Goal: Task Accomplishment & Management: Complete application form

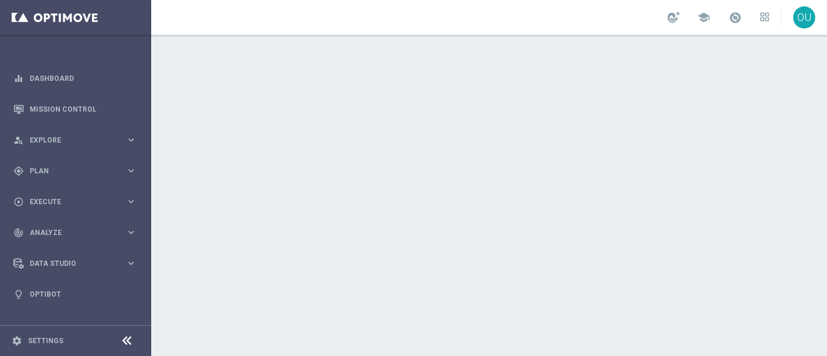
click at [725, 20] on div "school" at bounding box center [719, 18] width 102 height 20
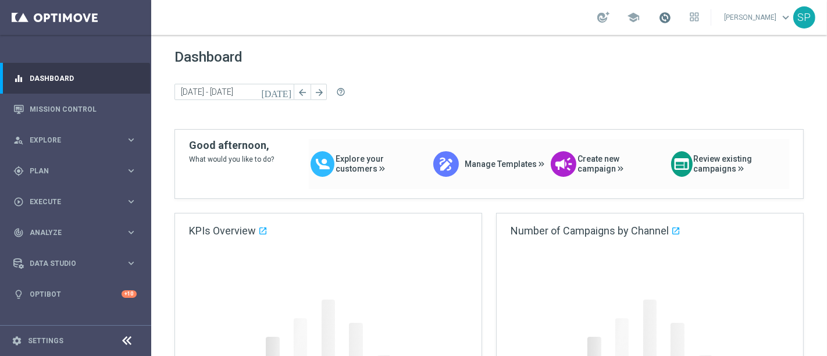
click at [667, 16] on span at bounding box center [665, 17] width 13 height 13
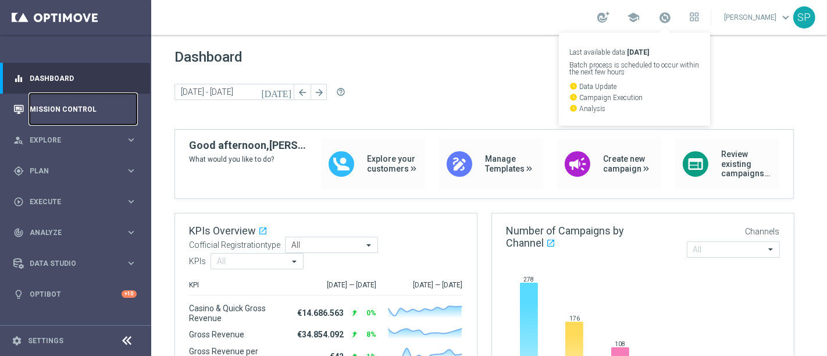
click at [106, 96] on link "Mission Control" at bounding box center [83, 109] width 107 height 31
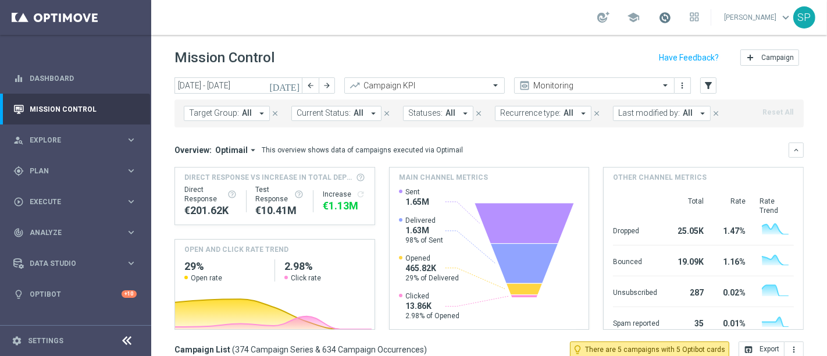
click at [671, 13] on span at bounding box center [665, 17] width 13 height 13
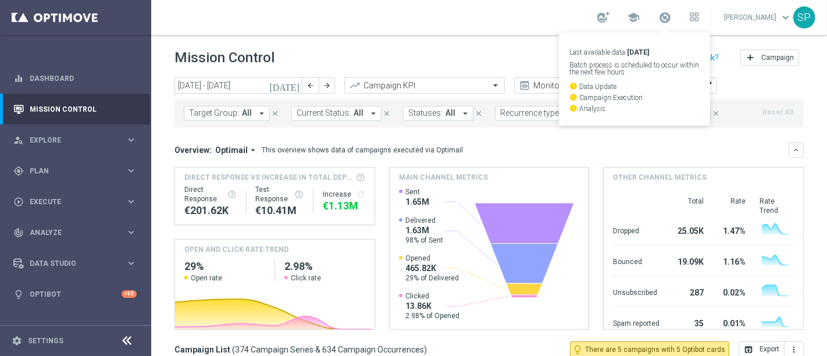
click at [268, 30] on div "school Last available data: 17 Sep 2025 Batch process is scheduled to occur wit…" at bounding box center [489, 17] width 676 height 35
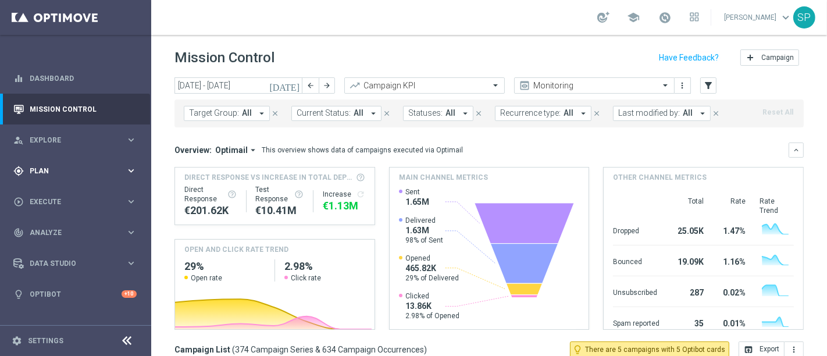
click at [116, 168] on span "Plan" at bounding box center [78, 171] width 96 height 7
click at [47, 247] on link "Streams" at bounding box center [75, 247] width 91 height 9
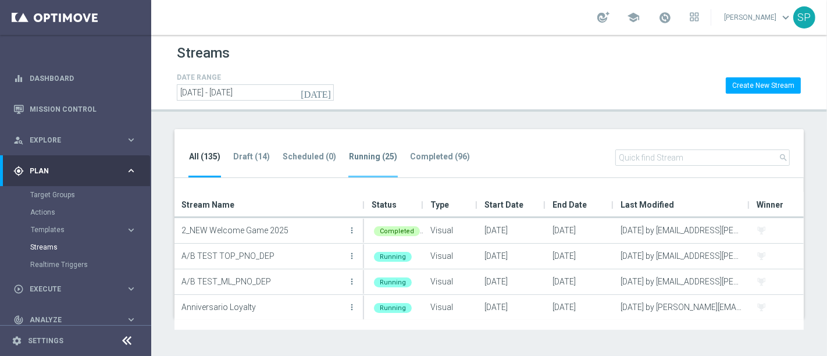
click at [379, 159] on tab-header "Running (25)" at bounding box center [373, 157] width 48 height 10
click at [438, 150] on li "Completed (96)" at bounding box center [440, 163] width 61 height 27
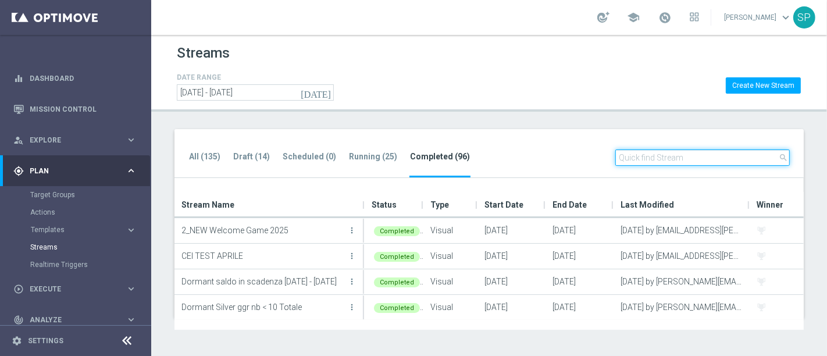
click at [639, 161] on input "text" at bounding box center [703, 158] width 175 height 16
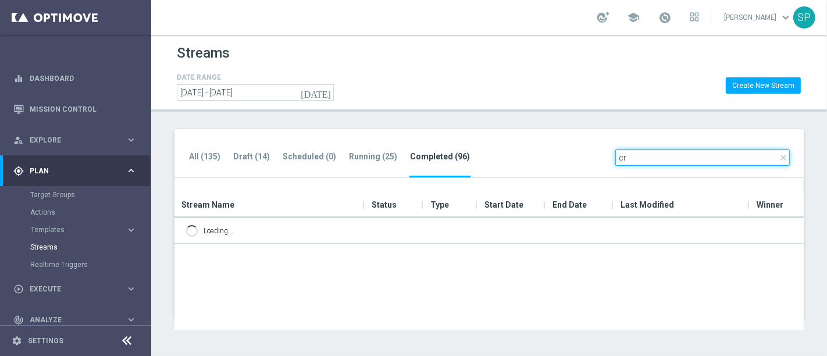
type input "c"
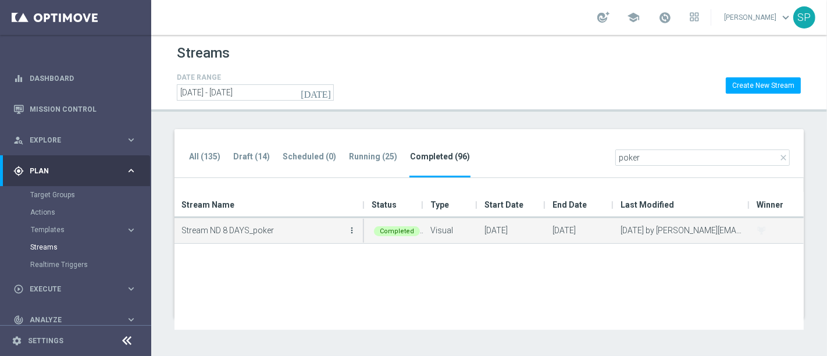
click at [353, 229] on icon "more_vert" at bounding box center [351, 230] width 9 height 9
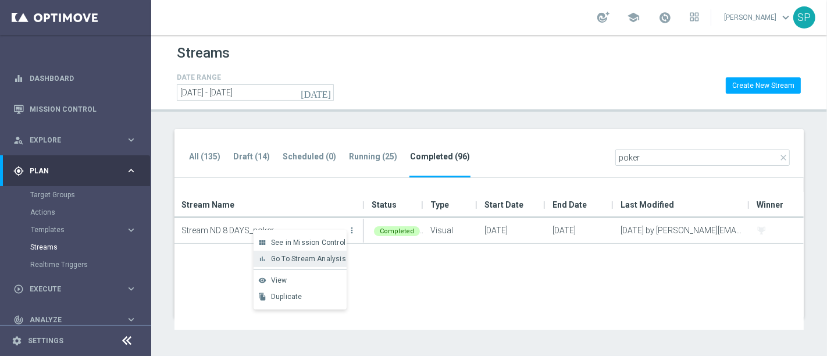
click at [317, 258] on span "Go To Stream Analysis" at bounding box center [308, 259] width 75 height 8
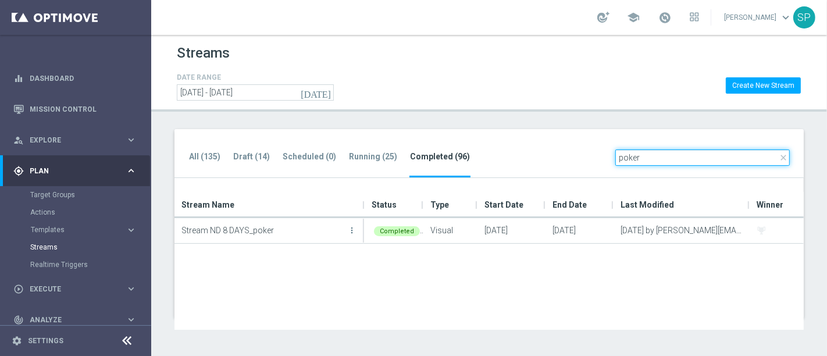
click at [635, 150] on input "poker" at bounding box center [703, 158] width 175 height 16
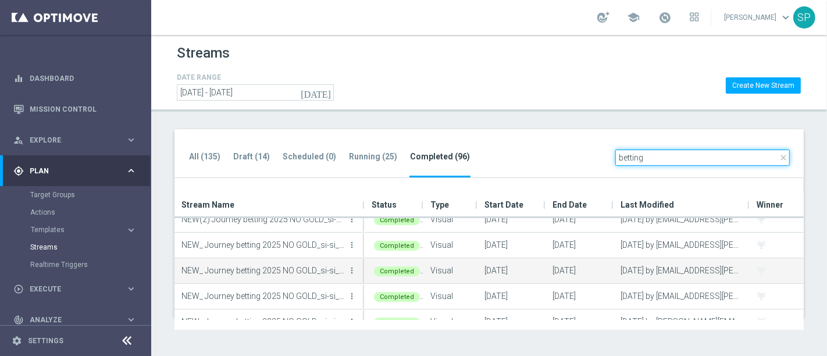
scroll to position [179, 0]
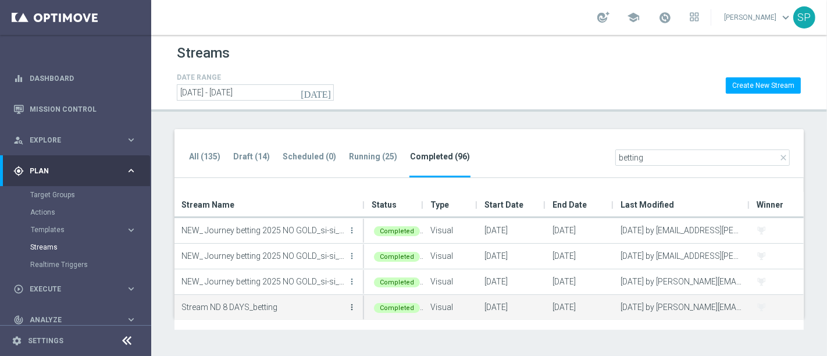
click at [350, 310] on icon "more_vert" at bounding box center [351, 307] width 9 height 9
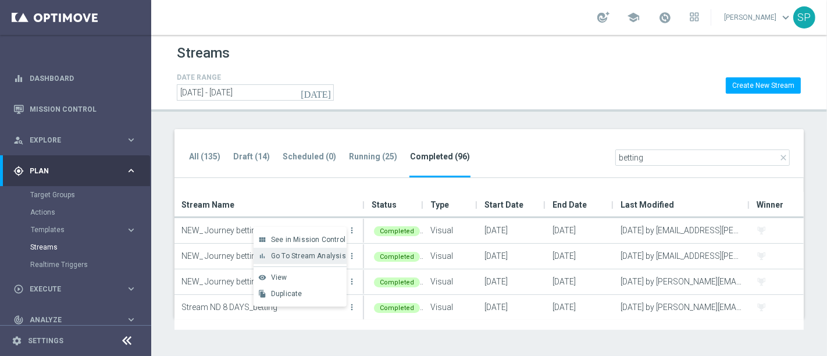
click at [311, 255] on span "Go To Stream Analysis" at bounding box center [308, 256] width 75 height 8
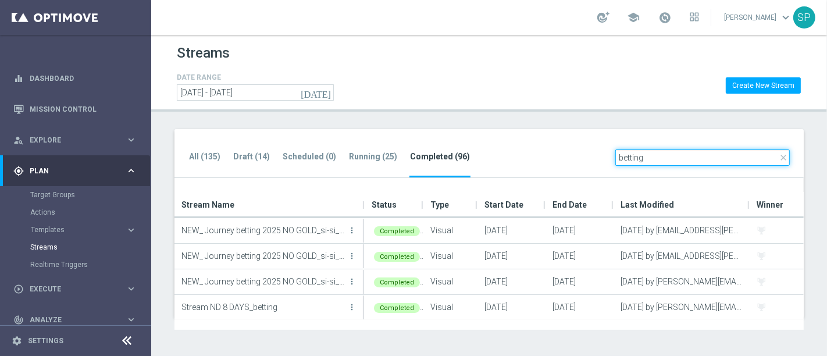
click at [624, 154] on input "betting" at bounding box center [703, 158] width 175 height 16
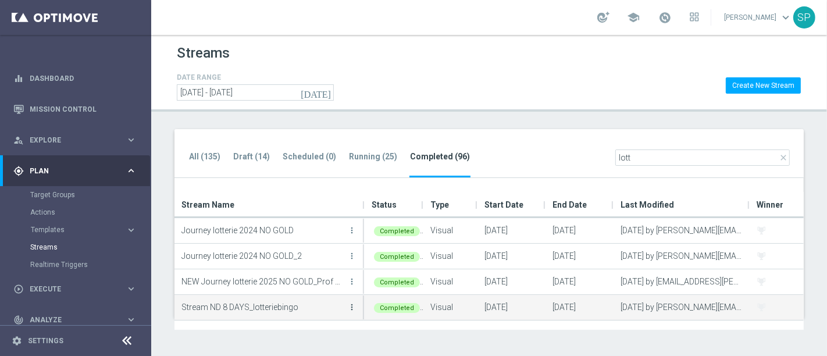
click at [347, 303] on icon "more_vert" at bounding box center [351, 307] width 9 height 9
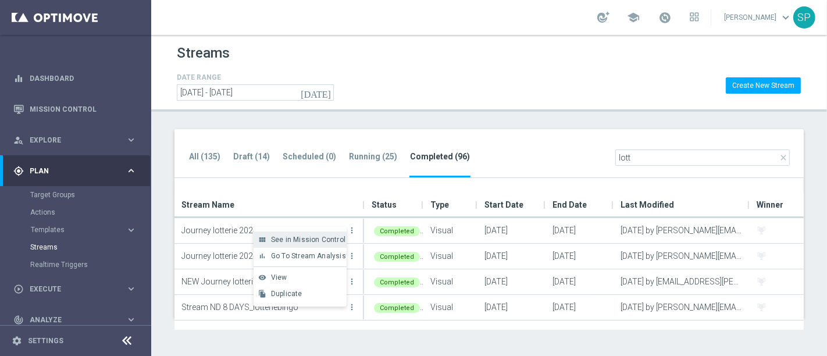
click at [319, 234] on div "view_module See in Mission Control" at bounding box center [300, 240] width 93 height 16
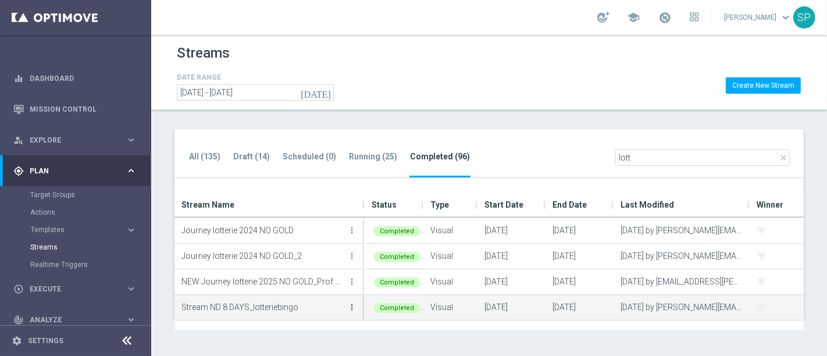
click at [353, 308] on icon "more_vert" at bounding box center [351, 307] width 9 height 9
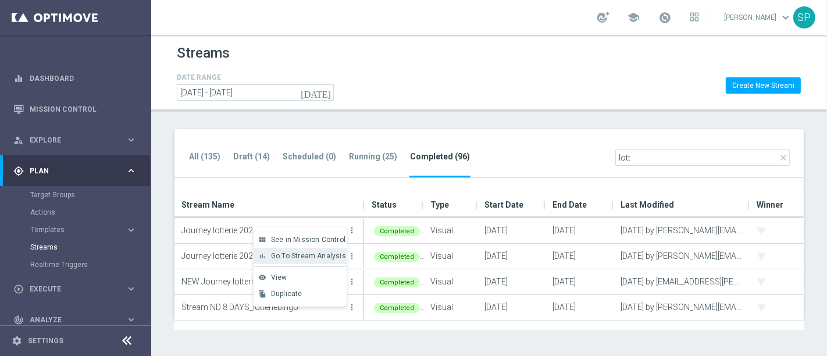
click at [317, 249] on div "bar_chart Go To Stream Analysis" at bounding box center [300, 256] width 93 height 16
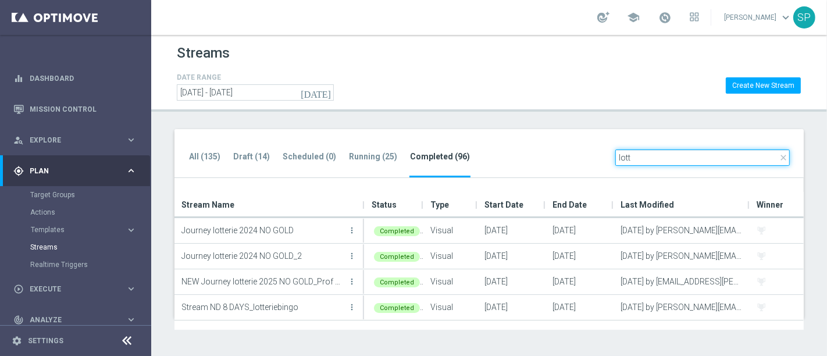
click at [678, 155] on input "lott" at bounding box center [703, 158] width 175 height 16
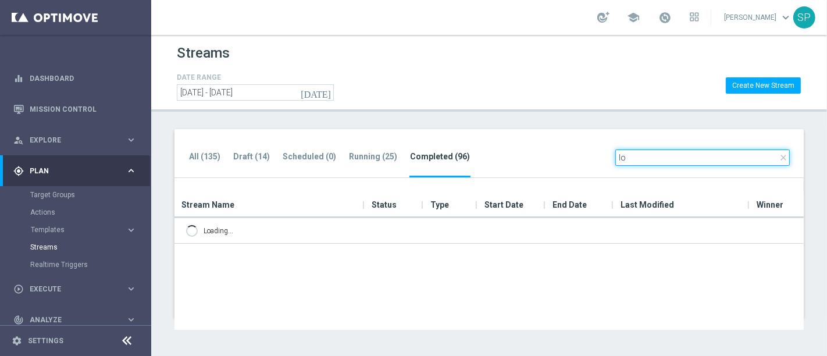
type input "l"
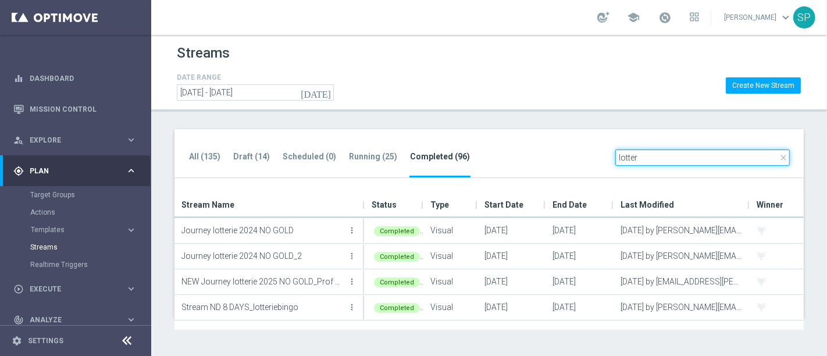
type input "lotter"
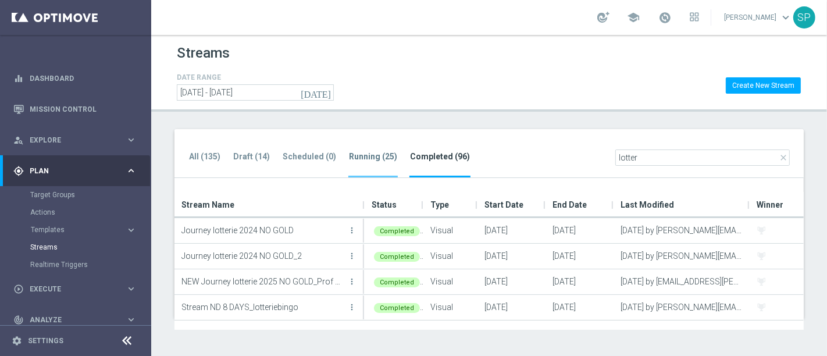
click at [365, 168] on li "Running (25)" at bounding box center [373, 163] width 49 height 27
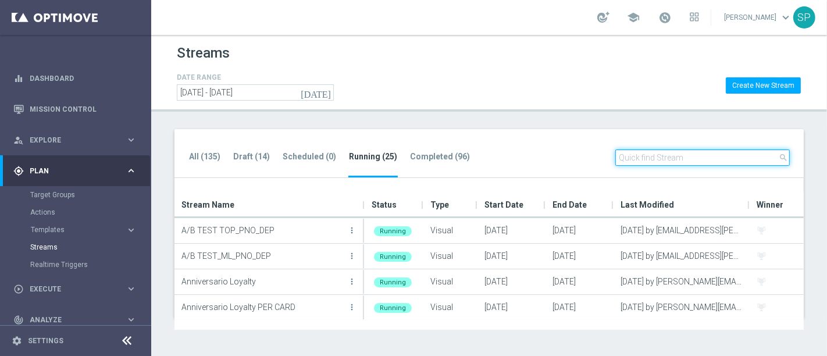
click at [666, 153] on input "text" at bounding box center [703, 158] width 175 height 16
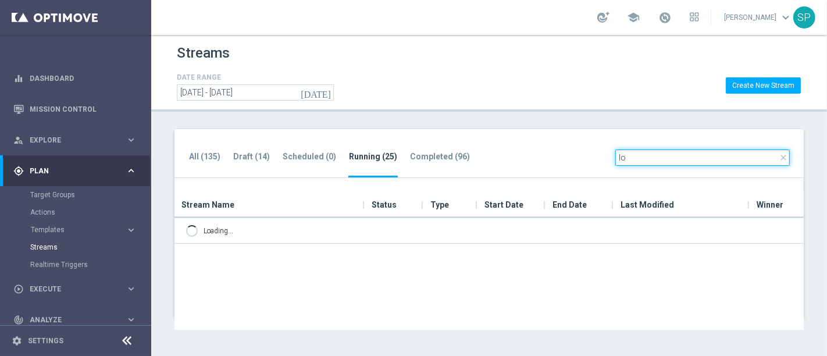
type input "l"
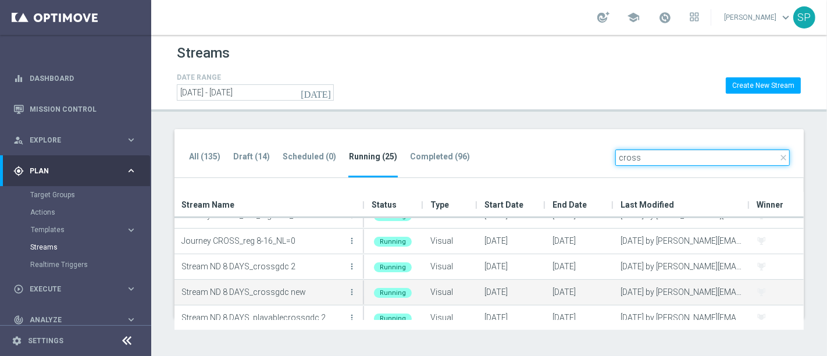
scroll to position [40, 0]
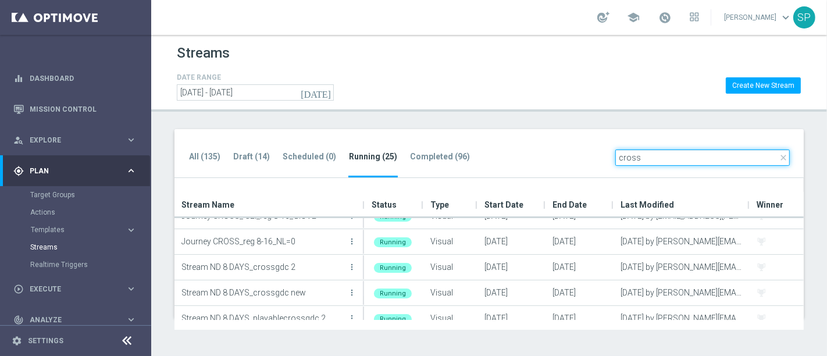
type input "cross"
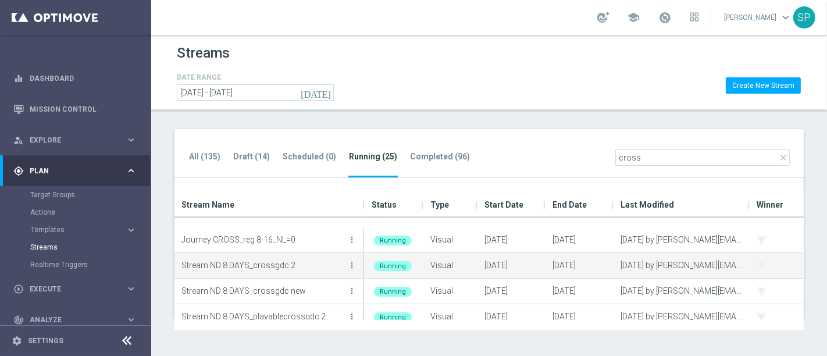
scroll to position [51, 0]
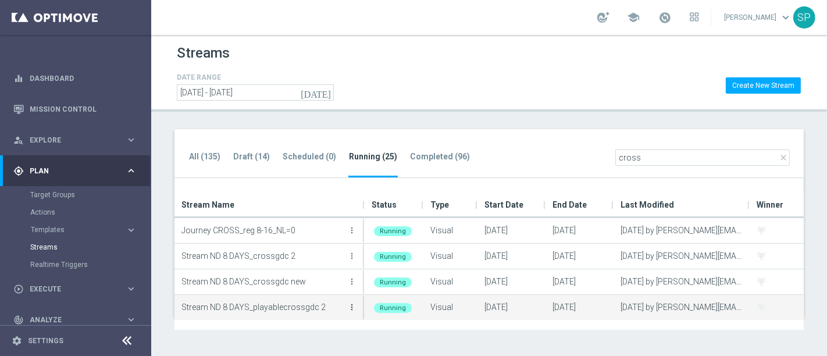
click at [347, 304] on icon "more_vert" at bounding box center [351, 307] width 9 height 9
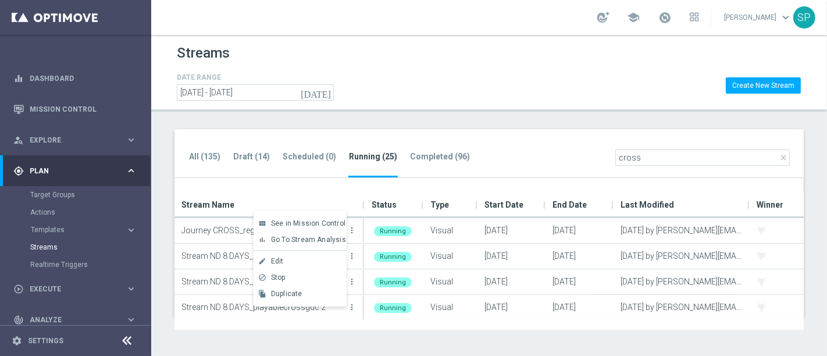
click at [357, 328] on div at bounding box center [490, 325] width 630 height 10
click at [439, 147] on div "All (135) Draft (14) Scheduled (0) Running (25) Completed (96) close cross" at bounding box center [490, 153] width 630 height 49
click at [441, 156] on tab-header "Completed (96)" at bounding box center [440, 157] width 60 height 10
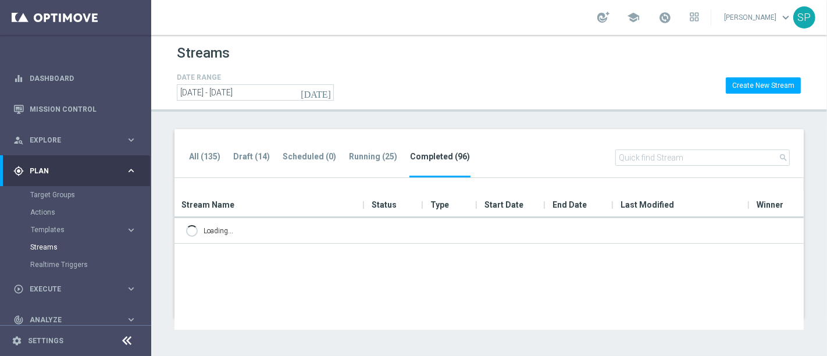
scroll to position [0, 0]
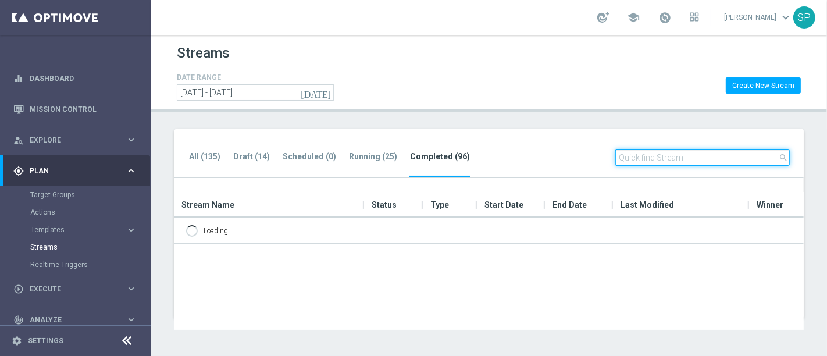
click at [673, 156] on input "text" at bounding box center [703, 158] width 175 height 16
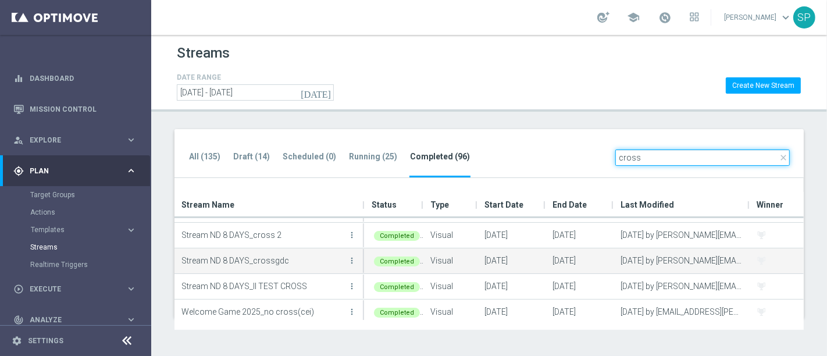
scroll to position [128, 0]
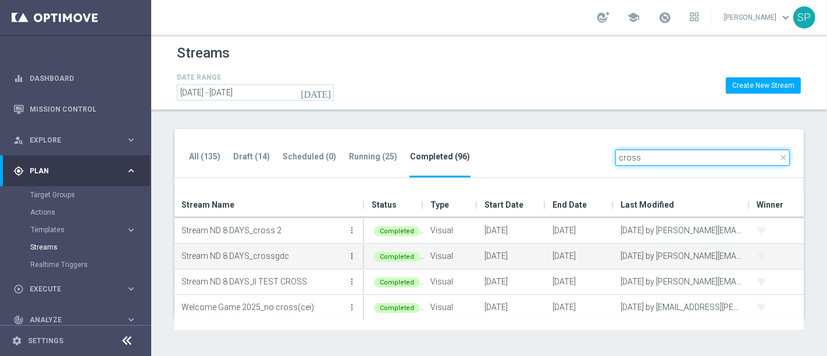
type input "cross"
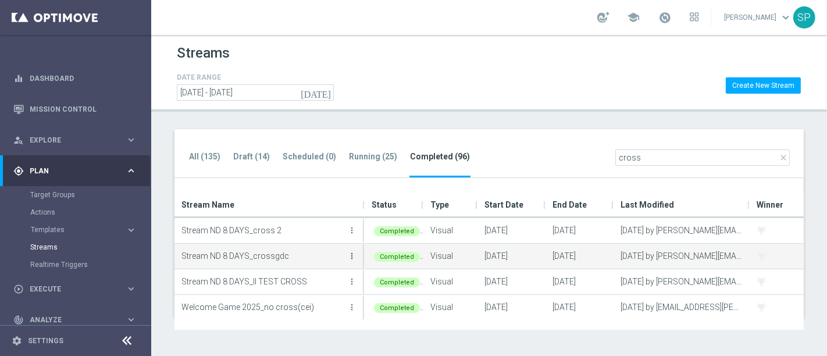
click at [349, 255] on icon "more_vert" at bounding box center [351, 255] width 9 height 9
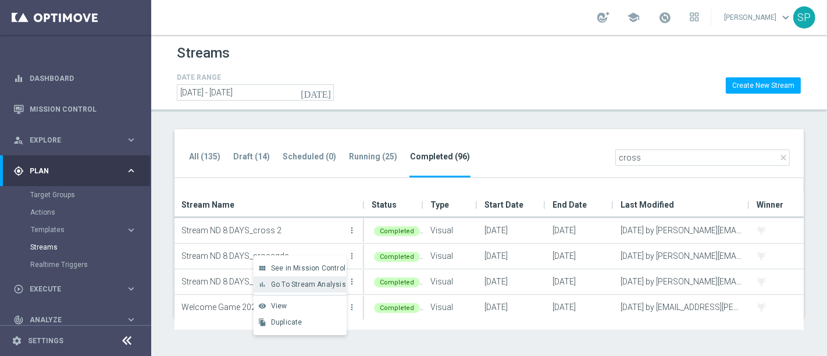
click at [333, 289] on div "bar_chart Go To Stream Analysis" at bounding box center [300, 284] width 93 height 16
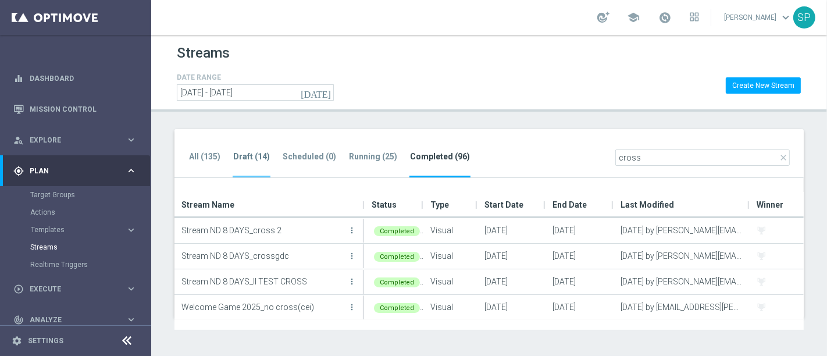
click at [252, 152] on tab-header "Draft (14)" at bounding box center [251, 157] width 37 height 10
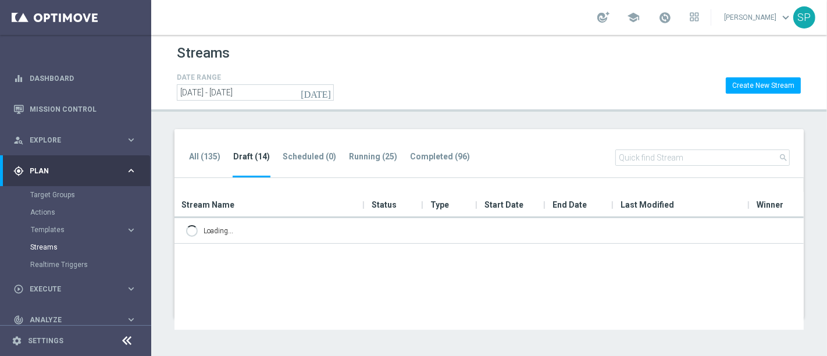
scroll to position [0, 0]
click at [371, 159] on tab-header "Running (25)" at bounding box center [373, 157] width 48 height 10
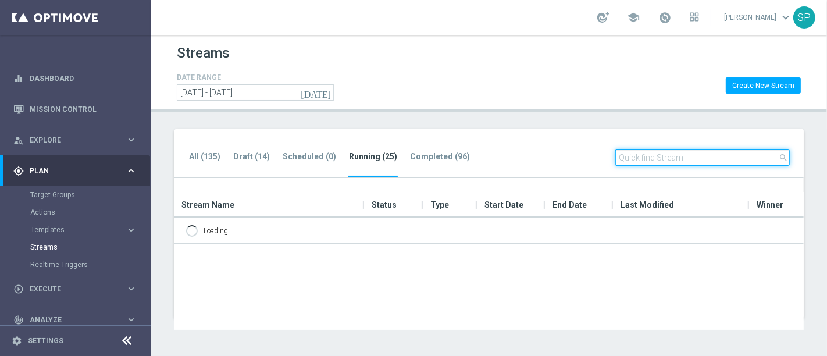
click at [658, 164] on input "text" at bounding box center [703, 158] width 175 height 16
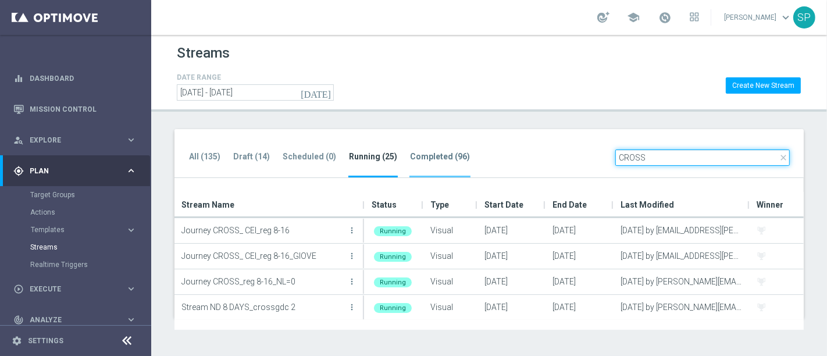
type input "CROSS"
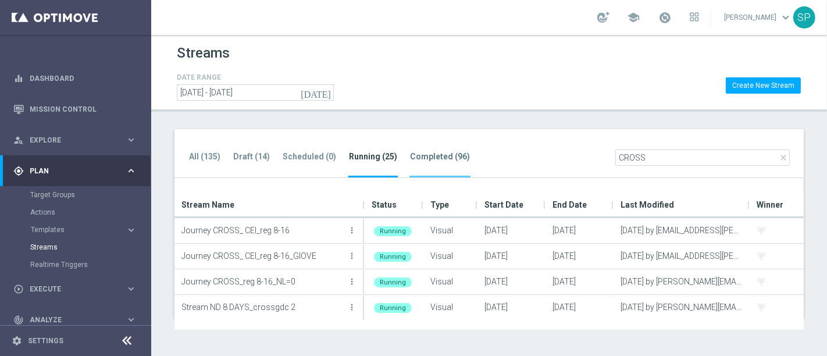
click at [439, 167] on li "Completed (96)" at bounding box center [440, 163] width 61 height 27
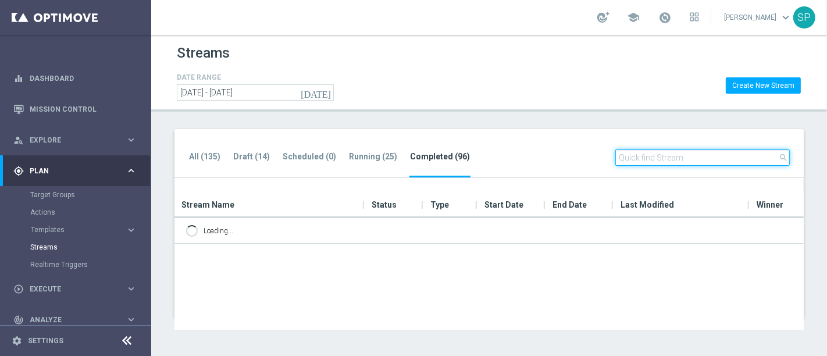
click at [641, 152] on input "text" at bounding box center [703, 158] width 175 height 16
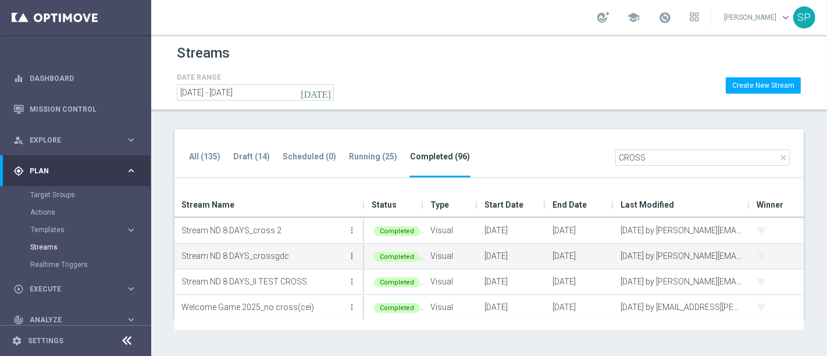
click at [356, 256] on icon "more_vert" at bounding box center [351, 255] width 9 height 9
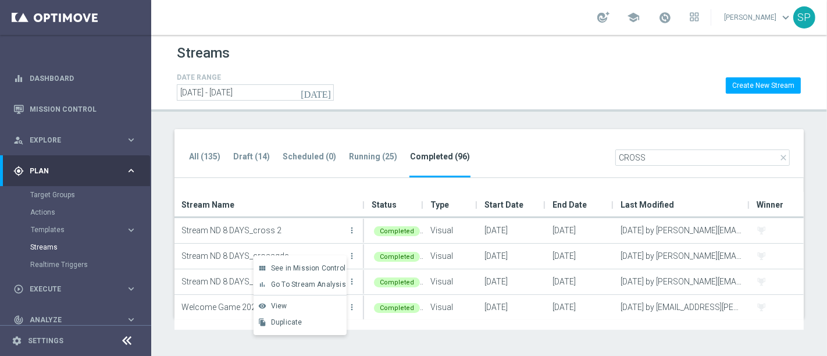
click at [528, 167] on div "All (135) Draft (14) Scheduled (0) Running (25) Completed (96) close CROSS" at bounding box center [490, 153] width 630 height 49
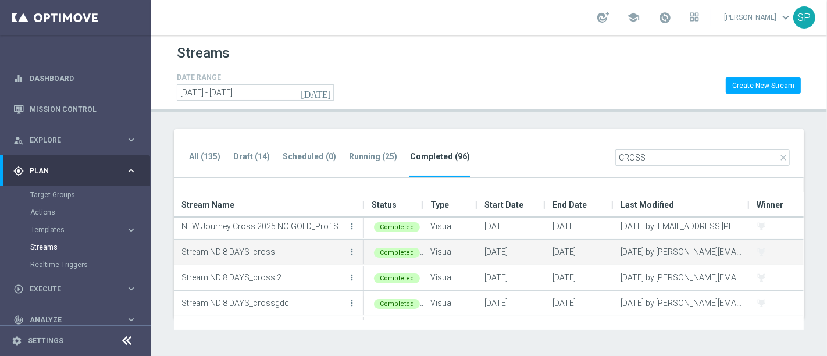
scroll to position [79, 0]
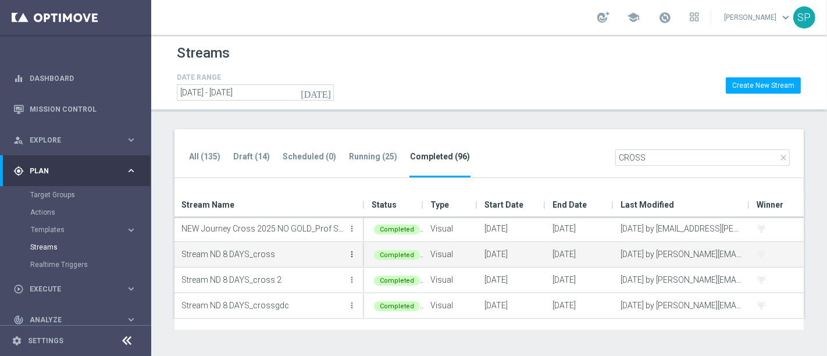
click at [347, 252] on icon "more_vert" at bounding box center [351, 254] width 9 height 9
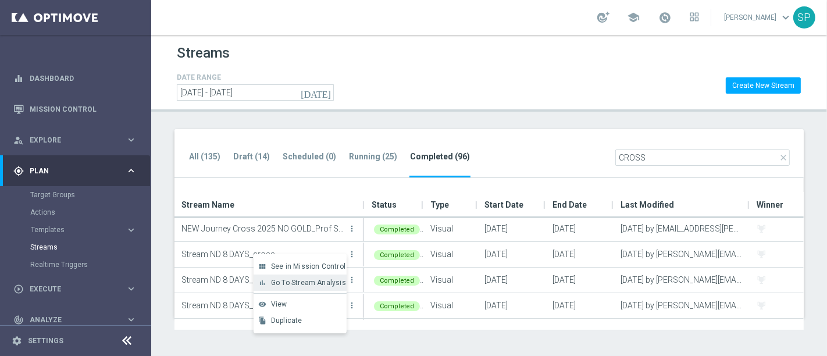
click at [317, 275] on div "bar_chart Go To Stream Analysis" at bounding box center [300, 283] width 93 height 16
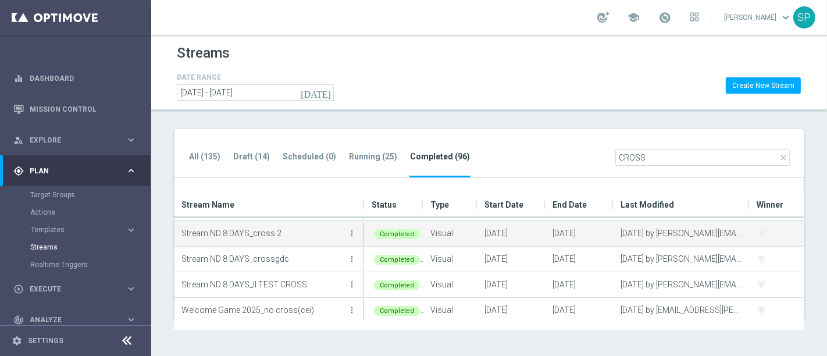
scroll to position [128, 0]
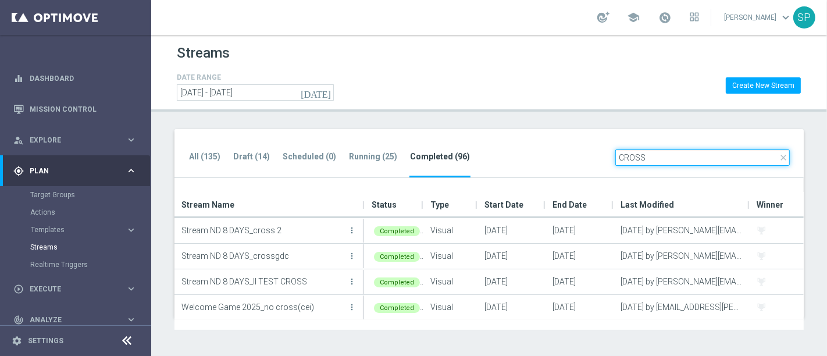
drag, startPoint x: 698, startPoint y: 156, endPoint x: 514, endPoint y: 152, distance: 183.9
click at [514, 152] on div "All (135) Draft (14) Scheduled (0) Running (25) Completed (96) close CROSS" at bounding box center [490, 153] width 630 height 49
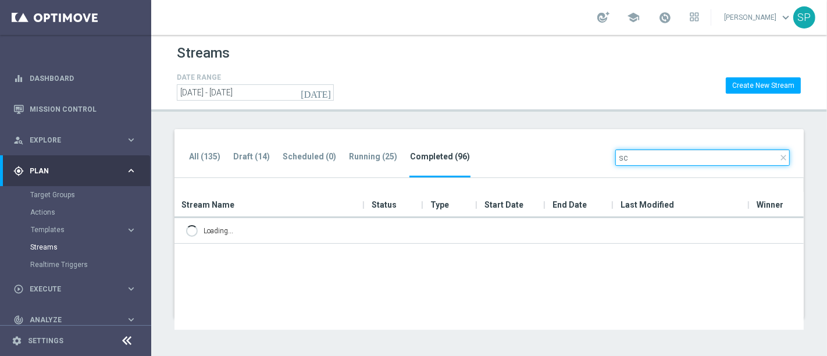
type input "s"
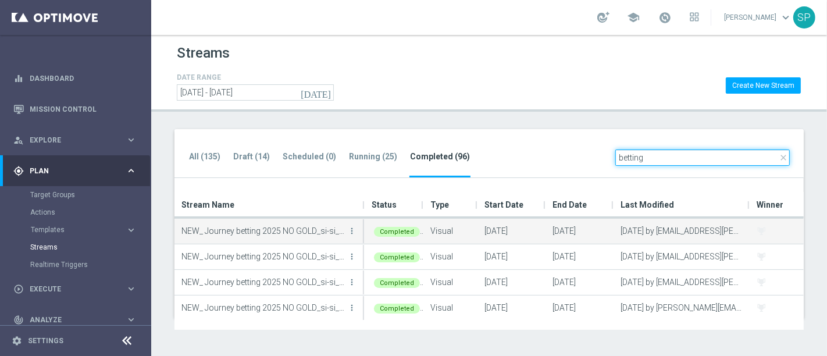
scroll to position [179, 0]
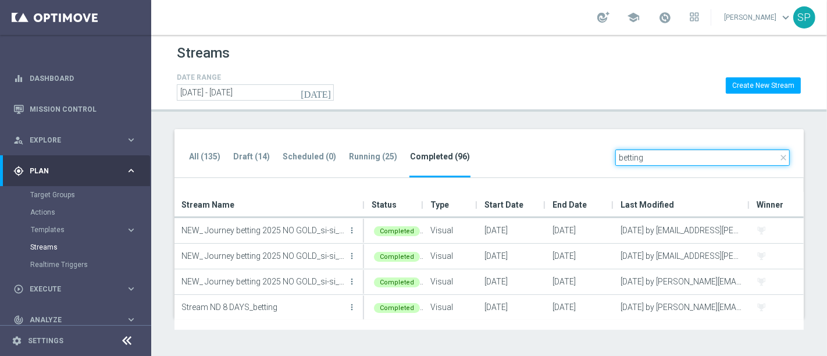
type input "betting"
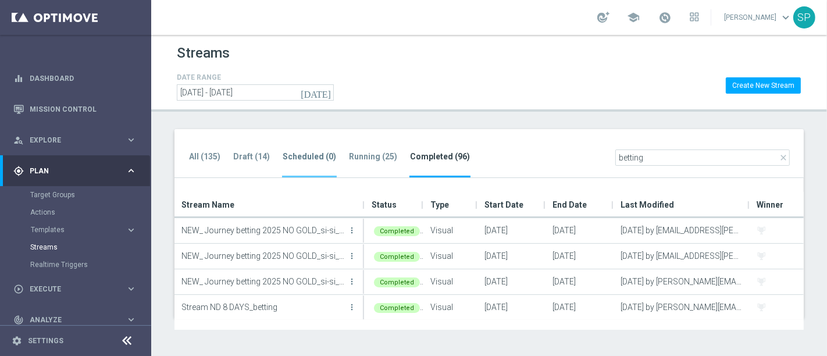
click at [309, 159] on tab-header "Scheduled (0)" at bounding box center [310, 157] width 54 height 10
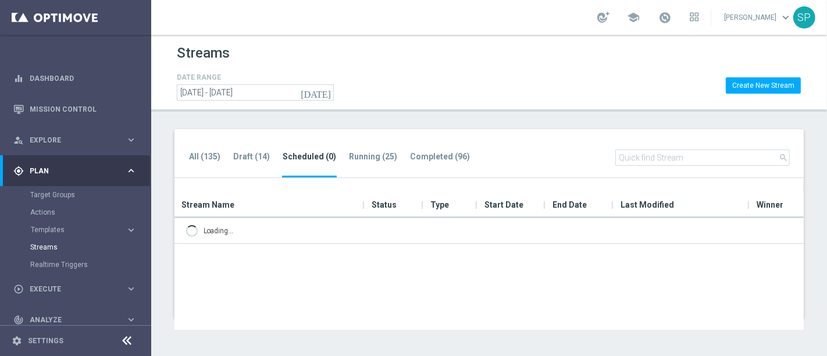
scroll to position [0, 0]
click at [256, 160] on tab-header "Draft (14)" at bounding box center [251, 157] width 37 height 10
click at [372, 160] on tab-header "Running (25)" at bounding box center [373, 157] width 48 height 10
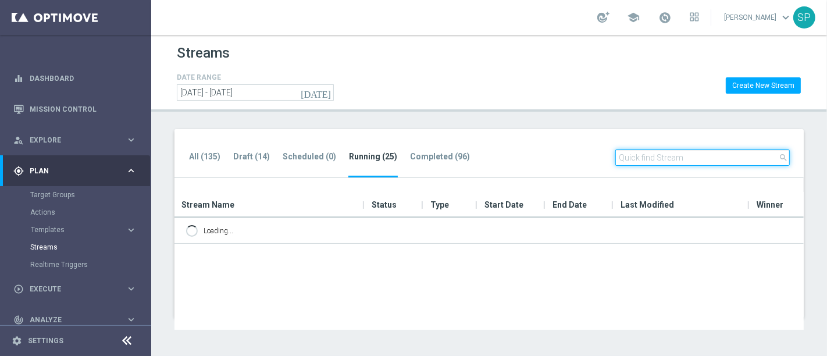
click at [645, 160] on input "text" at bounding box center [703, 158] width 175 height 16
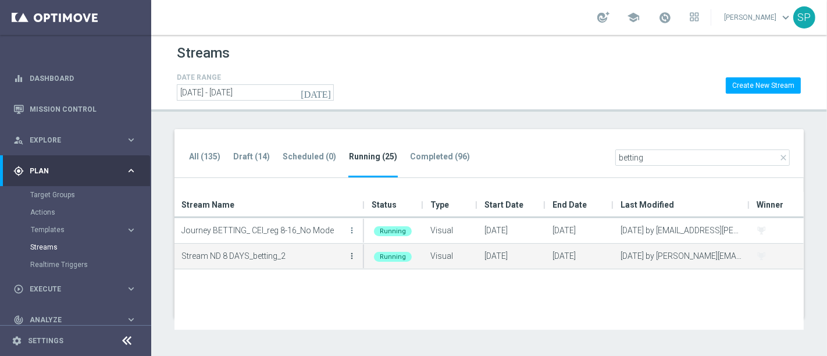
click at [352, 257] on icon "more_vert" at bounding box center [351, 255] width 9 height 9
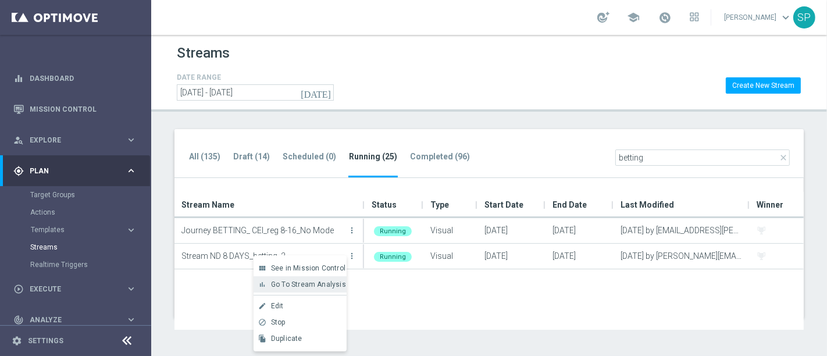
click at [326, 287] on span "Go To Stream Analysis" at bounding box center [308, 284] width 75 height 8
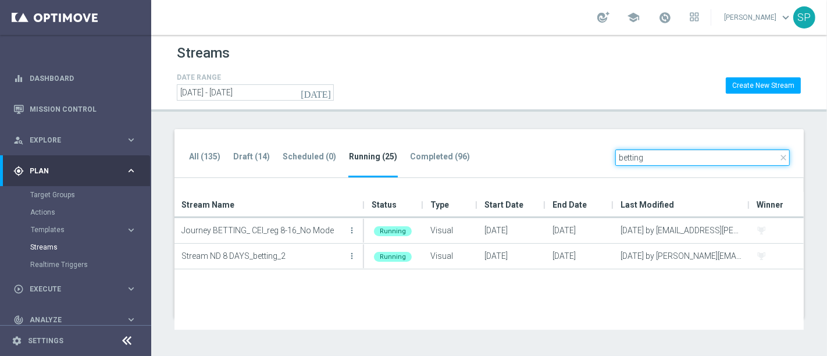
drag, startPoint x: 654, startPoint y: 161, endPoint x: 565, endPoint y: 165, distance: 89.1
click at [565, 165] on div "All (135) Draft (14) Scheduled (0) Running (25) Completed (96) close betting" at bounding box center [490, 153] width 630 height 49
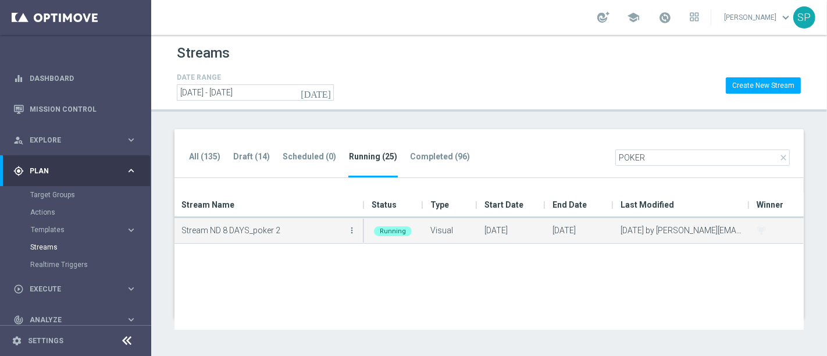
click at [346, 234] on div "Stream ND 8 DAYS_poker 2 more_vert" at bounding box center [270, 230] width 176 height 23
click at [351, 226] on icon "more_vert" at bounding box center [351, 230] width 9 height 9
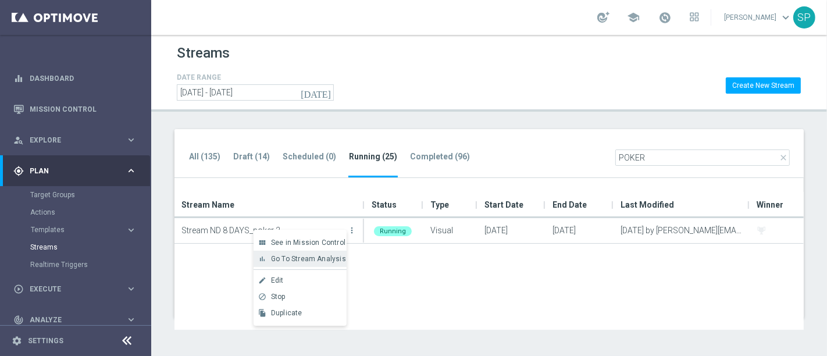
click at [318, 259] on span "Go To Stream Analysis" at bounding box center [308, 259] width 75 height 8
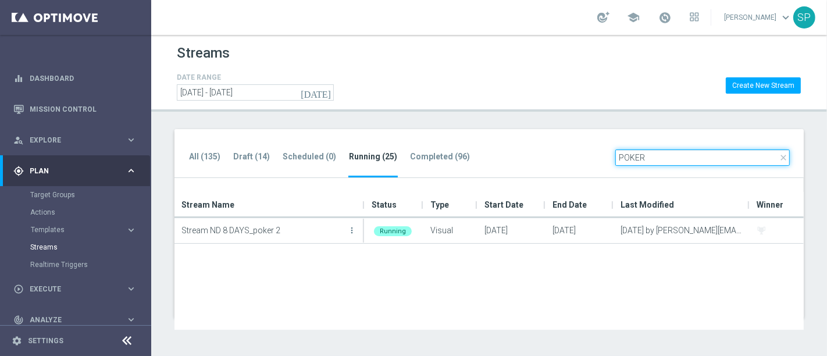
click at [643, 157] on input "POKER" at bounding box center [703, 158] width 175 height 16
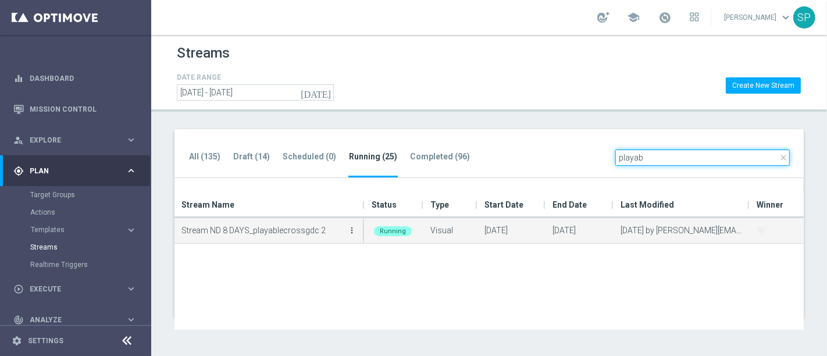
type input "playab"
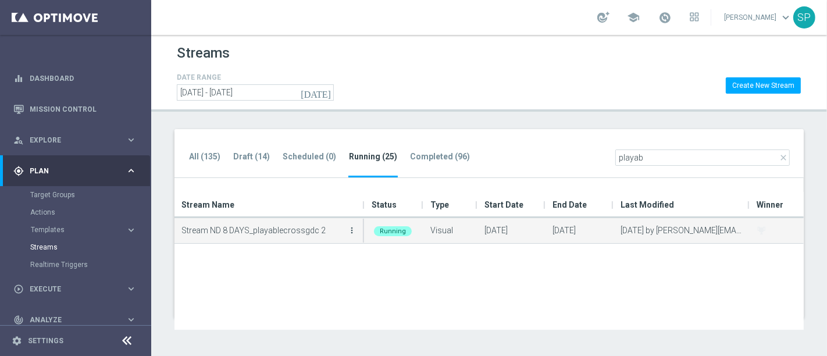
click at [353, 233] on icon "more_vert" at bounding box center [351, 230] width 9 height 9
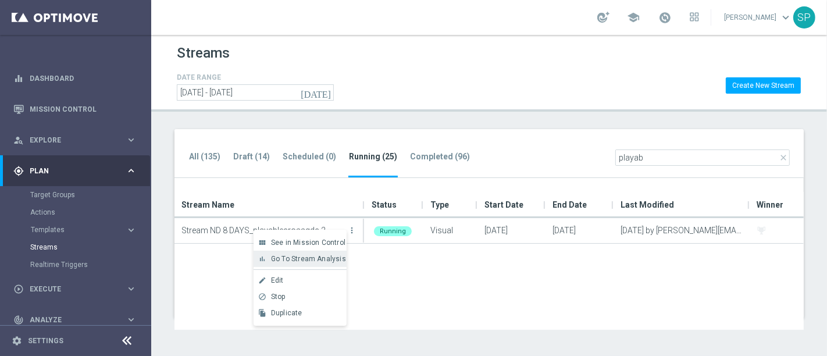
click at [328, 260] on span "Go To Stream Analysis" at bounding box center [308, 259] width 75 height 8
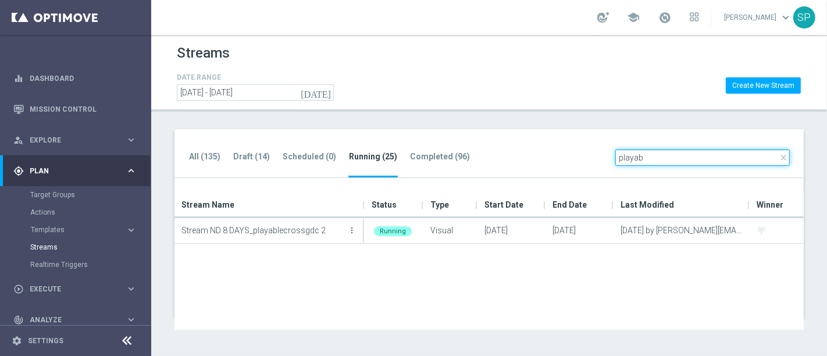
drag, startPoint x: 685, startPoint y: 161, endPoint x: 586, endPoint y: 175, distance: 100.0
click at [586, 175] on div "All (135) Draft (14) Scheduled (0) Running (25) Completed (96) close playab" at bounding box center [490, 153] width 630 height 49
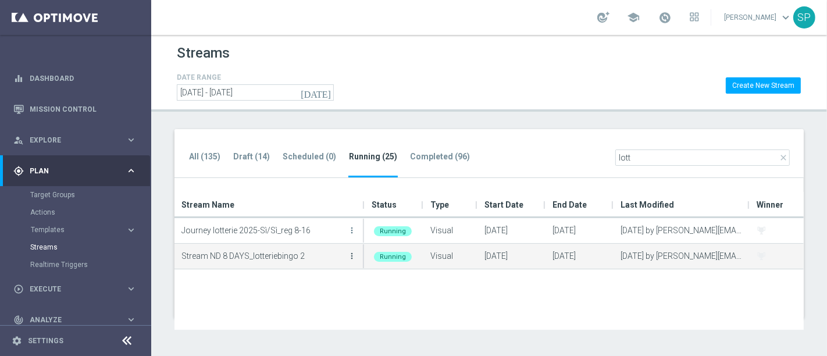
click at [349, 253] on icon "more_vert" at bounding box center [351, 255] width 9 height 9
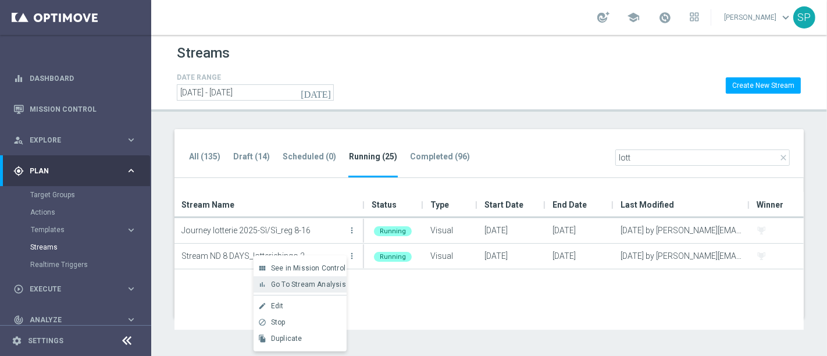
click at [334, 288] on span "Go To Stream Analysis" at bounding box center [308, 284] width 75 height 8
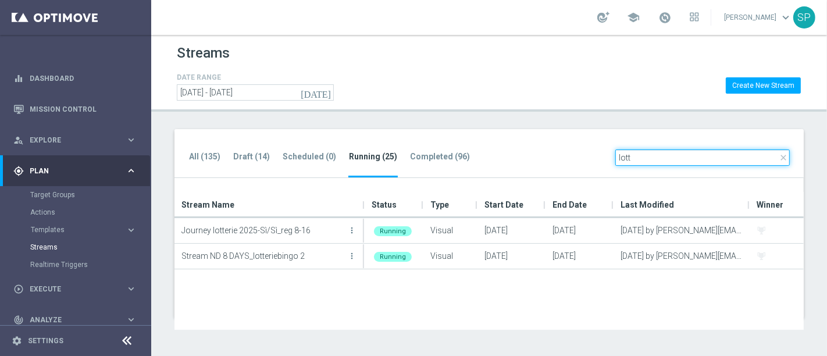
drag, startPoint x: 642, startPoint y: 152, endPoint x: 558, endPoint y: 152, distance: 84.4
click at [558, 152] on div "All (135) Draft (14) Scheduled (0) Running (25) Completed (96) close lott" at bounding box center [490, 153] width 630 height 49
type input "C"
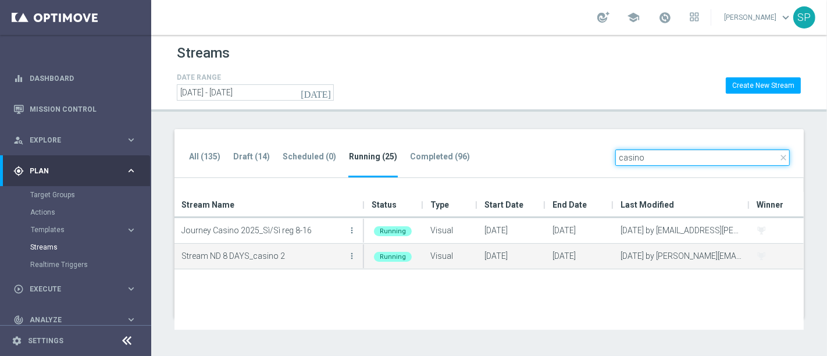
type input "casino"
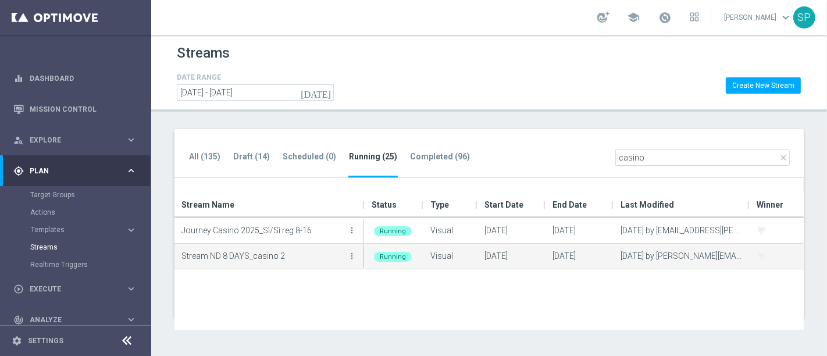
click at [352, 261] on button "more_vert" at bounding box center [352, 255] width 12 height 23
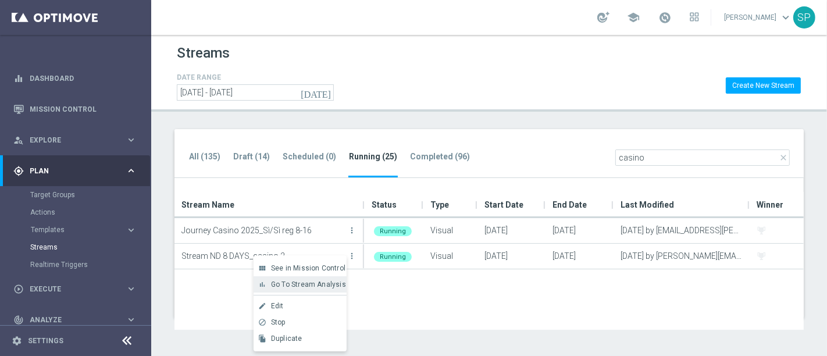
click at [341, 284] on span "Go To Stream Analysis" at bounding box center [308, 284] width 75 height 8
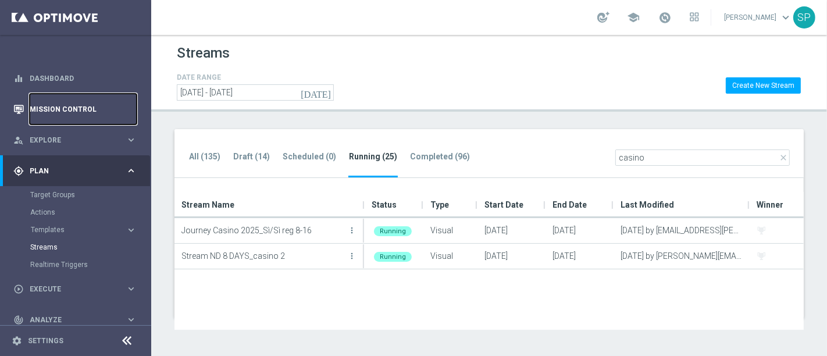
click at [88, 99] on link "Mission Control" at bounding box center [83, 109] width 107 height 31
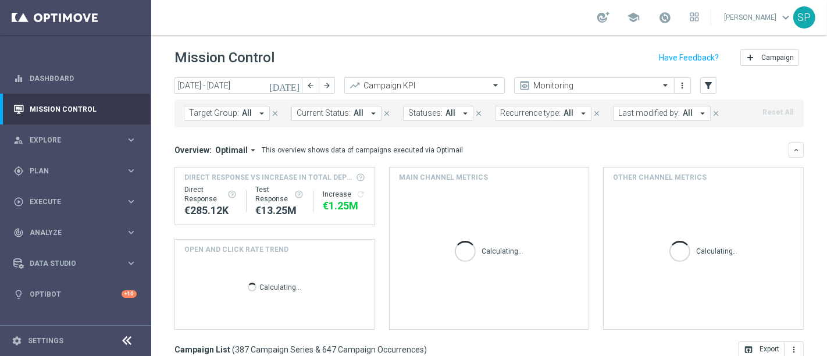
click at [645, 116] on span "Last modified by:" at bounding box center [650, 113] width 62 height 10
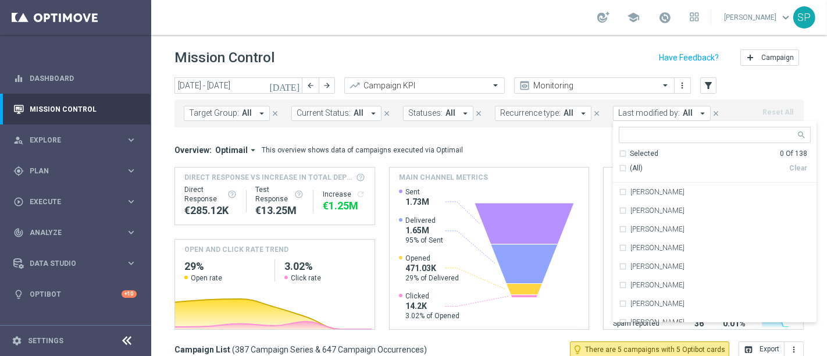
click at [290, 87] on button "[DATE]" at bounding box center [285, 85] width 35 height 17
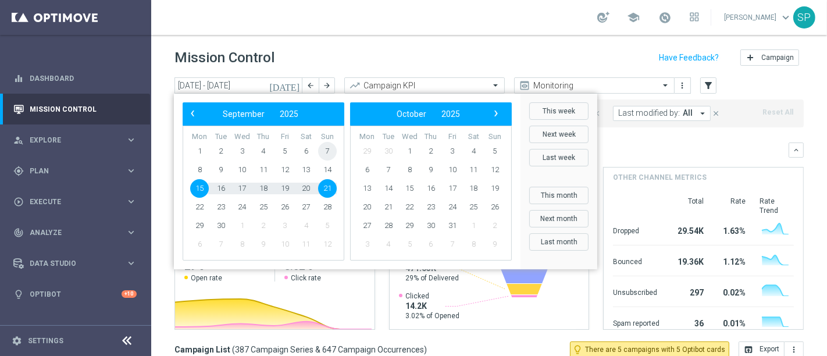
click at [327, 154] on span "7" at bounding box center [327, 151] width 19 height 19
click at [278, 191] on span "19" at bounding box center [285, 188] width 19 height 19
type input "07 Sep 2025 - 19 Sep 2025"
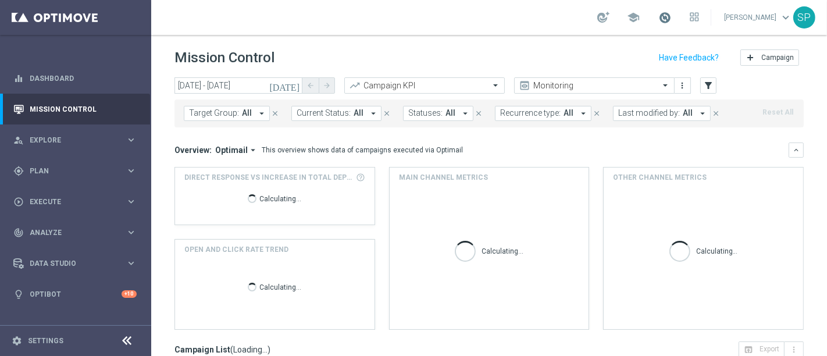
click at [671, 12] on span at bounding box center [665, 17] width 13 height 13
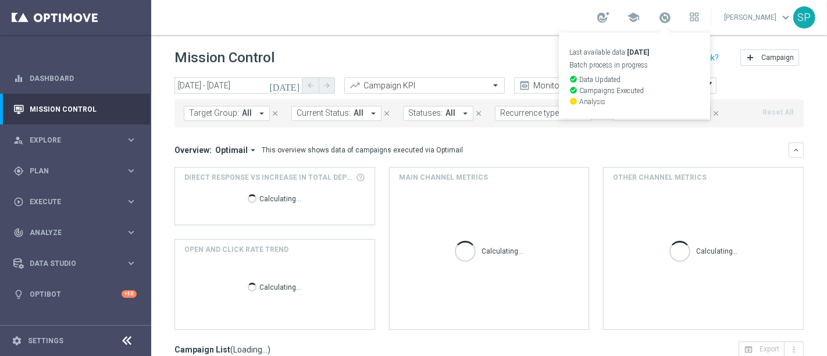
click at [515, 44] on header "Mission Control add Campaign" at bounding box center [489, 56] width 676 height 42
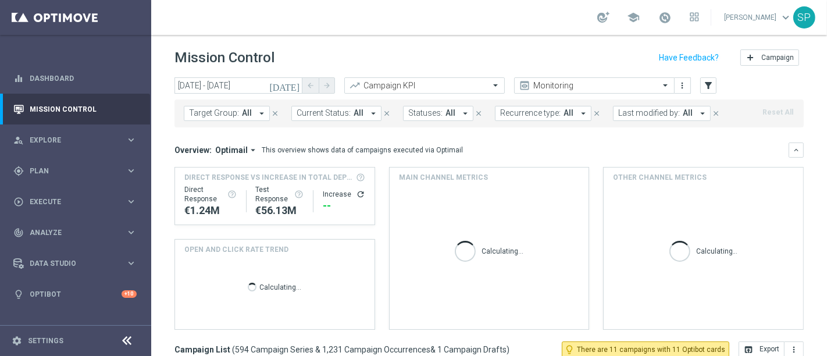
click at [445, 56] on div "Mission Control add Campaign" at bounding box center [490, 58] width 630 height 23
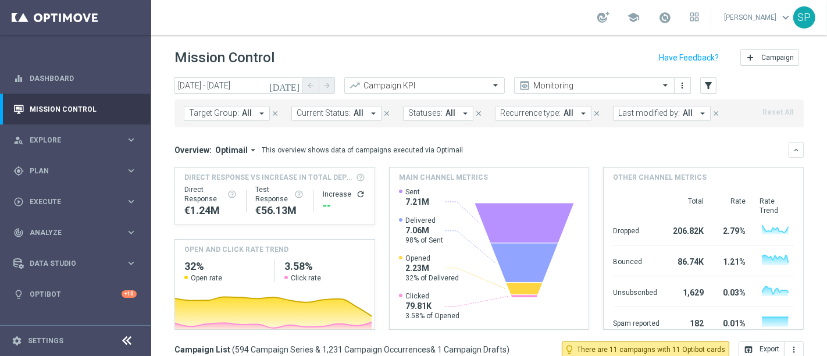
click at [652, 113] on span "Last modified by:" at bounding box center [650, 113] width 62 height 10
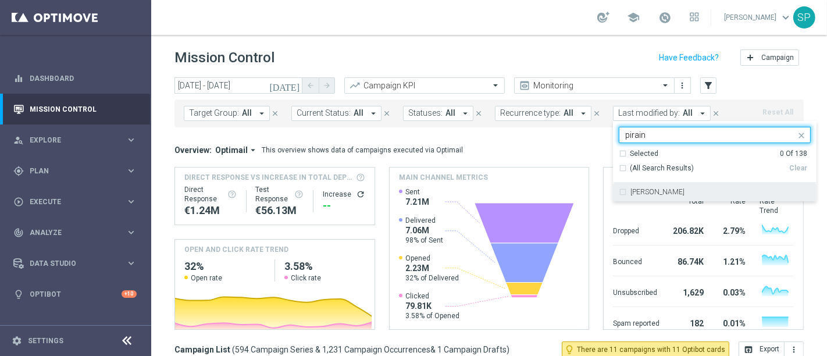
click at [619, 198] on div "[PERSON_NAME]" at bounding box center [715, 192] width 192 height 19
type input "pirain"
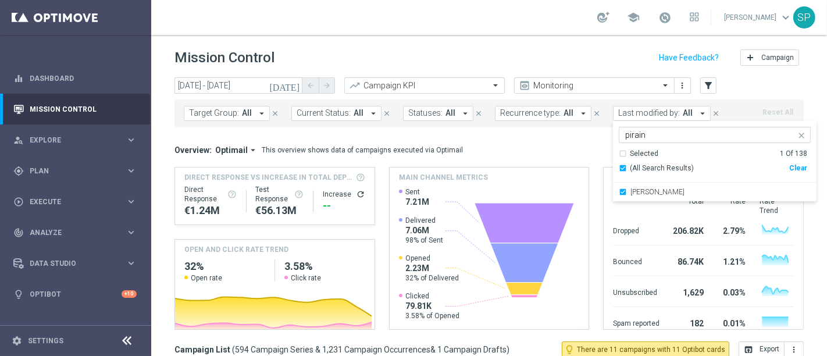
click at [574, 60] on div "Mission Control add Campaign" at bounding box center [490, 58] width 630 height 23
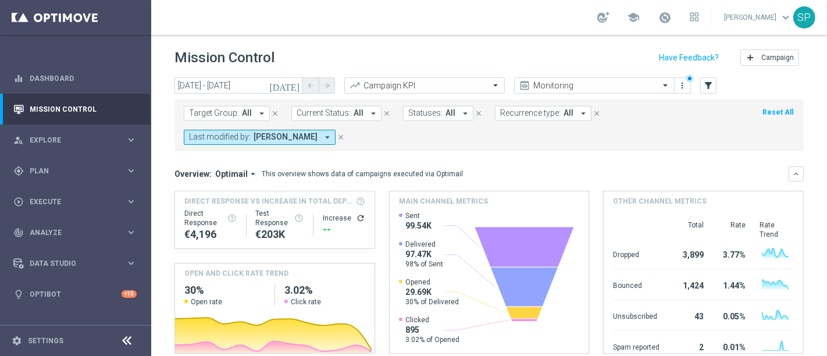
click at [296, 86] on icon "[DATE]" at bounding box center [284, 85] width 31 height 10
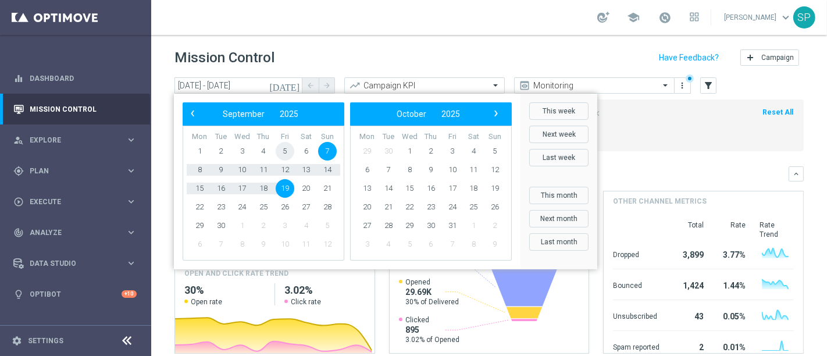
click at [287, 154] on span "5" at bounding box center [285, 151] width 19 height 19
click at [282, 188] on span "19" at bounding box center [285, 188] width 19 height 19
type input "05 Sep 2025 - 19 Sep 2025"
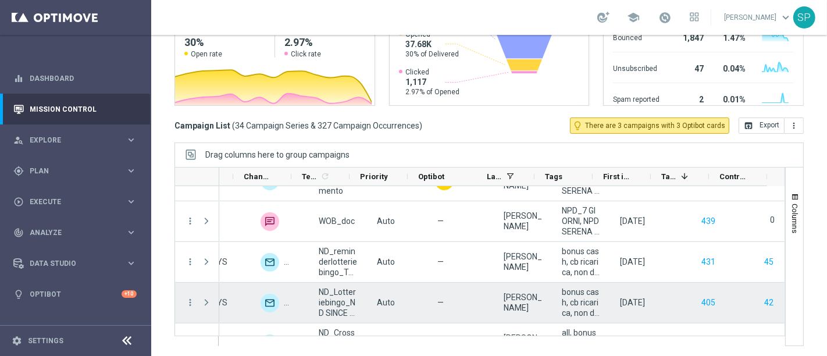
scroll to position [683, 0]
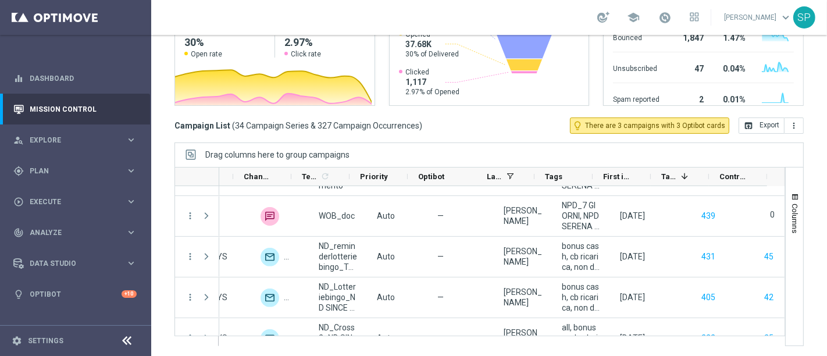
click at [468, 145] on div "Drag columns here to group campaigns" at bounding box center [490, 155] width 630 height 24
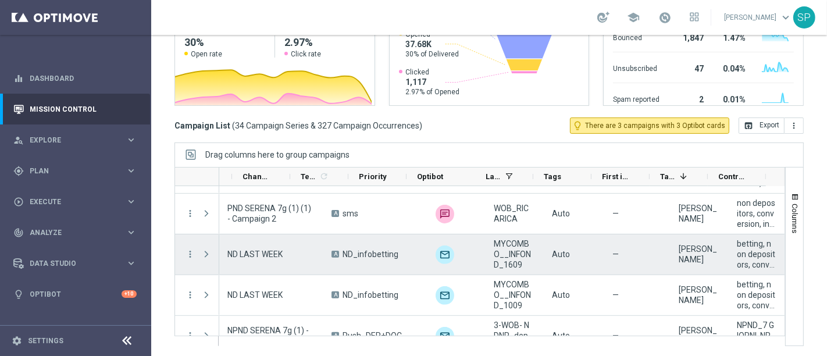
scroll to position [0, 0]
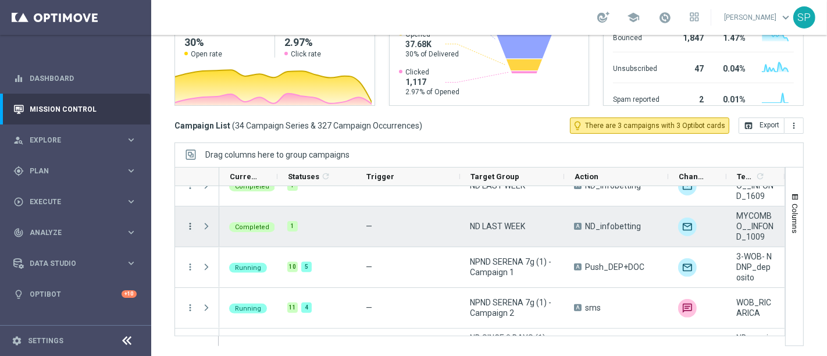
click at [190, 225] on icon "more_vert" at bounding box center [190, 226] width 10 height 10
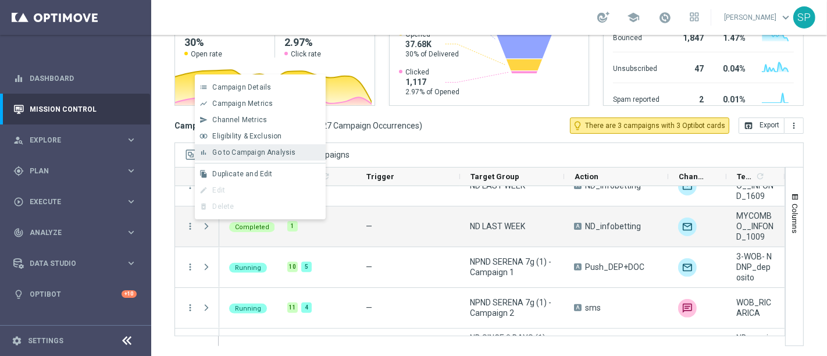
click at [282, 153] on span "Go to Campaign Analysis" at bounding box center [253, 152] width 83 height 8
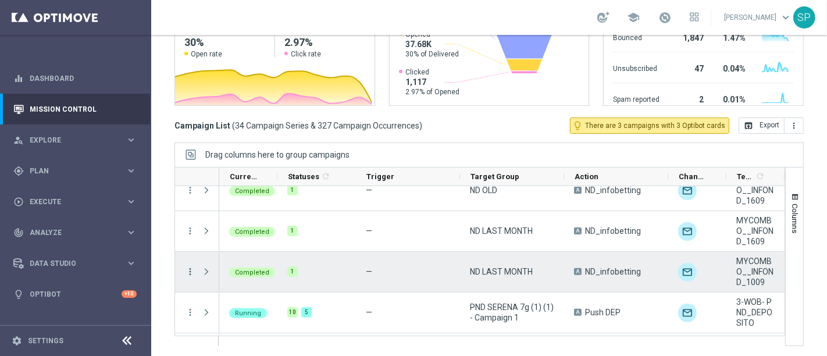
click at [189, 269] on icon "more_vert" at bounding box center [190, 272] width 10 height 10
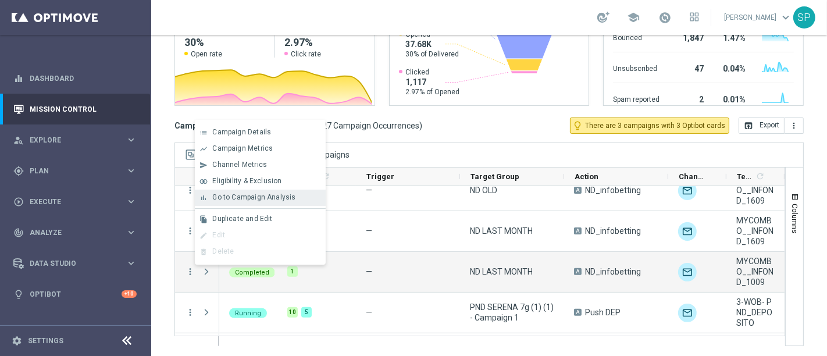
click at [285, 197] on span "Go to Campaign Analysis" at bounding box center [253, 197] width 83 height 8
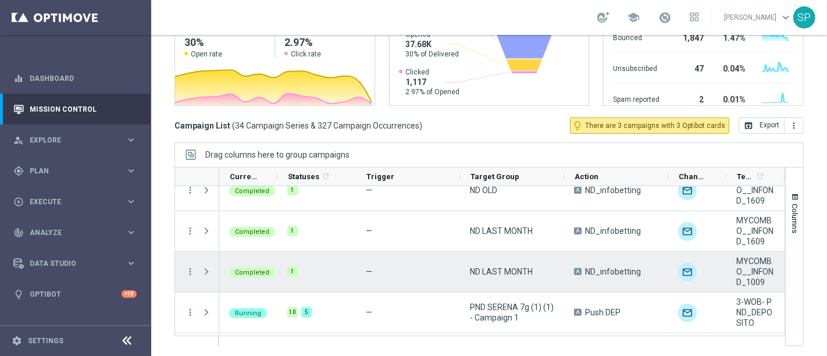
click at [183, 275] on div "more_vert" at bounding box center [185, 272] width 21 height 40
click at [187, 272] on icon "more_vert" at bounding box center [190, 272] width 10 height 10
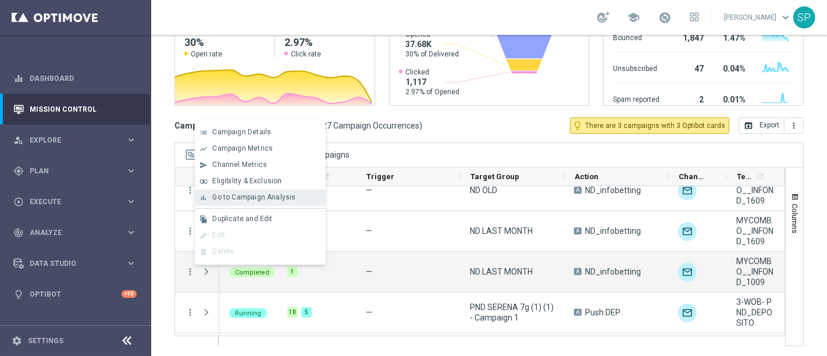
click at [256, 201] on span "Go to Campaign Analysis" at bounding box center [253, 197] width 83 height 8
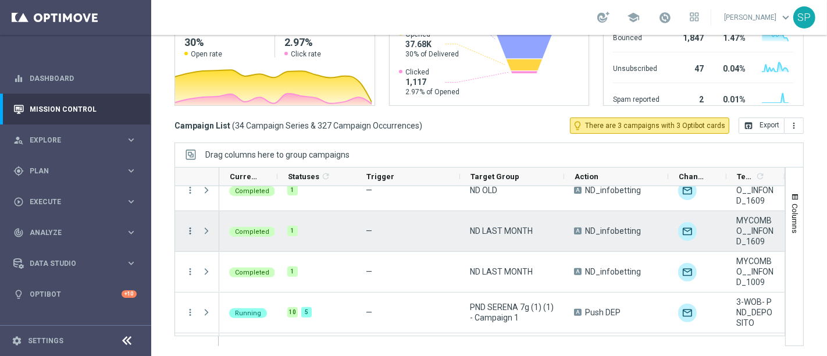
click at [193, 228] on icon "more_vert" at bounding box center [190, 231] width 10 height 10
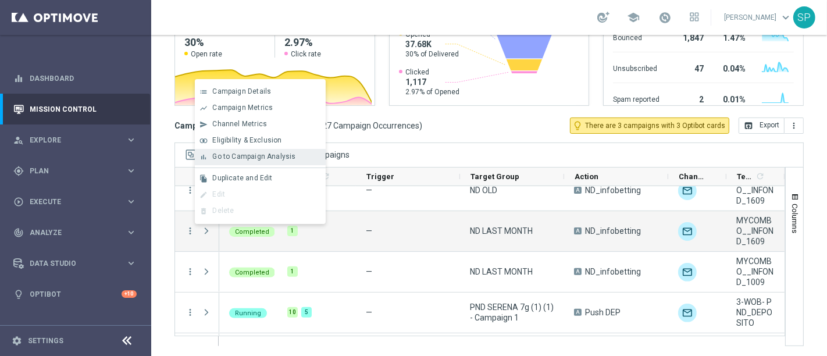
click at [289, 159] on span "Go to Campaign Analysis" at bounding box center [253, 156] width 83 height 8
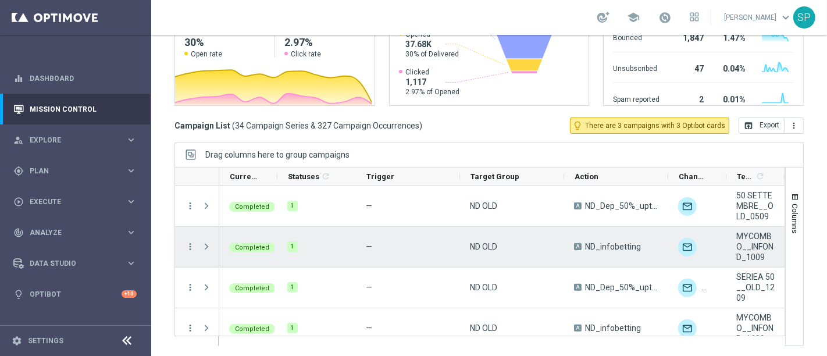
click at [181, 244] on div "more_vert" at bounding box center [185, 247] width 21 height 40
click at [193, 244] on icon "more_vert" at bounding box center [190, 246] width 10 height 10
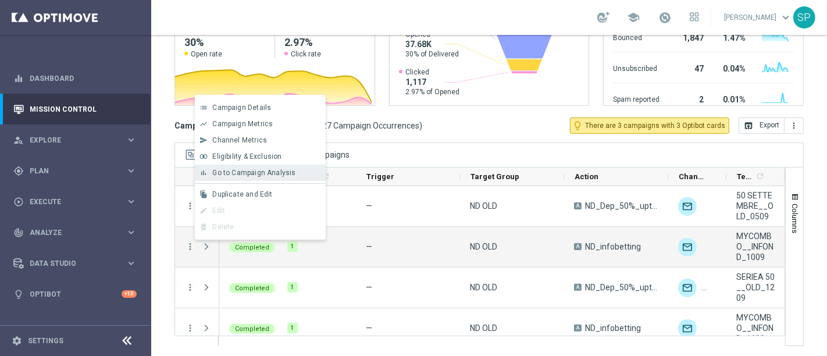
click at [304, 170] on div "Go to Campaign Analysis" at bounding box center [266, 173] width 108 height 8
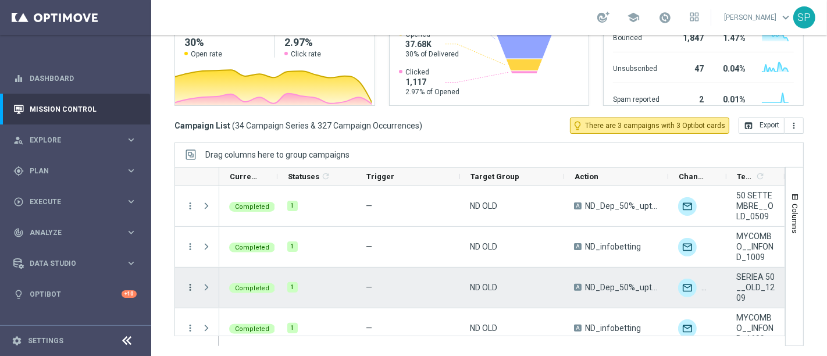
click at [187, 288] on icon "more_vert" at bounding box center [190, 287] width 10 height 10
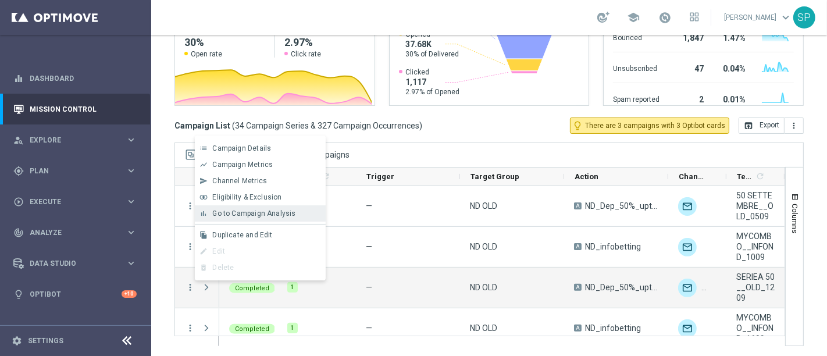
click at [263, 213] on span "Go to Campaign Analysis" at bounding box center [253, 213] width 83 height 8
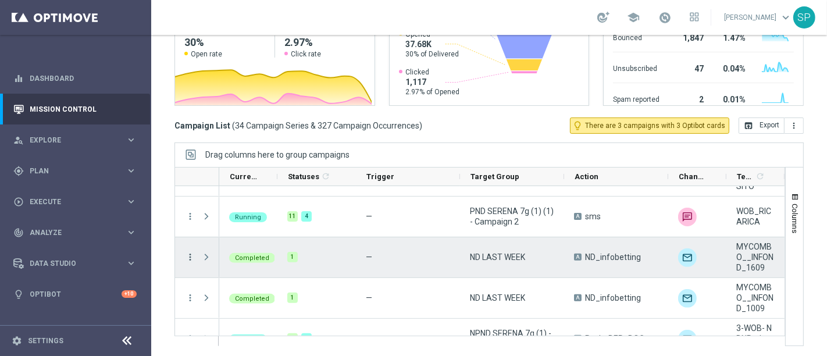
click at [189, 258] on icon "more_vert" at bounding box center [190, 257] width 10 height 10
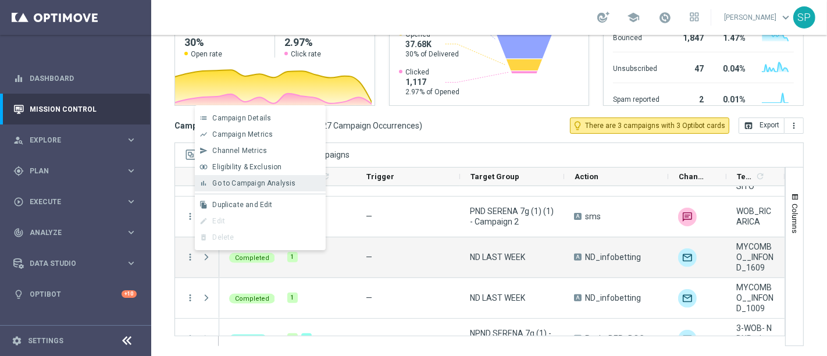
click at [293, 176] on div "bar_chart Go to Campaign Analysis" at bounding box center [260, 183] width 131 height 16
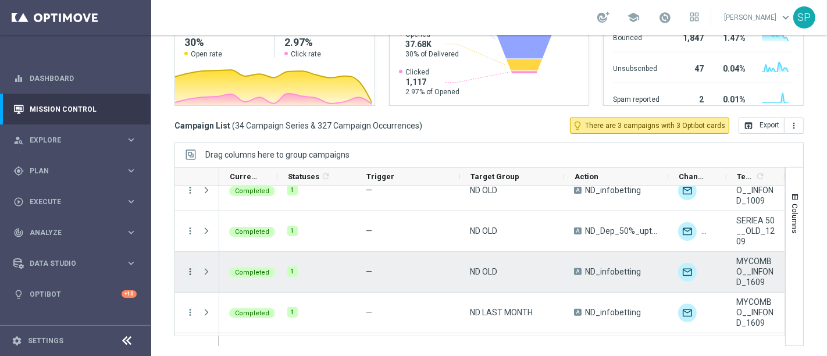
click at [187, 269] on icon "more_vert" at bounding box center [190, 272] width 10 height 10
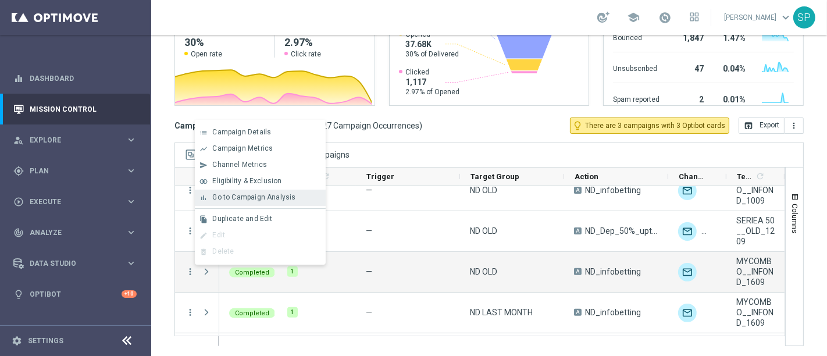
click at [278, 194] on span "Go to Campaign Analysis" at bounding box center [253, 197] width 83 height 8
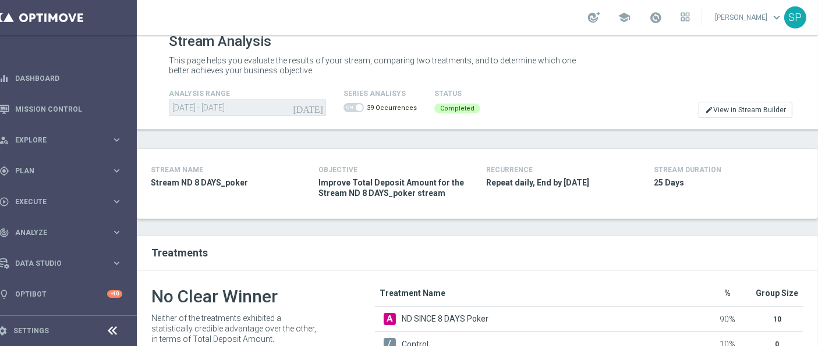
scroll to position [13, 0]
click at [343, 105] on span at bounding box center [353, 106] width 20 height 9
click at [356, 105] on span at bounding box center [359, 107] width 7 height 7
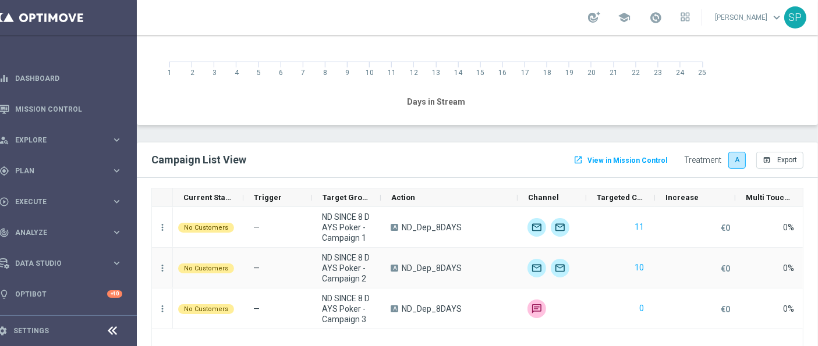
scroll to position [0, 1]
click at [157, 224] on icon "more_vert" at bounding box center [162, 227] width 10 height 10
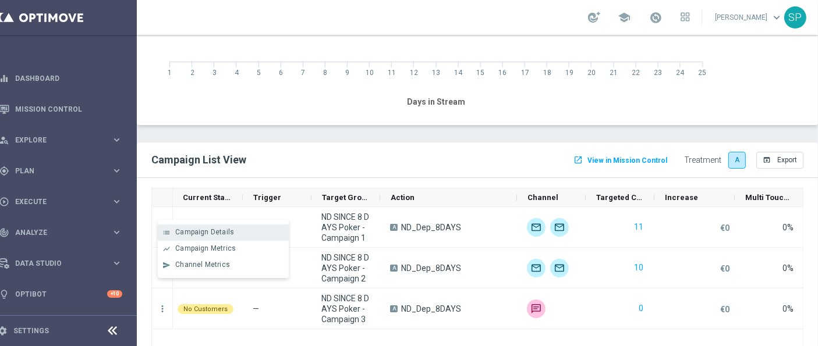
click at [234, 229] on div "Campaign Details" at bounding box center [229, 232] width 108 height 8
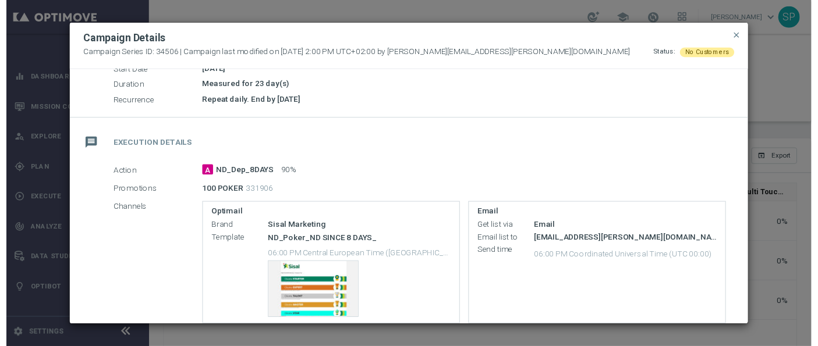
scroll to position [146, 0]
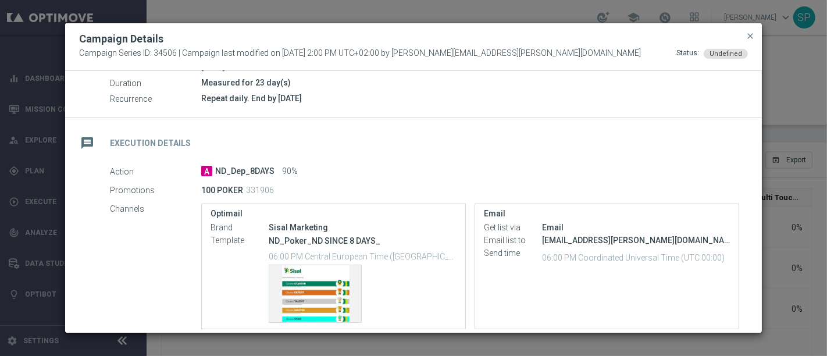
click at [745, 40] on button "close" at bounding box center [751, 36] width 12 height 14
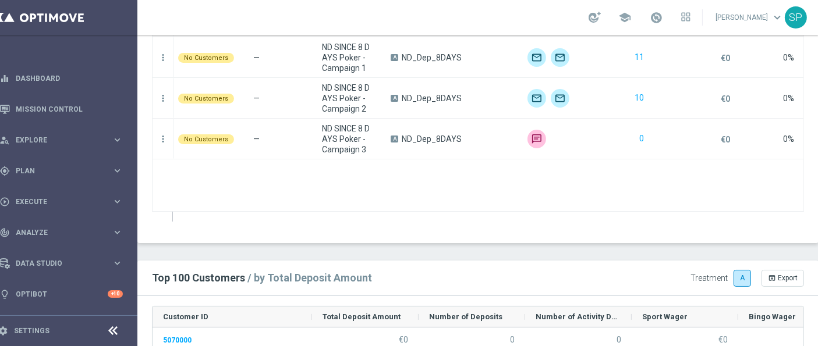
scroll to position [1269, 0]
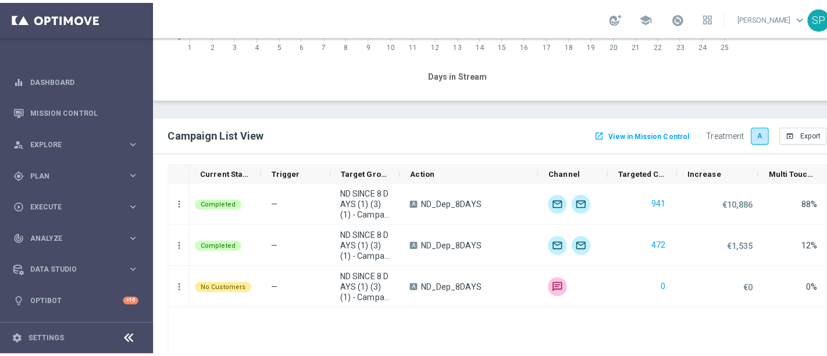
scroll to position [1199, 0]
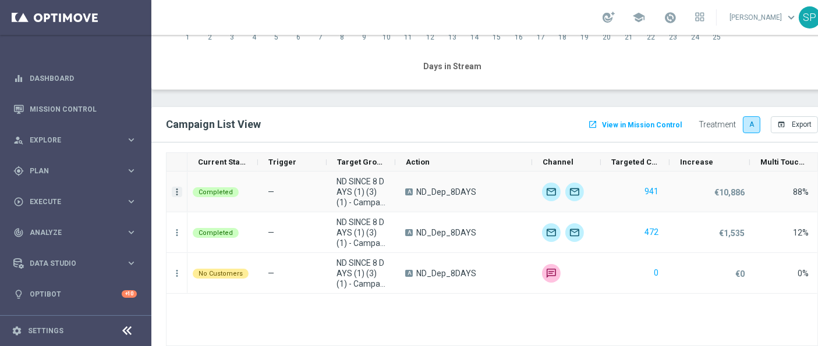
click at [172, 189] on icon "more_vert" at bounding box center [177, 192] width 10 height 10
click at [238, 196] on span "Campaign Details" at bounding box center [229, 197] width 59 height 8
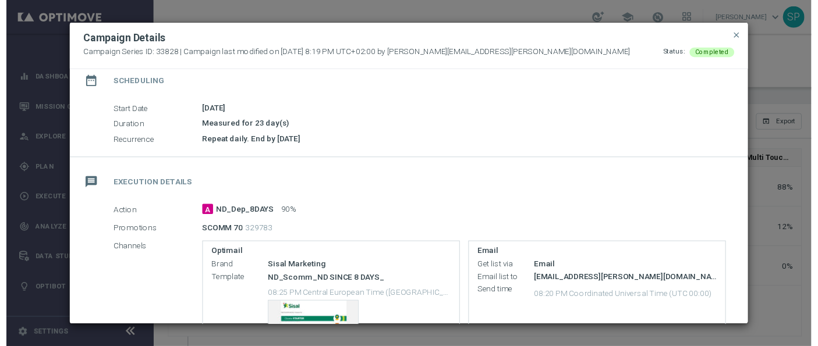
scroll to position [106, 0]
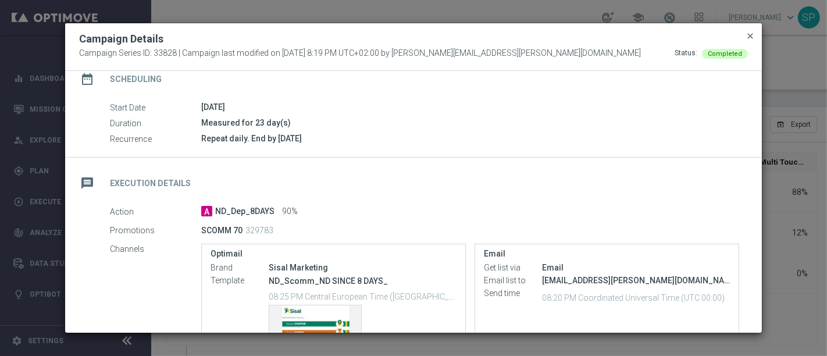
click at [749, 35] on span "close" at bounding box center [750, 35] width 9 height 9
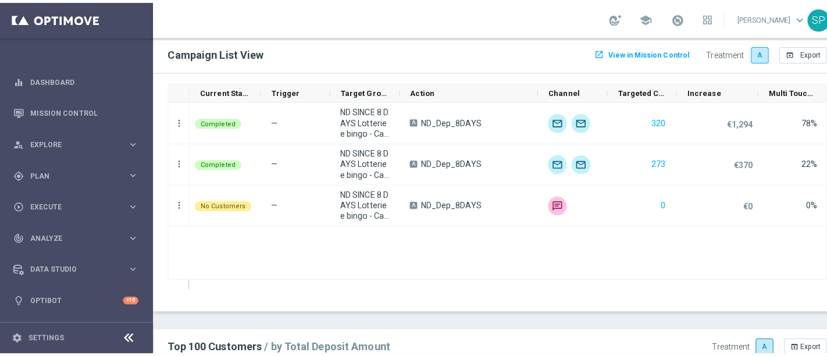
scroll to position [1292, 0]
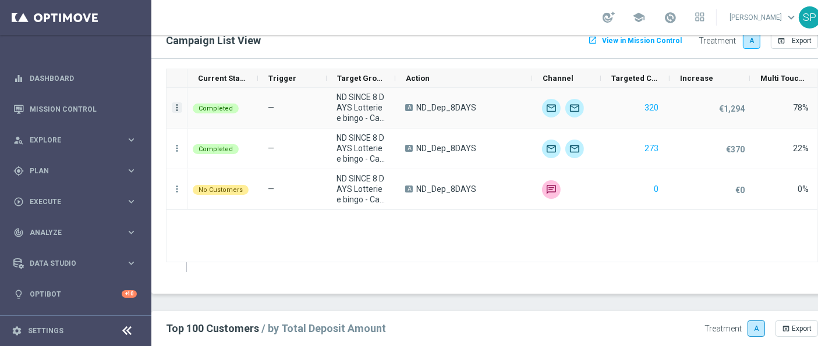
click at [173, 102] on icon "more_vert" at bounding box center [177, 107] width 10 height 10
click at [253, 104] on span "Campaign Details" at bounding box center [229, 104] width 59 height 8
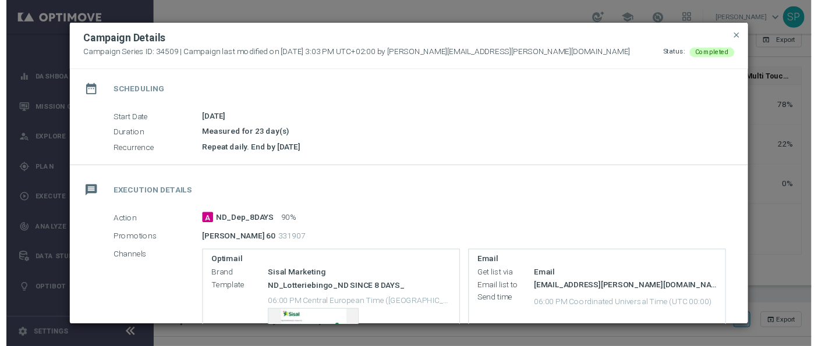
scroll to position [93, 0]
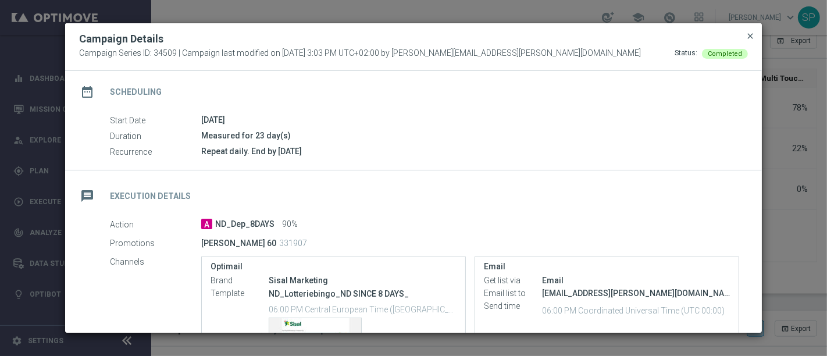
click at [750, 34] on span "close" at bounding box center [750, 35] width 9 height 9
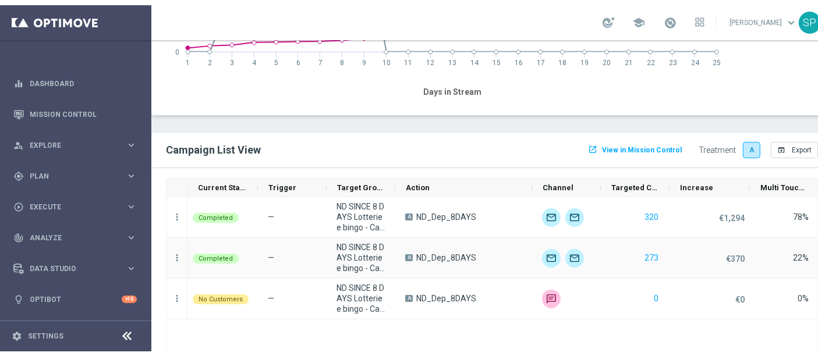
scroll to position [1188, 0]
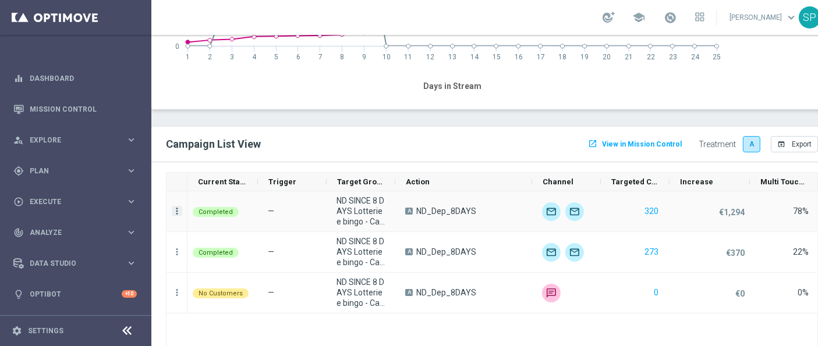
click at [175, 206] on icon "more_vert" at bounding box center [177, 211] width 10 height 10
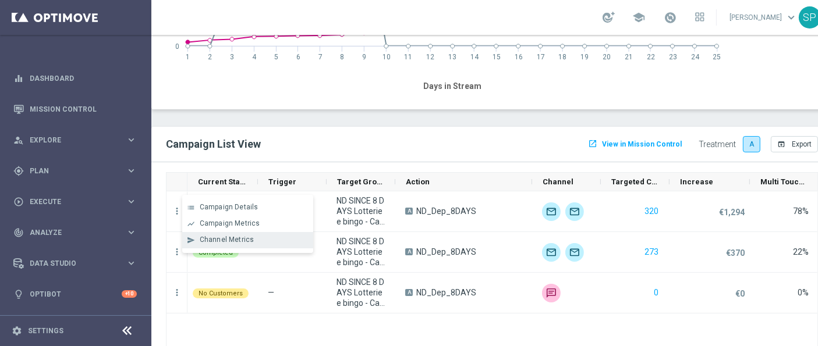
click at [263, 243] on div "Channel Metrics" at bounding box center [254, 240] width 108 height 8
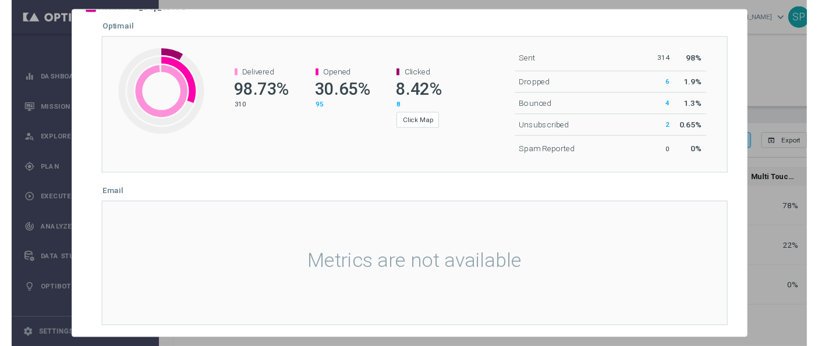
scroll to position [0, 0]
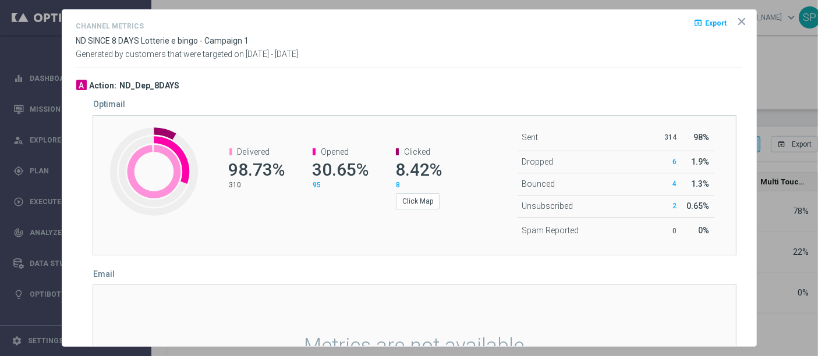
click at [736, 19] on icon "icon" at bounding box center [742, 22] width 12 height 12
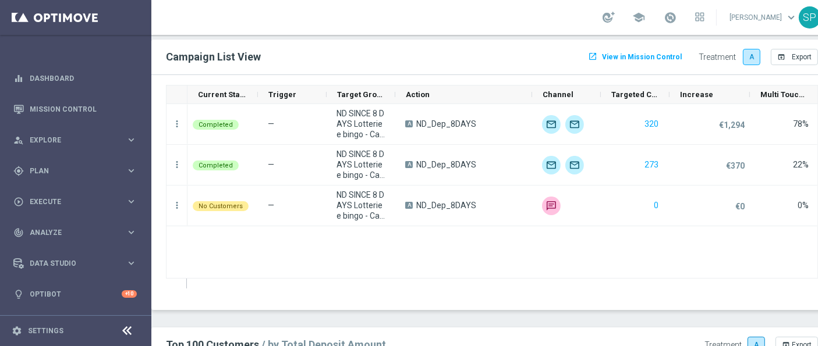
scroll to position [1276, 0]
click at [172, 118] on icon "more_vert" at bounding box center [177, 123] width 10 height 10
click at [170, 110] on div "more_vert" at bounding box center [176, 124] width 21 height 40
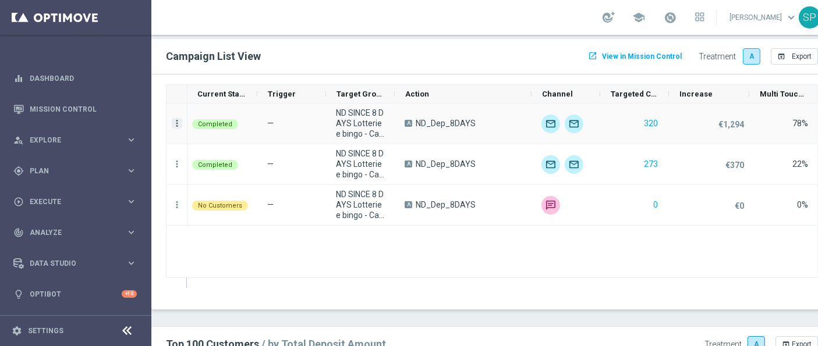
click at [177, 118] on icon "more_vert" at bounding box center [177, 123] width 10 height 10
click at [256, 134] on span "Campaign Metrics" at bounding box center [230, 136] width 61 height 8
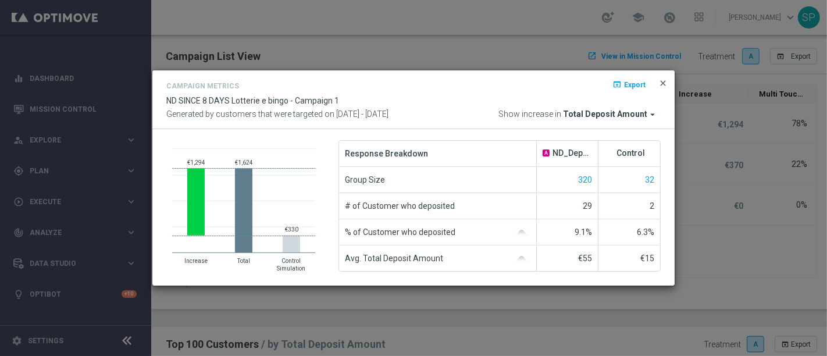
click at [664, 86] on span "close" at bounding box center [663, 83] width 9 height 9
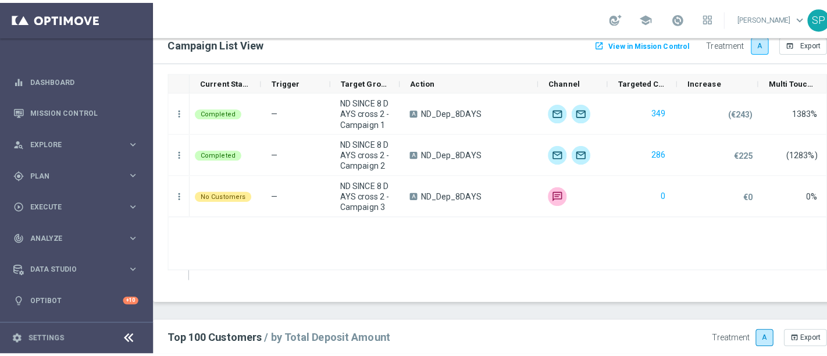
scroll to position [1282, 0]
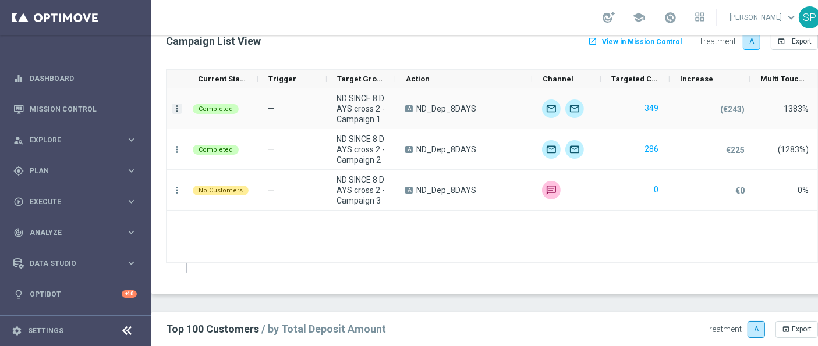
click at [176, 104] on icon "more_vert" at bounding box center [177, 109] width 10 height 10
click at [222, 111] on span "Campaign Details" at bounding box center [229, 113] width 59 height 8
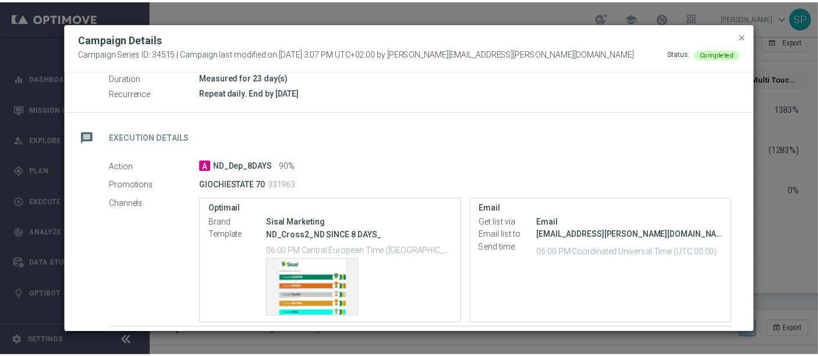
scroll to position [233, 0]
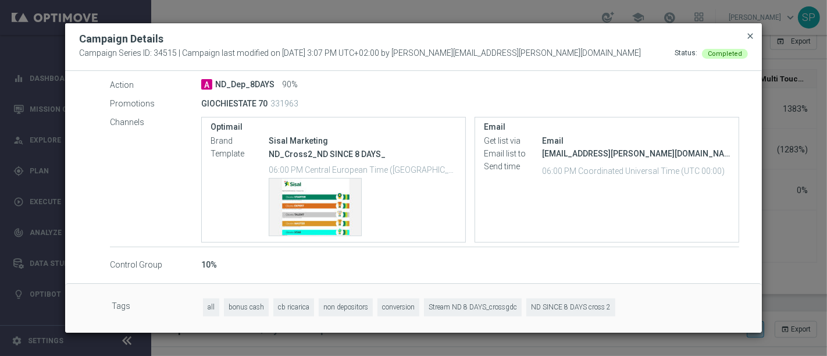
click at [751, 37] on span "close" at bounding box center [750, 35] width 9 height 9
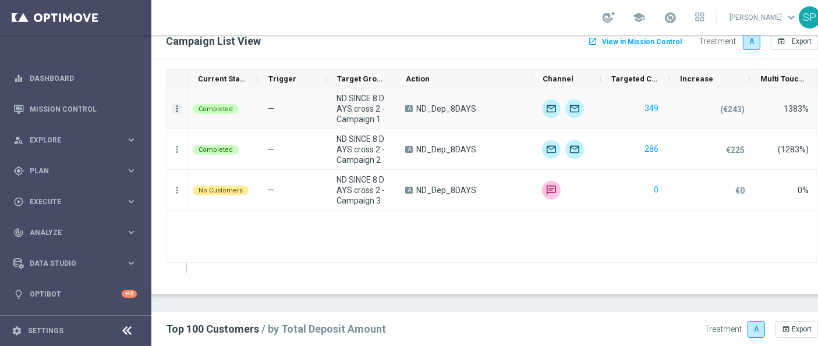
click at [177, 104] on icon "more_vert" at bounding box center [177, 109] width 10 height 10
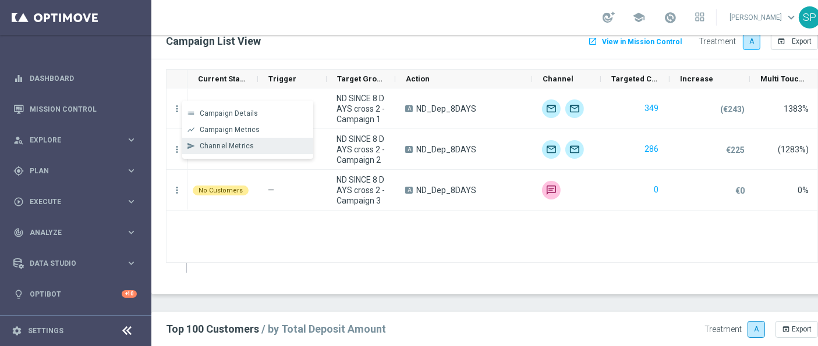
click at [233, 140] on div "send Channel Metrics" at bounding box center [247, 146] width 131 height 16
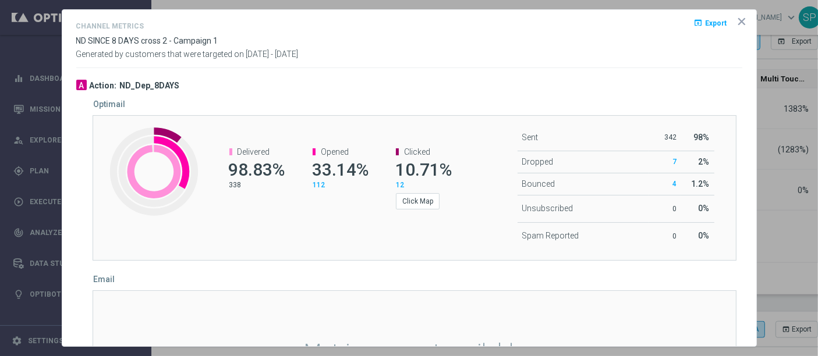
scroll to position [84, 0]
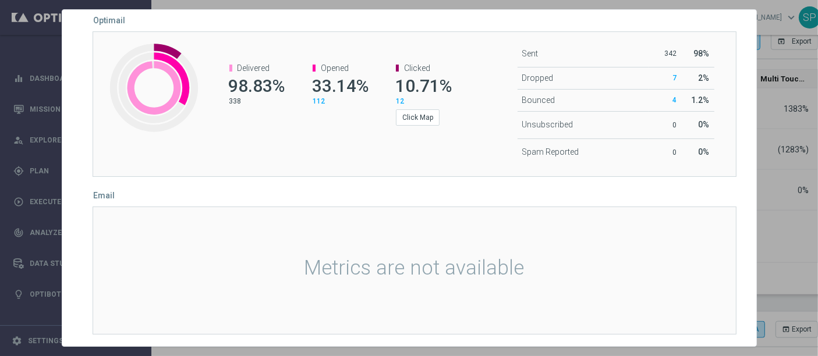
click at [759, 55] on div at bounding box center [409, 178] width 818 height 356
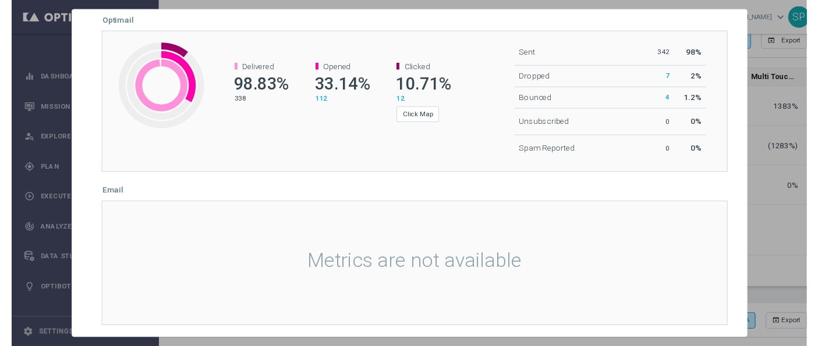
scroll to position [0, 0]
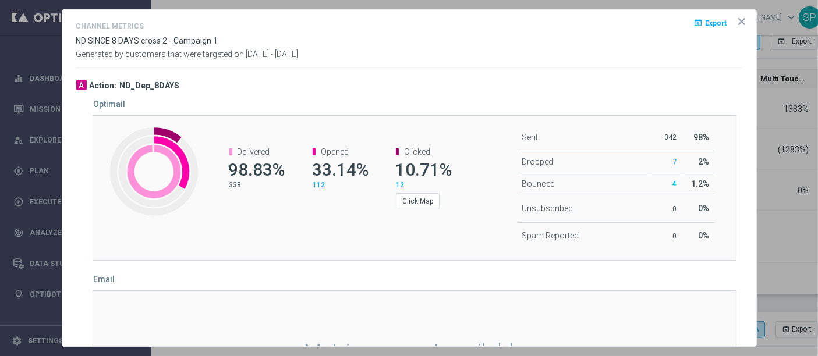
click at [736, 17] on icon "icon" at bounding box center [742, 22] width 12 height 12
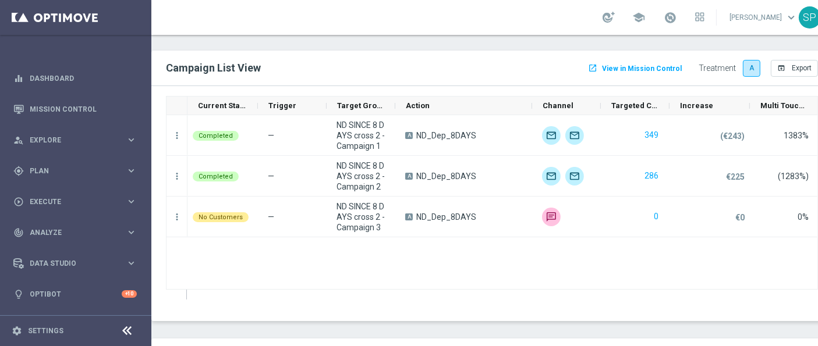
scroll to position [1278, 0]
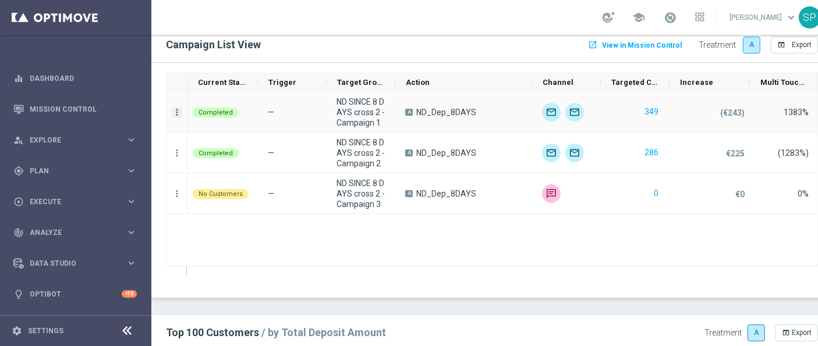
click at [172, 109] on icon "more_vert" at bounding box center [177, 112] width 10 height 10
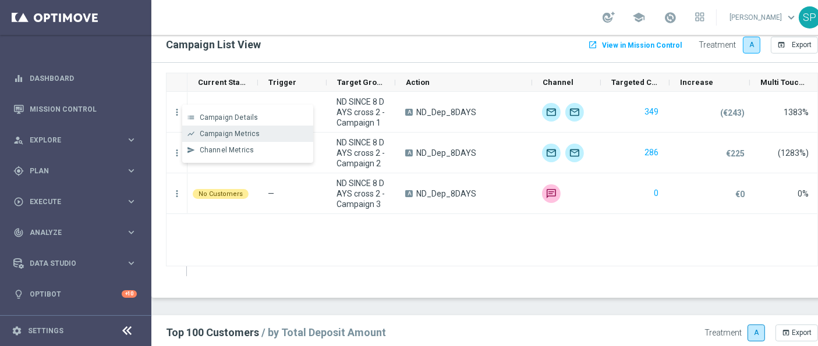
click at [261, 137] on div "Campaign Metrics" at bounding box center [254, 134] width 108 height 8
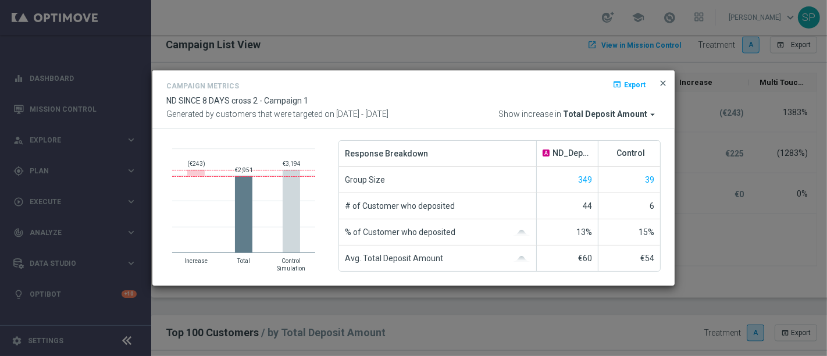
click at [663, 85] on span "close" at bounding box center [663, 83] width 9 height 9
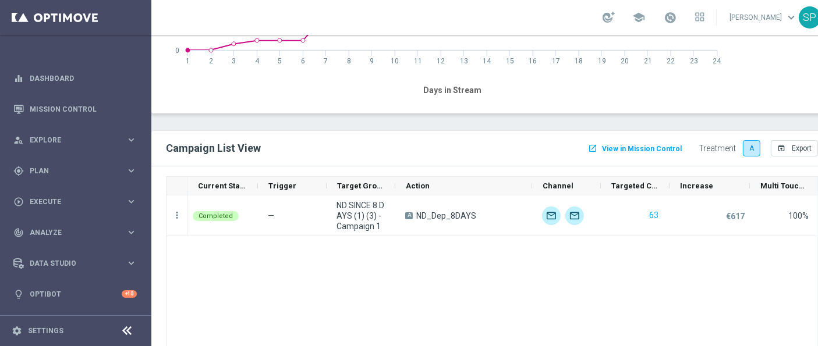
scroll to position [1131, 0]
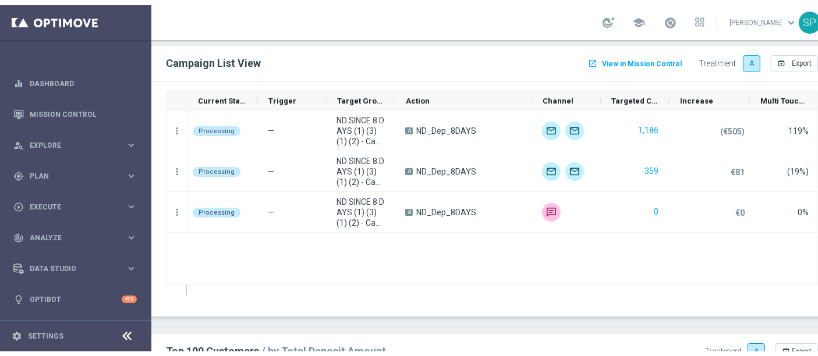
scroll to position [1264, 0]
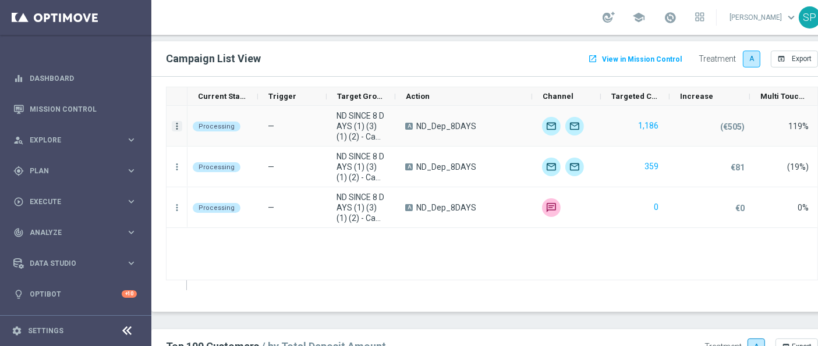
click at [178, 126] on icon "more_vert" at bounding box center [177, 126] width 10 height 10
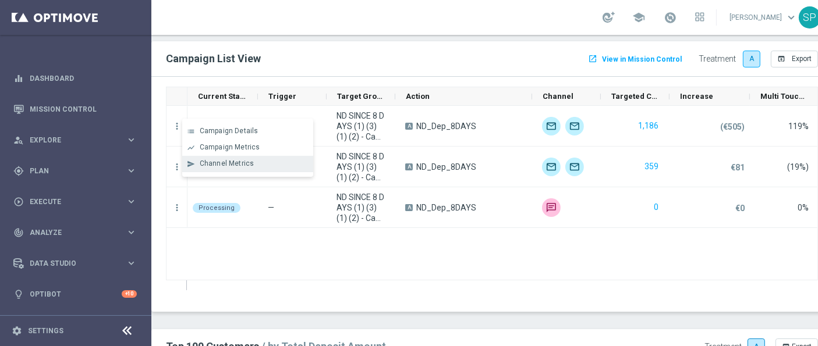
click at [260, 160] on div "Channel Metrics" at bounding box center [254, 163] width 108 height 8
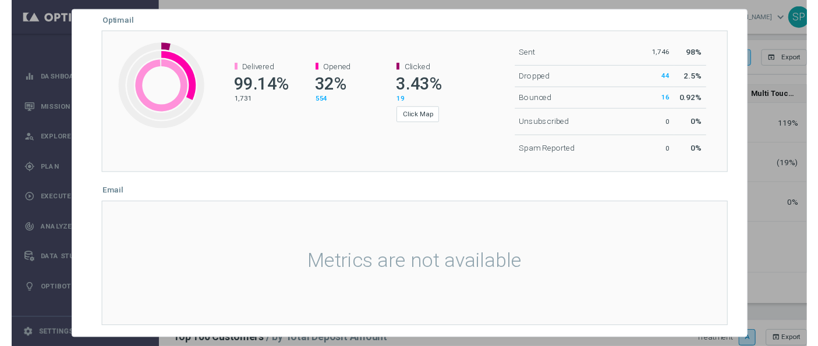
scroll to position [0, 0]
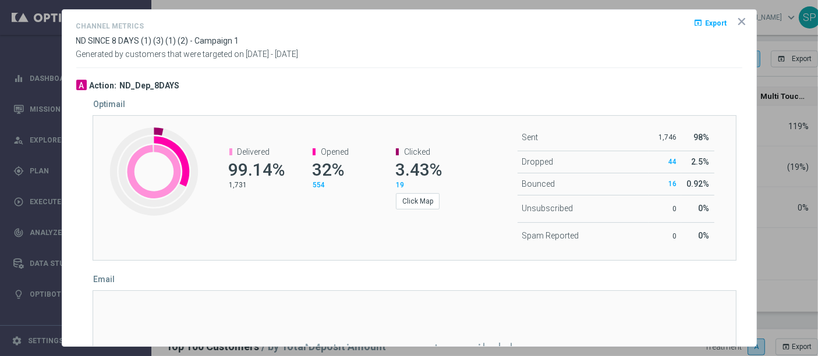
click at [733, 14] on opti-dialog-container "Channel Metrics open_in_browser Export ND SINCE 8 DAYS (1) (3) (1) (2) - Campai…" at bounding box center [409, 178] width 694 height 337
click at [736, 19] on icon "icon" at bounding box center [742, 22] width 12 height 12
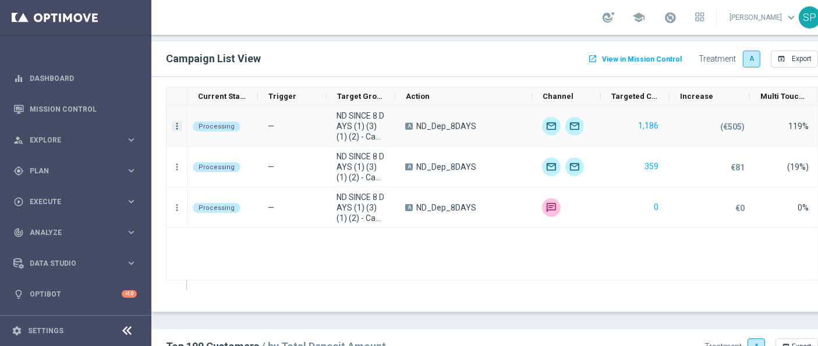
click at [177, 124] on icon "more_vert" at bounding box center [177, 126] width 10 height 10
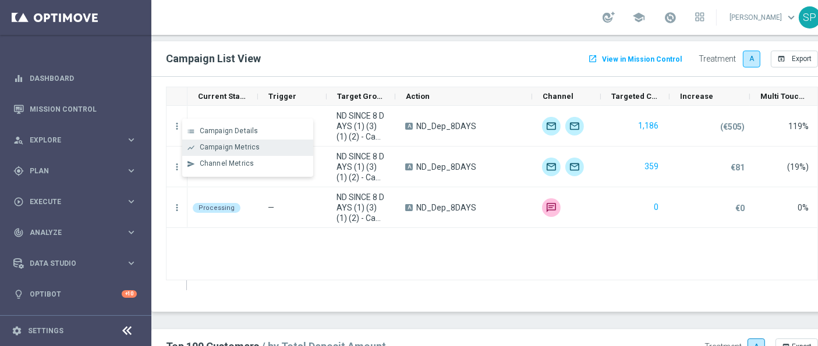
click at [247, 144] on span "Campaign Metrics" at bounding box center [230, 147] width 61 height 8
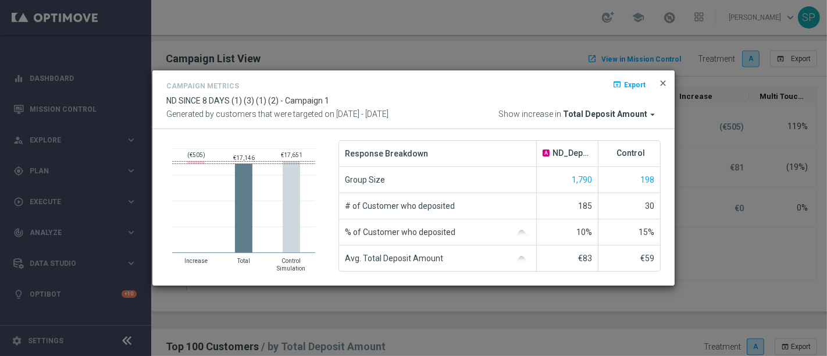
click at [663, 79] on span "close" at bounding box center [663, 83] width 9 height 9
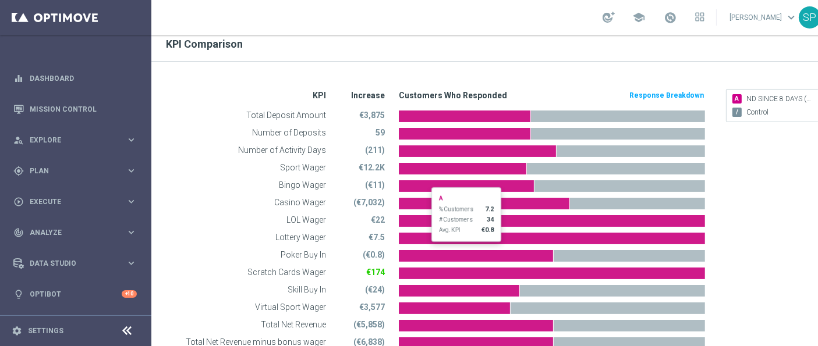
scroll to position [438, 0]
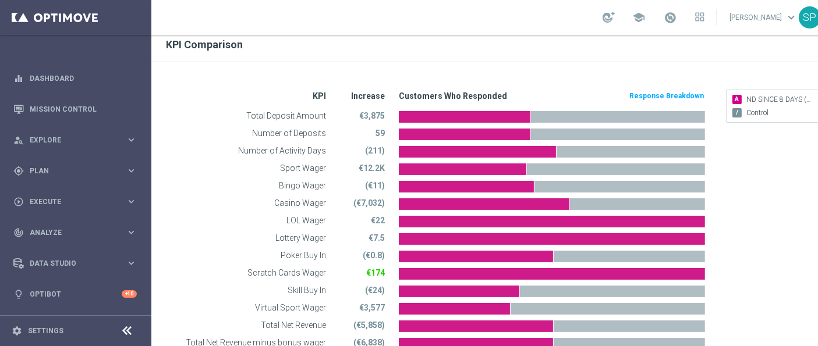
drag, startPoint x: 320, startPoint y: 111, endPoint x: 384, endPoint y: 120, distance: 64.7
click at [384, 120] on div "Total Deposit Amount €3,875" at bounding box center [432, 116] width 546 height 17
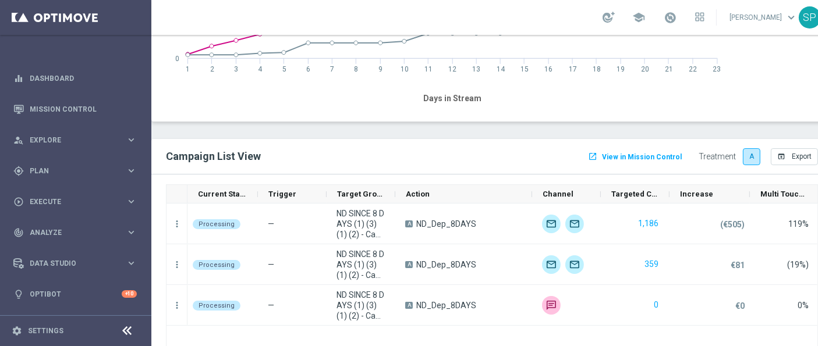
scroll to position [1167, 0]
click at [182, 218] on icon "more_vert" at bounding box center [177, 223] width 10 height 10
click at [223, 220] on span "Campaign Details" at bounding box center [229, 218] width 59 height 8
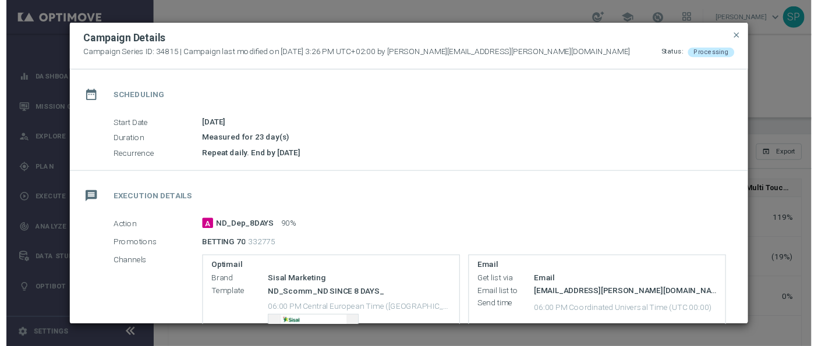
scroll to position [150, 0]
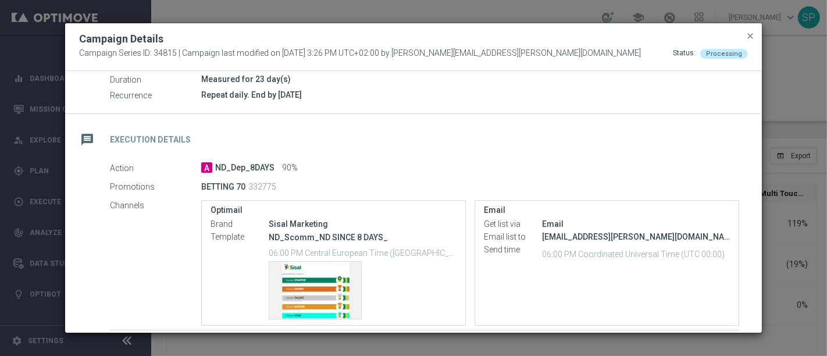
click at [752, 41] on span "close" at bounding box center [750, 35] width 9 height 9
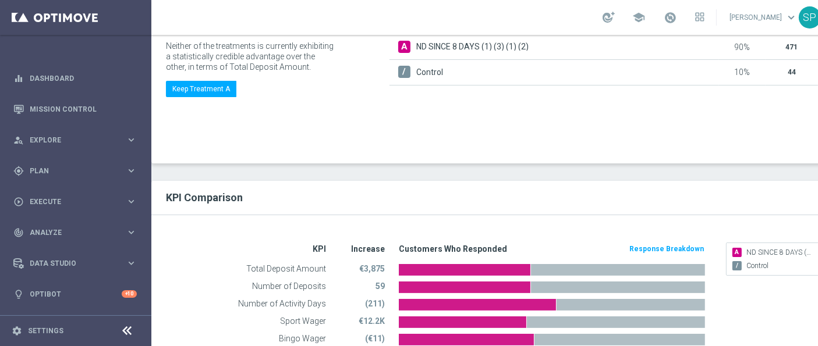
scroll to position [284, 0]
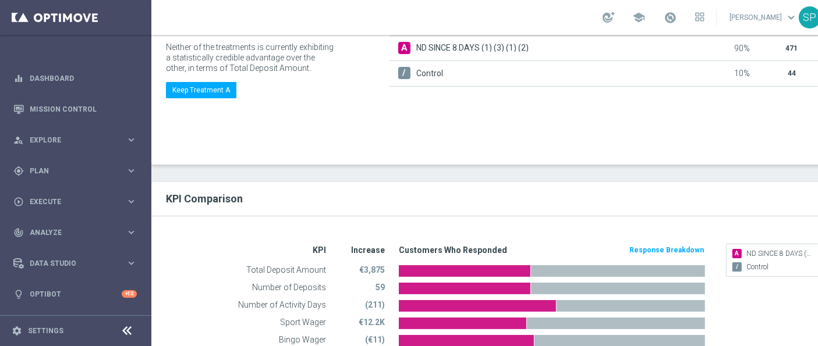
click at [287, 136] on aside "No Winner Yet Neither of the treatments is currently exhibiting a statistically…" at bounding box center [251, 81] width 170 height 145
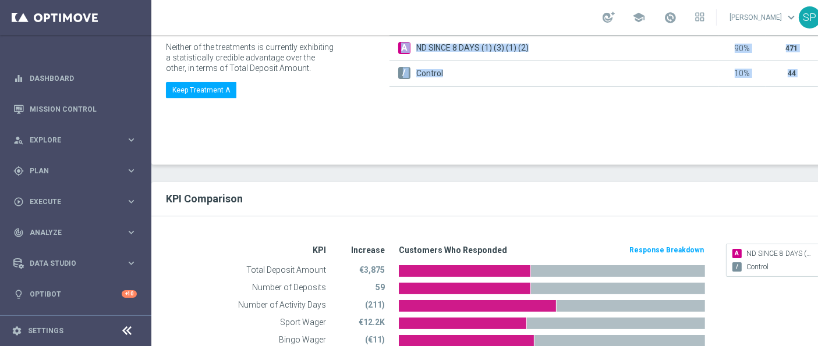
click at [287, 136] on aside "No Winner Yet Neither of the treatments is currently exhibiting a statistically…" at bounding box center [251, 81] width 170 height 145
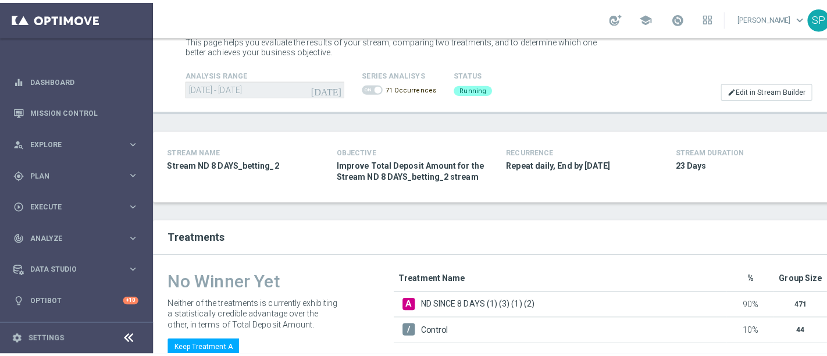
scroll to position [22, 0]
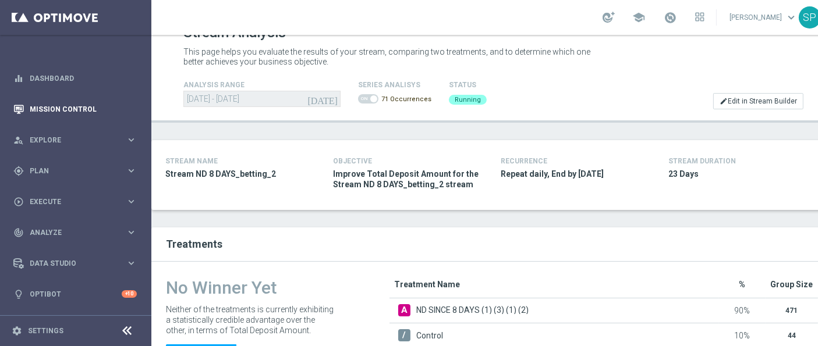
click at [12, 98] on div "Mission Control" at bounding box center [75, 109] width 150 height 31
click at [70, 109] on link "Mission Control" at bounding box center [83, 109] width 107 height 31
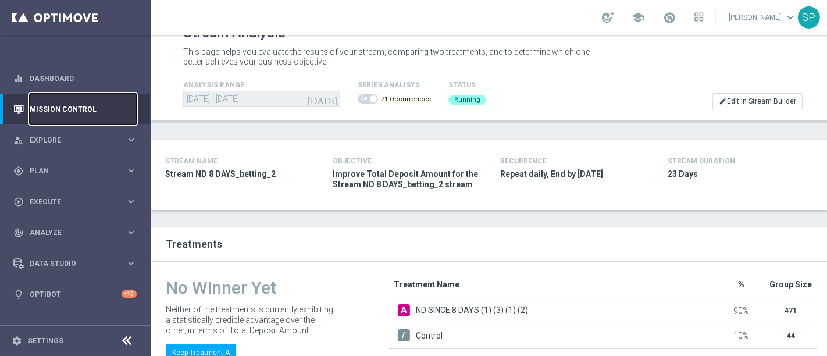
scroll to position [0, 0]
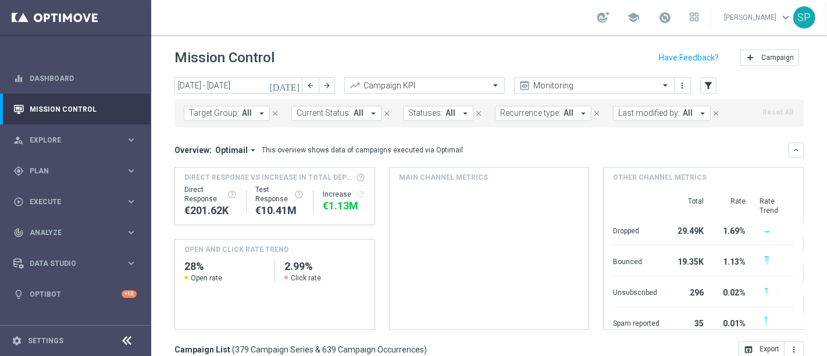
click at [292, 88] on icon "[DATE]" at bounding box center [284, 85] width 31 height 10
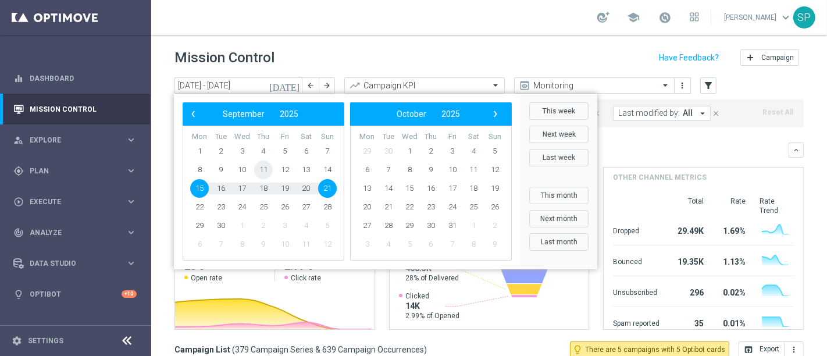
click at [268, 165] on span "11" at bounding box center [263, 170] width 19 height 19
click at [273, 166] on span "11" at bounding box center [263, 170] width 19 height 19
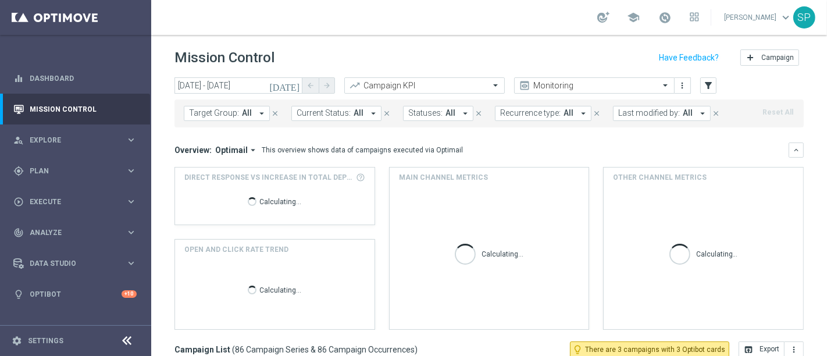
click at [297, 92] on button "[DATE]" at bounding box center [285, 85] width 35 height 17
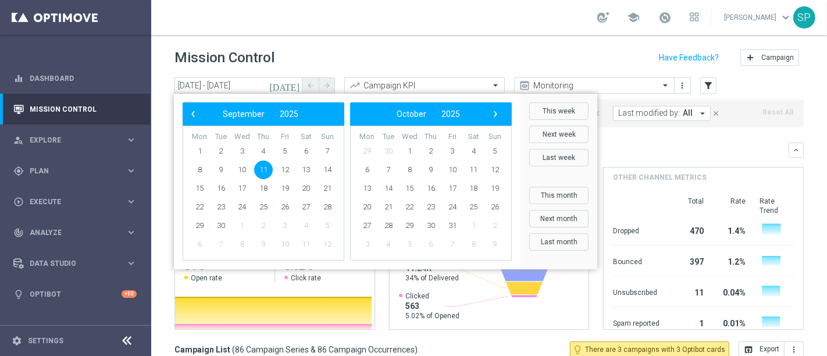
click at [257, 169] on span "11" at bounding box center [263, 170] width 19 height 19
click at [288, 172] on span "12" at bounding box center [285, 170] width 19 height 19
type input "11 Sep 2025 - 12 Sep 2025"
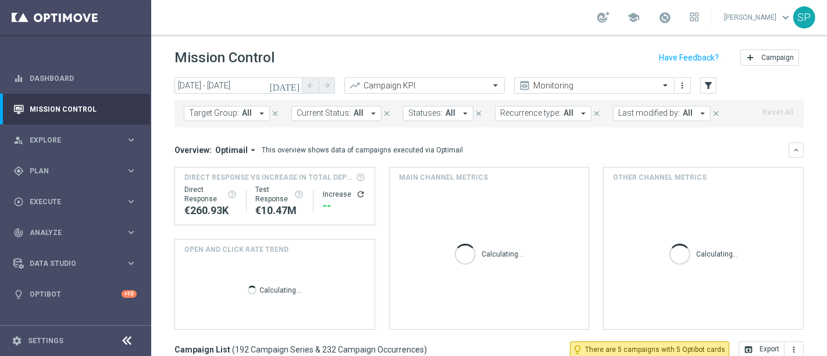
click at [637, 108] on span "Last modified by:" at bounding box center [650, 113] width 62 height 10
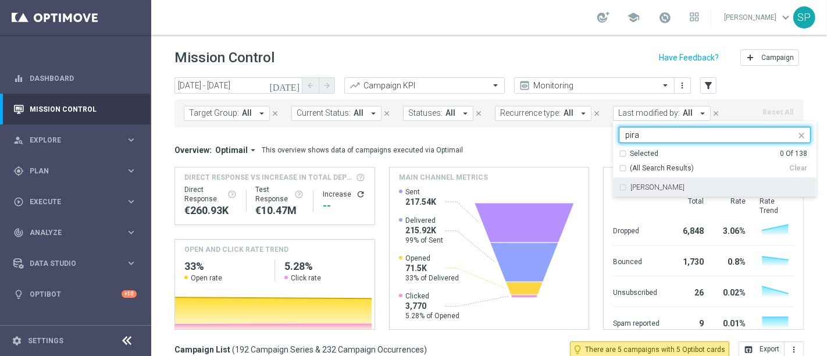
click at [650, 190] on label "[PERSON_NAME]" at bounding box center [658, 187] width 54 height 7
type input "pira"
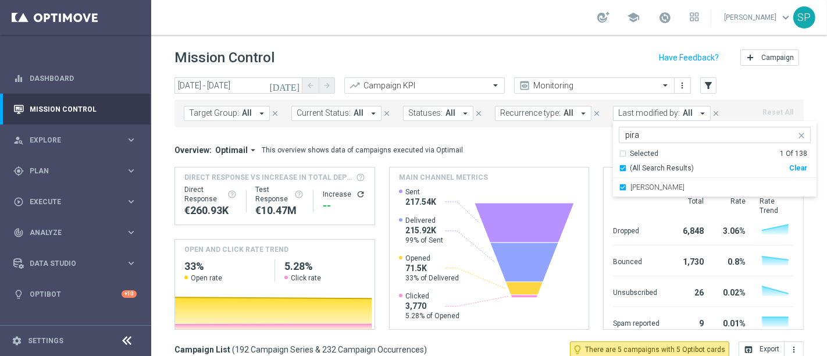
click at [575, 55] on div "Mission Control add Campaign" at bounding box center [490, 58] width 630 height 23
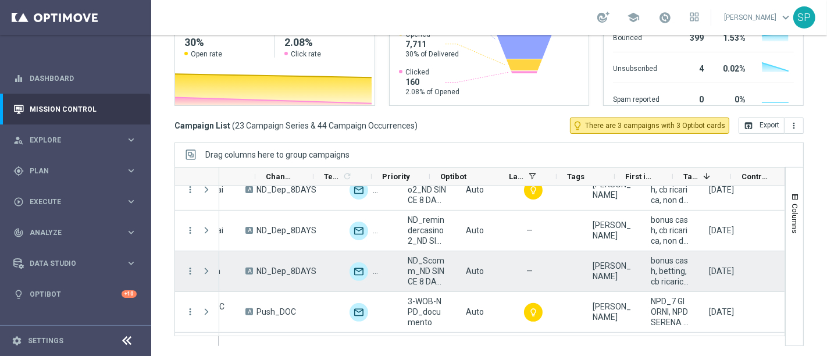
scroll to position [0, 435]
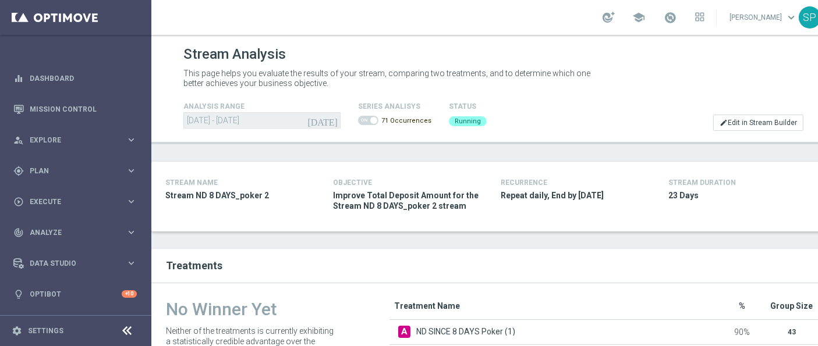
click at [516, 260] on div "Treatments" at bounding box center [491, 266] width 681 height 34
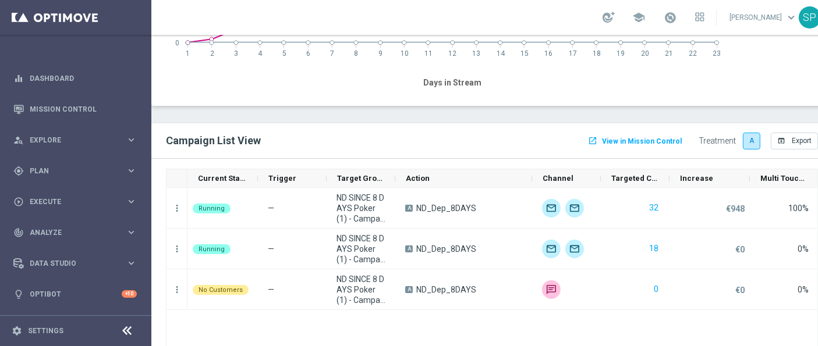
scroll to position [1185, 0]
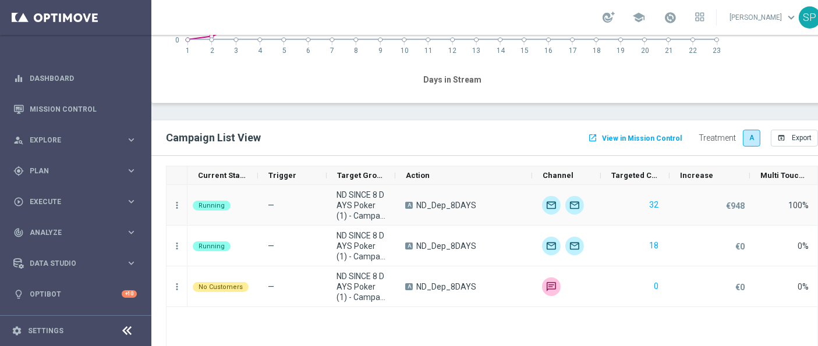
click at [172, 197] on div "more_vert" at bounding box center [176, 205] width 21 height 40
click at [173, 200] on icon "more_vert" at bounding box center [177, 205] width 10 height 10
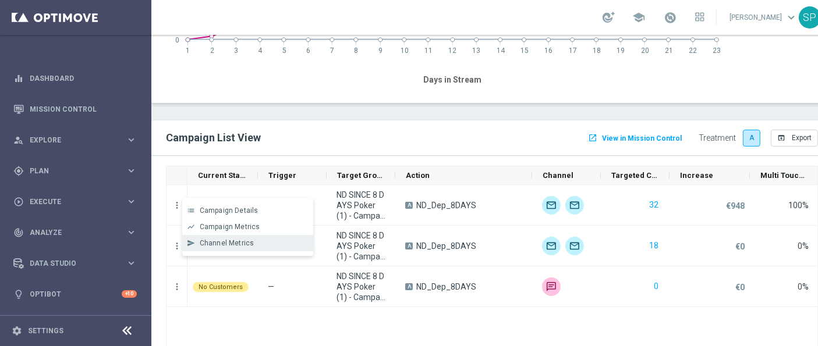
click at [236, 237] on div "send Channel Metrics" at bounding box center [247, 243] width 131 height 16
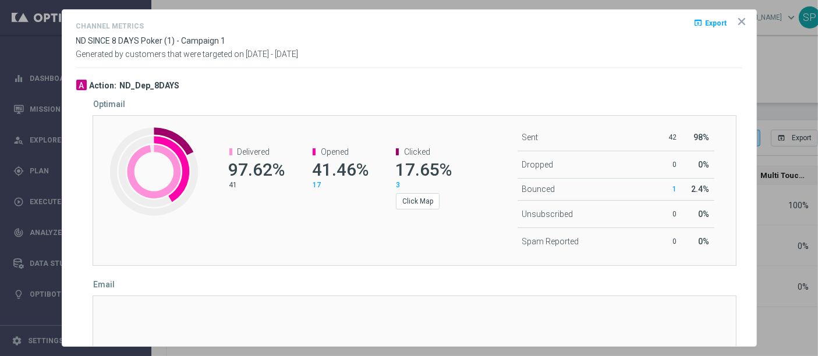
click at [736, 21] on icon "icon" at bounding box center [742, 22] width 12 height 12
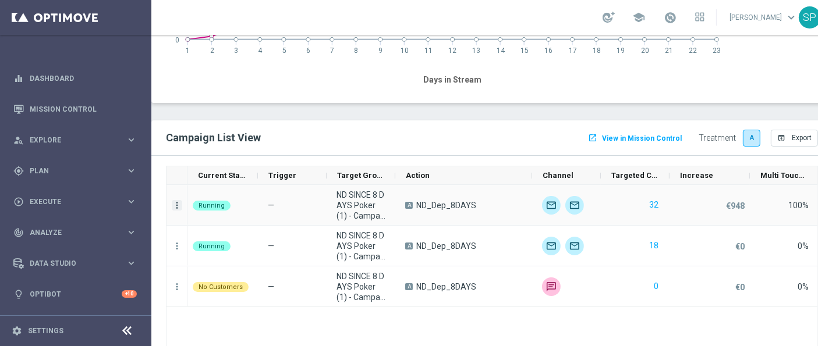
click at [177, 204] on icon "more_vert" at bounding box center [177, 205] width 10 height 10
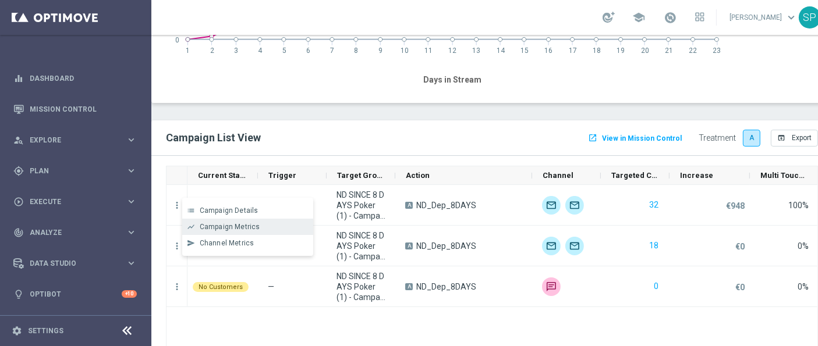
click at [254, 229] on span "Campaign Metrics" at bounding box center [230, 227] width 61 height 8
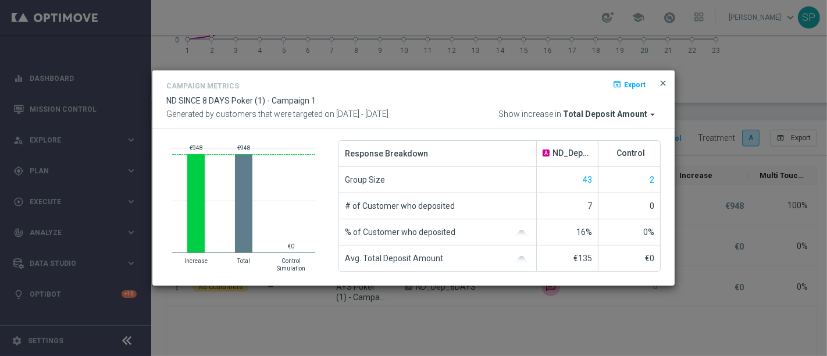
click at [665, 79] on span "close" at bounding box center [663, 83] width 9 height 9
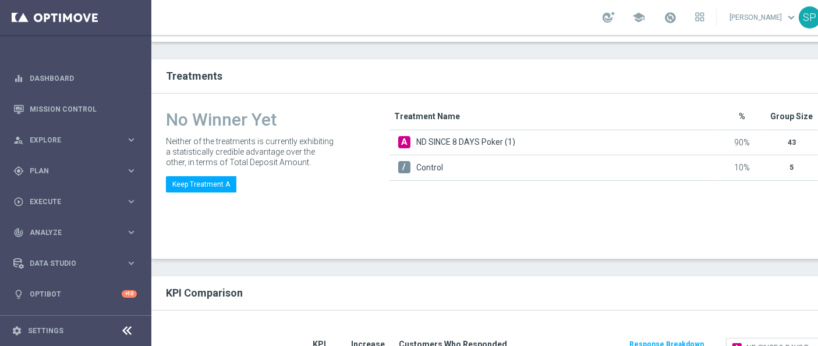
scroll to position [0, 0]
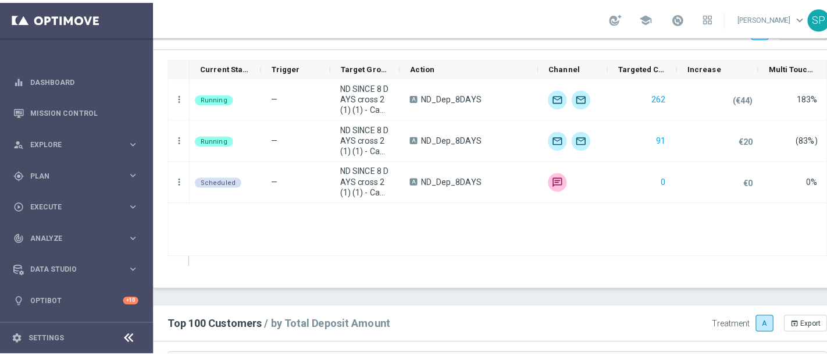
scroll to position [1303, 0]
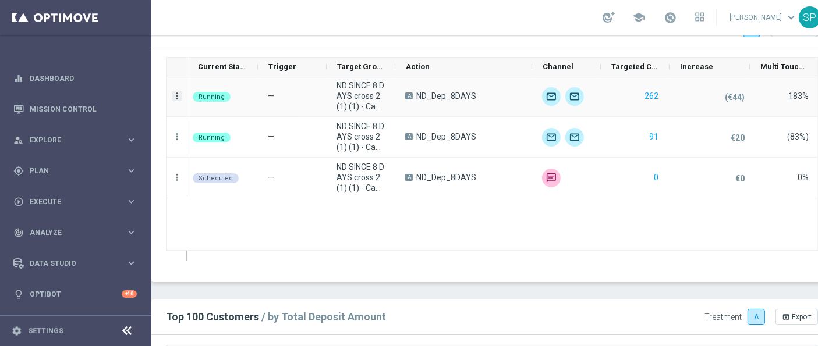
click at [179, 92] on icon "more_vert" at bounding box center [177, 96] width 10 height 10
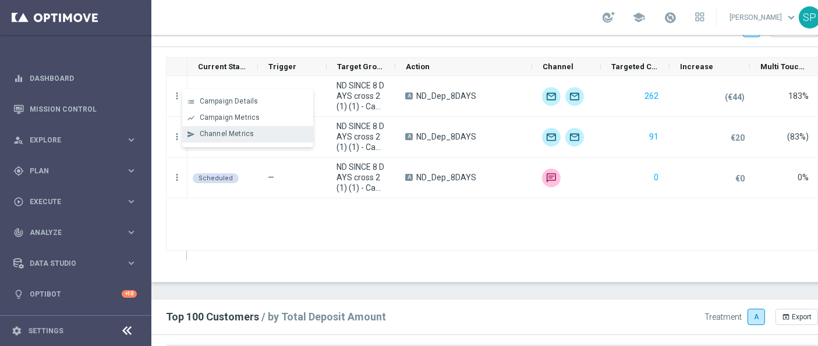
click at [250, 130] on span "Channel Metrics" at bounding box center [227, 134] width 55 height 8
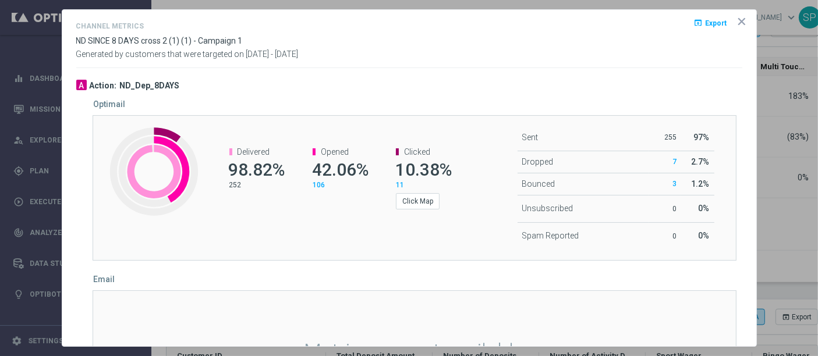
click at [736, 22] on icon "icon" at bounding box center [742, 22] width 12 height 12
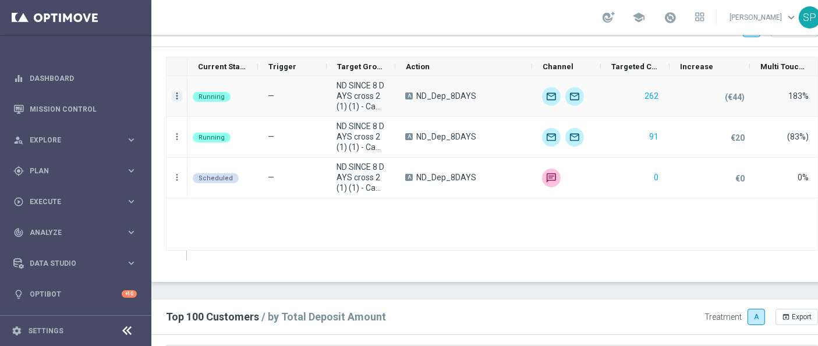
click at [178, 93] on icon "more_vert" at bounding box center [177, 96] width 10 height 10
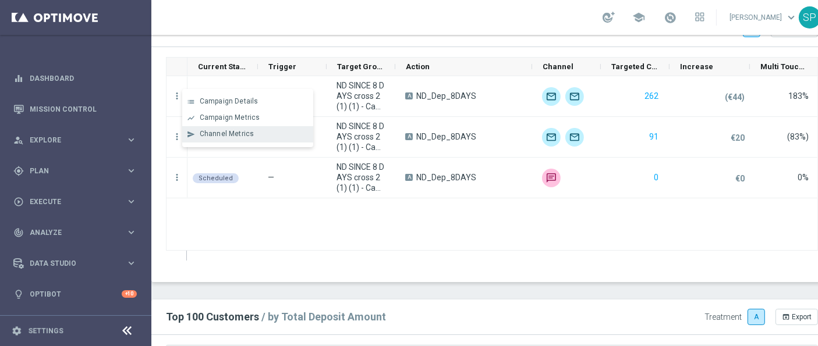
click at [215, 137] on span "Channel Metrics" at bounding box center [227, 134] width 55 height 8
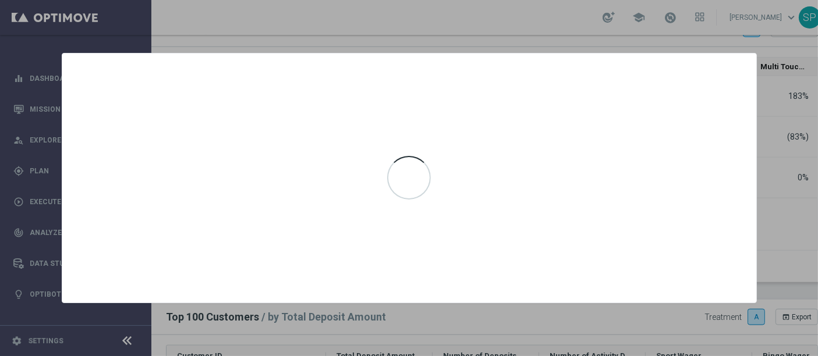
click at [609, 44] on div at bounding box center [409, 178] width 818 height 356
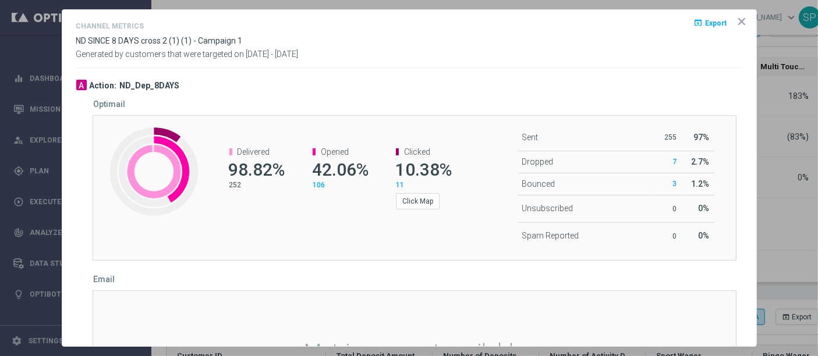
click at [736, 26] on icon "icon" at bounding box center [742, 22] width 12 height 12
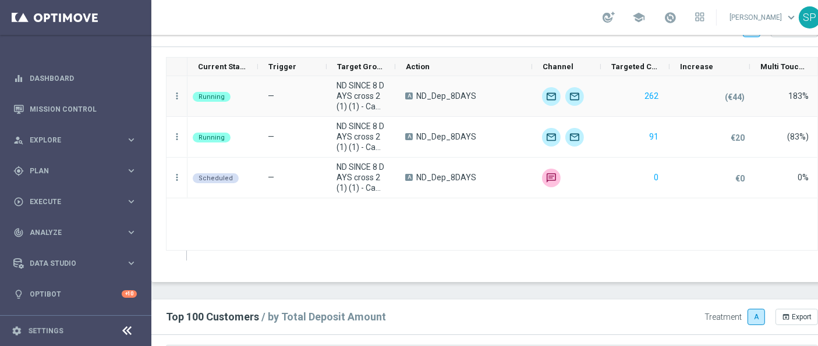
click at [170, 91] on div "more_vert" at bounding box center [176, 96] width 21 height 40
click at [172, 93] on icon "more_vert" at bounding box center [177, 96] width 10 height 10
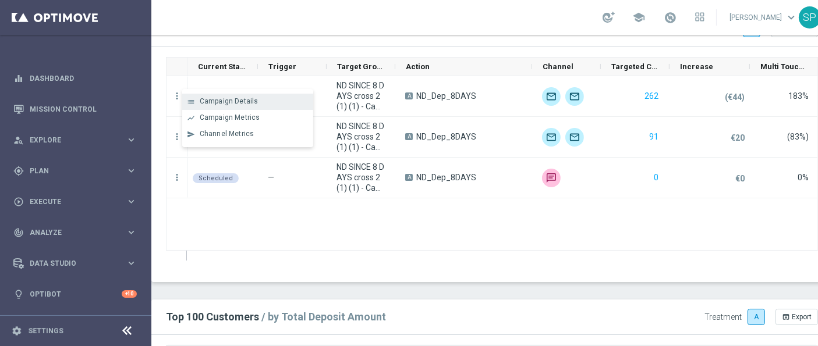
click at [265, 106] on div "list Campaign Details" at bounding box center [247, 102] width 131 height 16
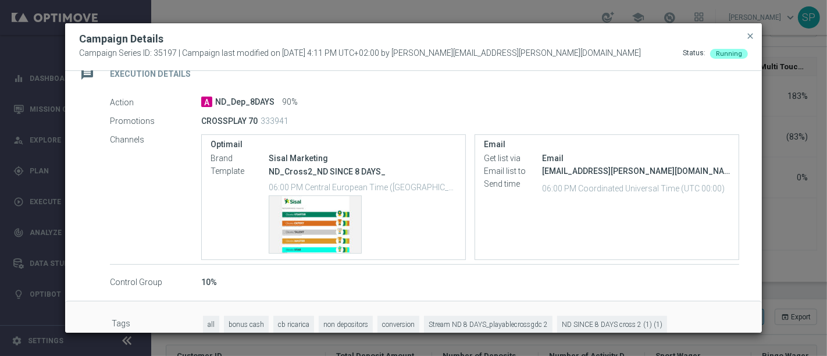
scroll to position [216, 0]
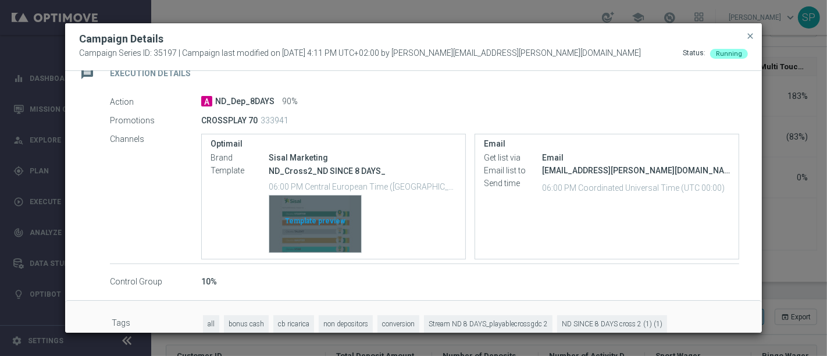
click at [307, 245] on div "Template preview" at bounding box center [315, 224] width 92 height 57
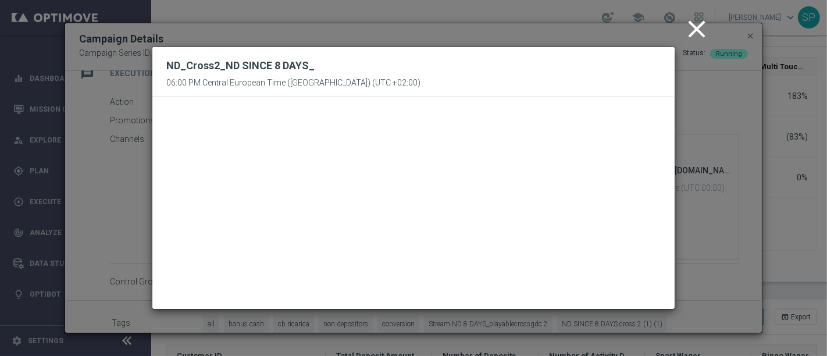
click at [701, 31] on icon "close" at bounding box center [697, 29] width 29 height 29
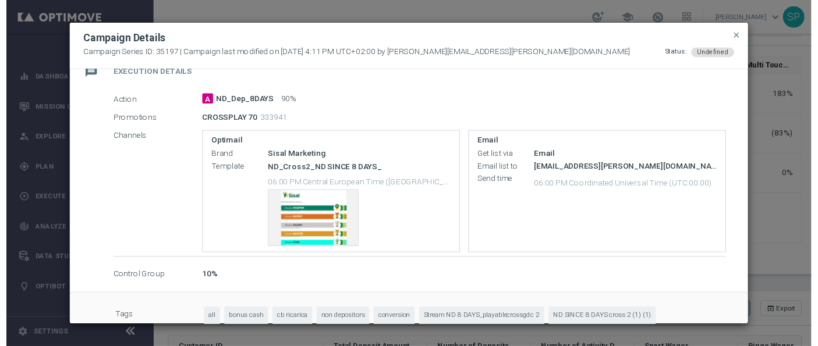
scroll to position [0, 0]
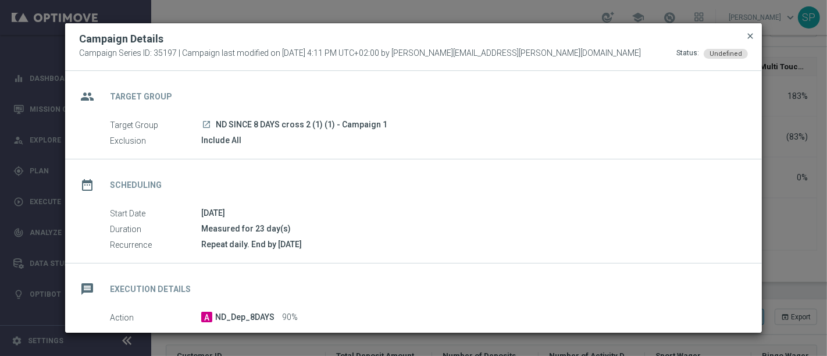
click at [746, 32] on span "close" at bounding box center [750, 35] width 9 height 9
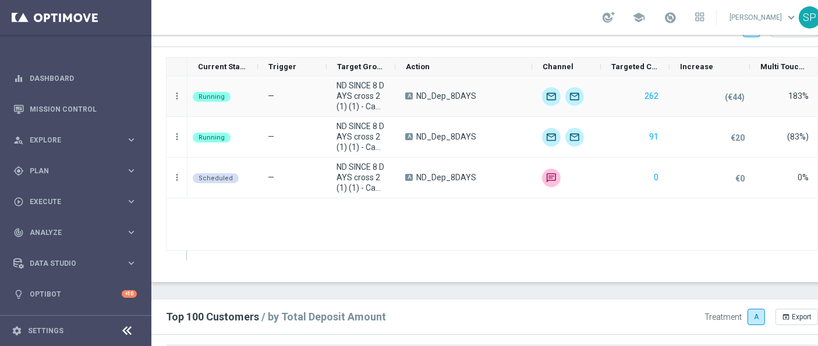
click at [169, 97] on div "more_vert" at bounding box center [176, 96] width 21 height 40
click at [173, 96] on icon "more_vert" at bounding box center [177, 96] width 10 height 10
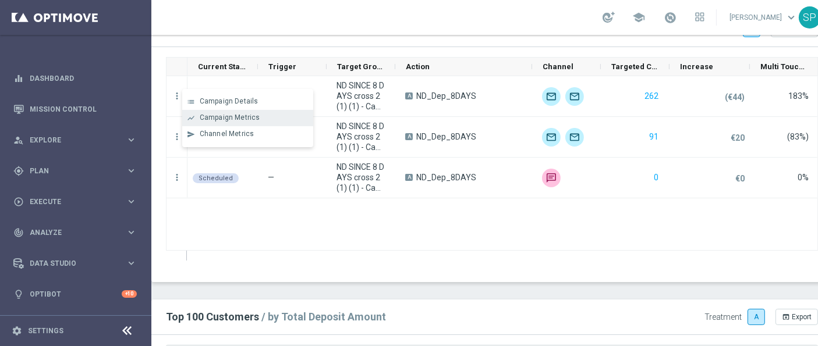
click at [222, 117] on span "Campaign Metrics" at bounding box center [230, 117] width 61 height 8
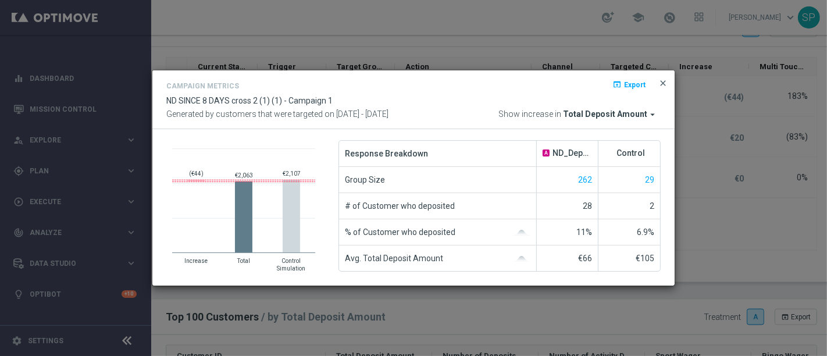
click at [663, 87] on span "close" at bounding box center [663, 83] width 9 height 9
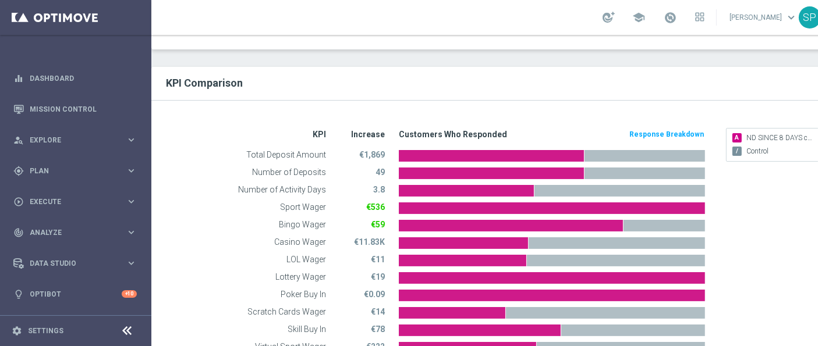
scroll to position [279, 0]
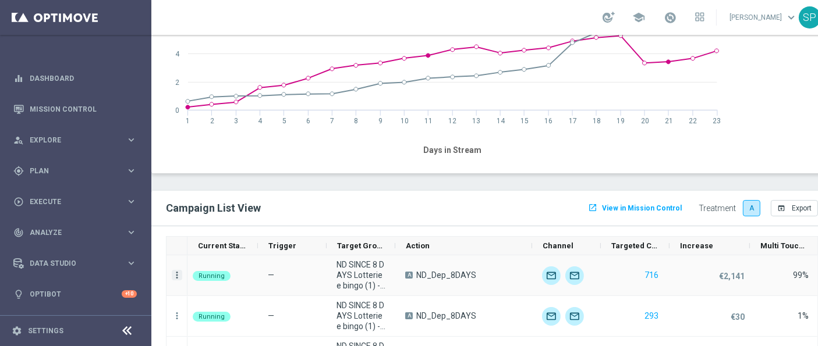
click at [177, 270] on icon "more_vert" at bounding box center [177, 275] width 10 height 10
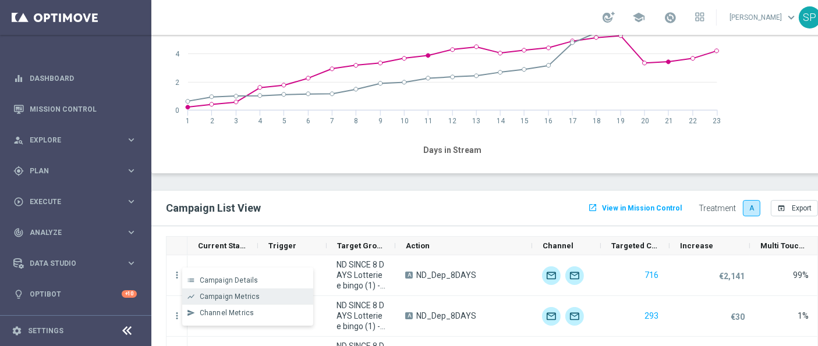
click at [223, 300] on span "Campaign Metrics" at bounding box center [230, 297] width 61 height 8
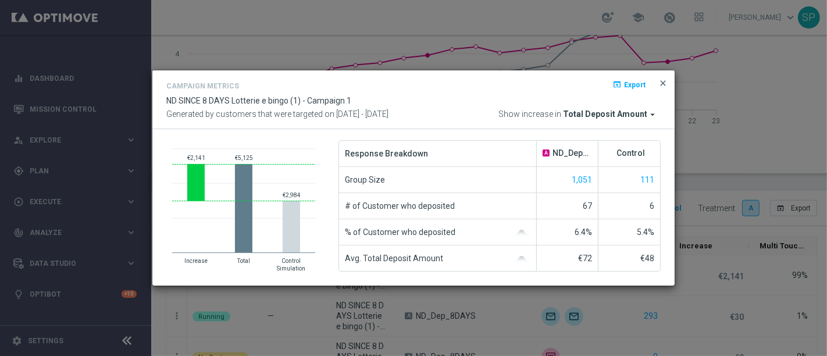
click at [660, 80] on span "close" at bounding box center [663, 83] width 9 height 9
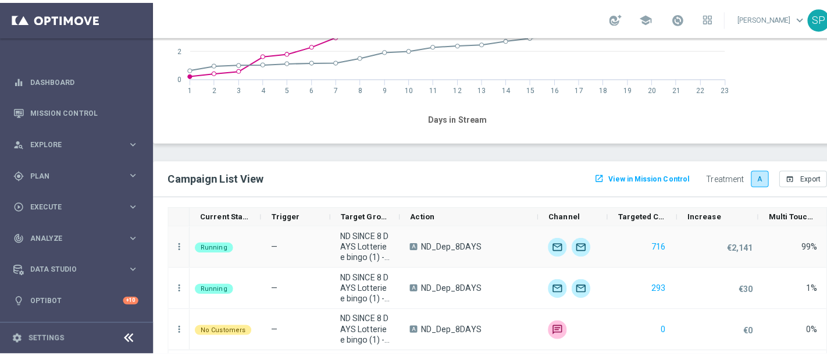
scroll to position [1186, 0]
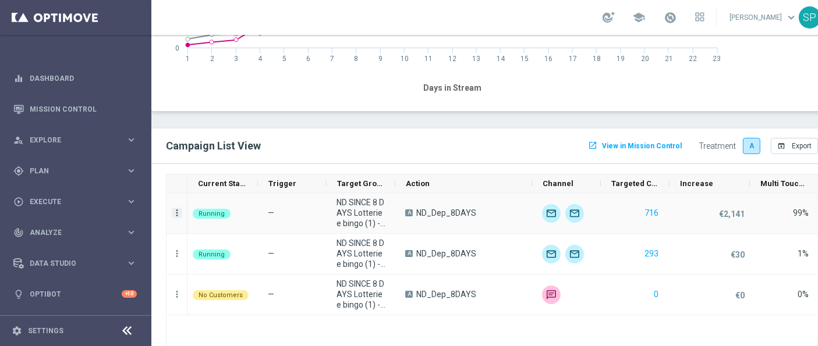
click at [180, 212] on icon "more_vert" at bounding box center [177, 213] width 10 height 10
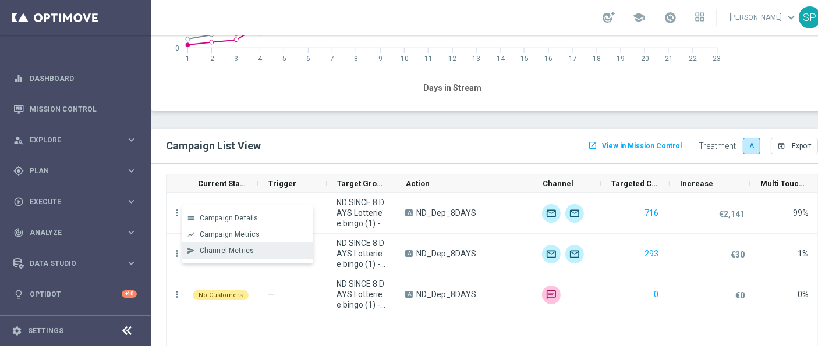
drag, startPoint x: 264, startPoint y: 239, endPoint x: 261, endPoint y: 250, distance: 12.2
click at [261, 250] on div "list Campaign Details show_chart Campaign Metrics send Channel Metrics" at bounding box center [247, 234] width 131 height 58
click at [261, 250] on div "Channel Metrics" at bounding box center [254, 251] width 108 height 8
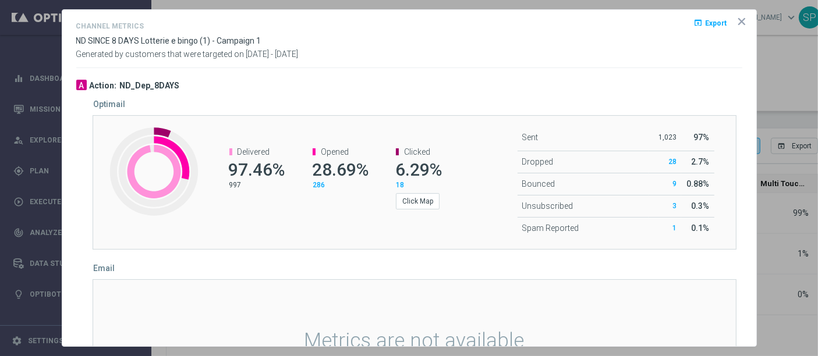
click at [738, 19] on icon "icon" at bounding box center [741, 22] width 6 height 6
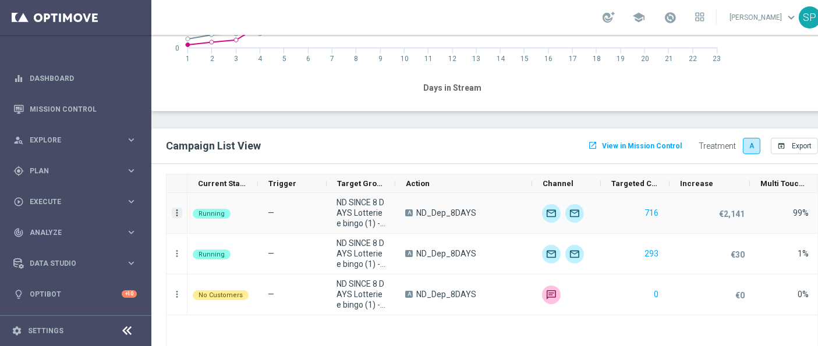
click at [175, 210] on icon "more_vert" at bounding box center [177, 213] width 10 height 10
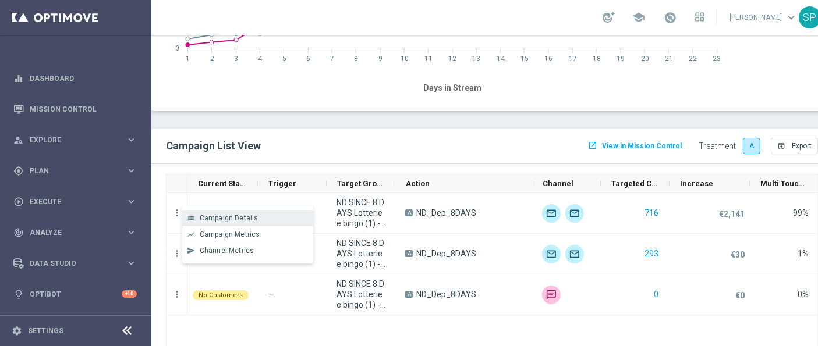
click at [200, 212] on div "list Campaign Details" at bounding box center [247, 218] width 131 height 16
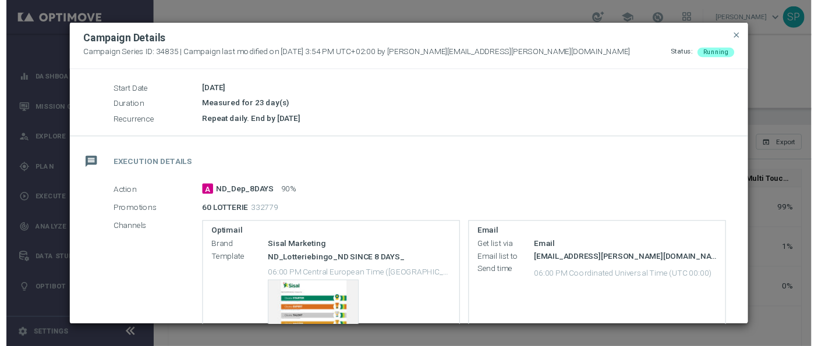
scroll to position [159, 0]
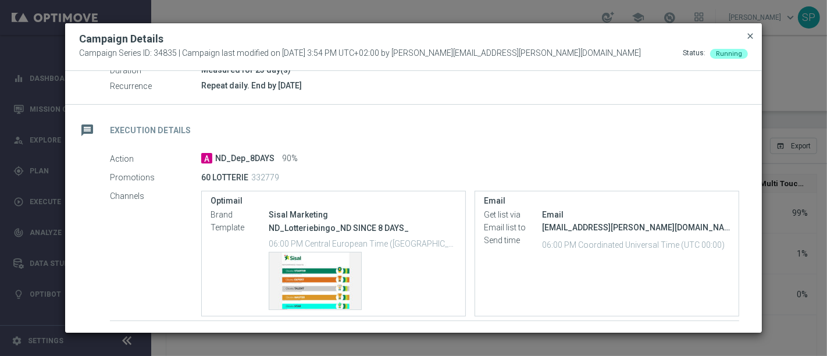
click at [748, 34] on span "close" at bounding box center [750, 35] width 9 height 9
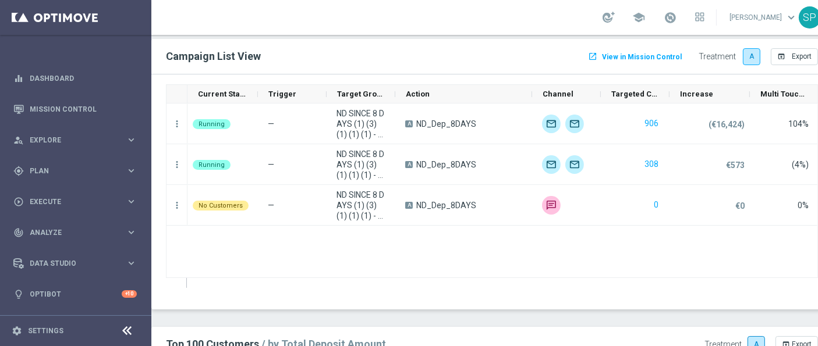
scroll to position [1308, 0]
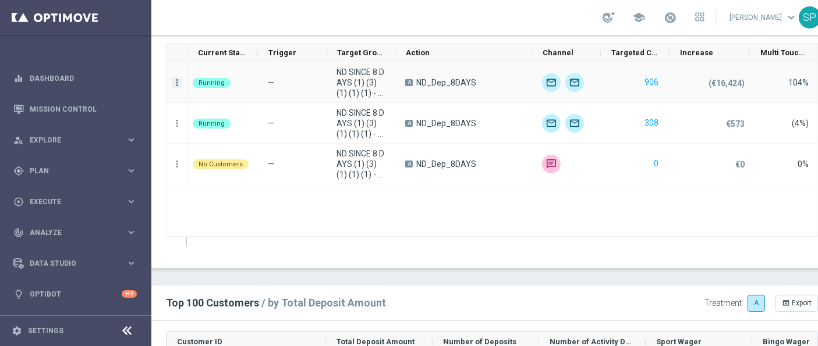
drag, startPoint x: 182, startPoint y: 81, endPoint x: 176, endPoint y: 80, distance: 6.6
click at [176, 80] on div "more_vert" at bounding box center [176, 82] width 21 height 40
click at [176, 80] on icon "more_vert" at bounding box center [177, 82] width 10 height 10
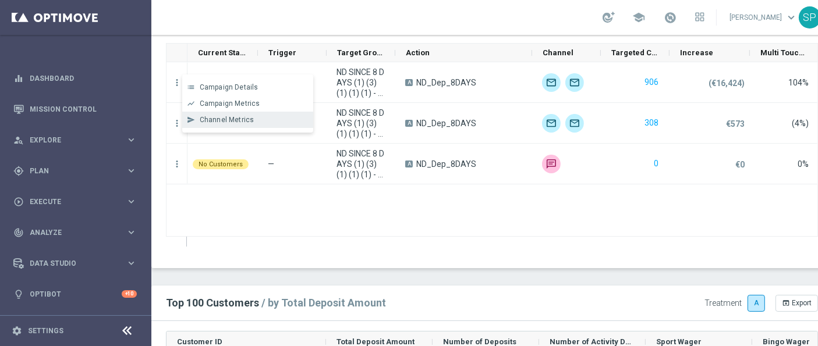
click at [236, 120] on span "Channel Metrics" at bounding box center [227, 120] width 55 height 8
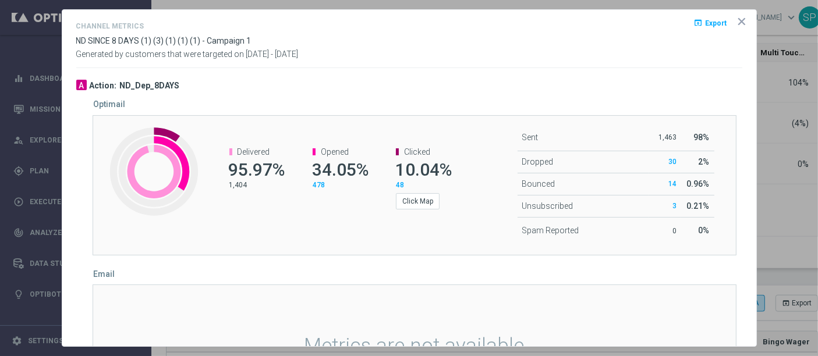
click at [736, 19] on icon "icon" at bounding box center [742, 22] width 12 height 12
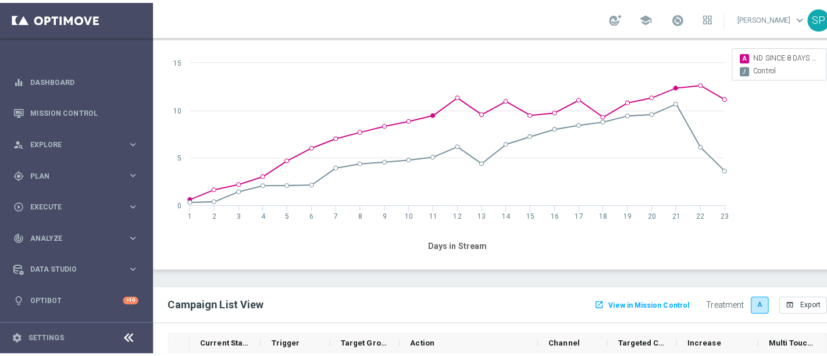
scroll to position [1177, 0]
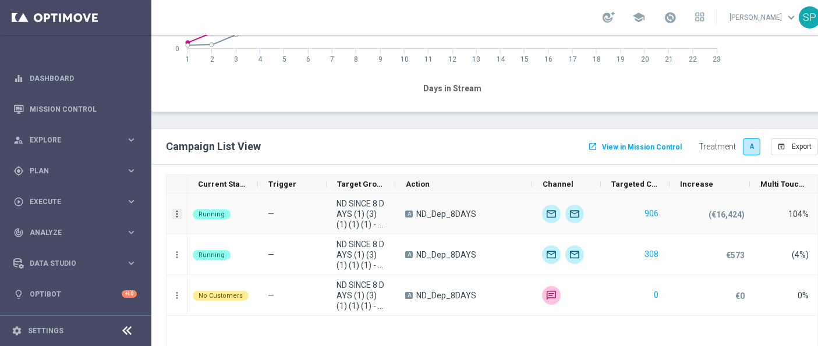
click at [174, 216] on icon "more_vert" at bounding box center [177, 214] width 10 height 10
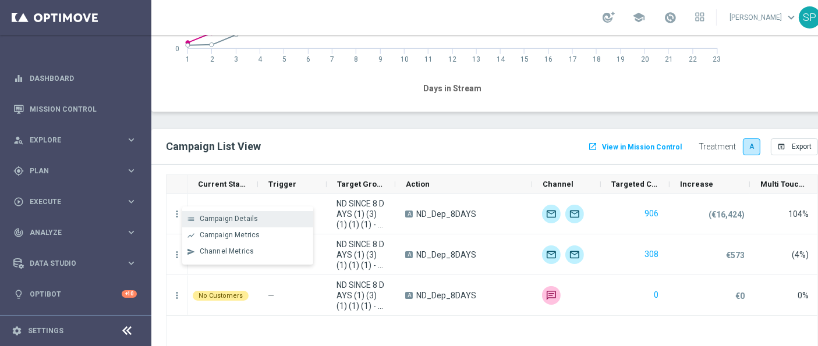
click at [204, 219] on span "Campaign Details" at bounding box center [229, 219] width 59 height 8
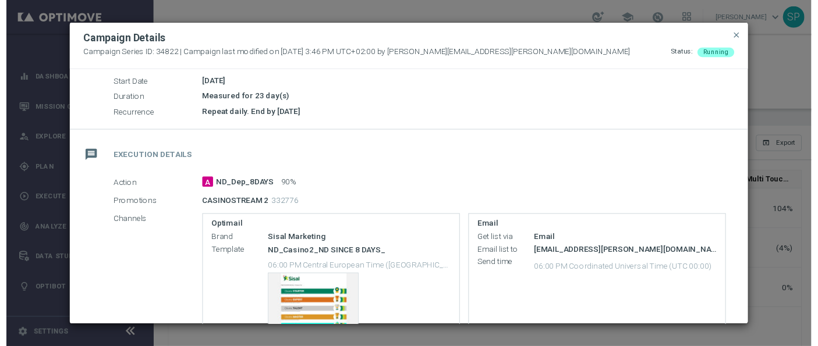
scroll to position [134, 0]
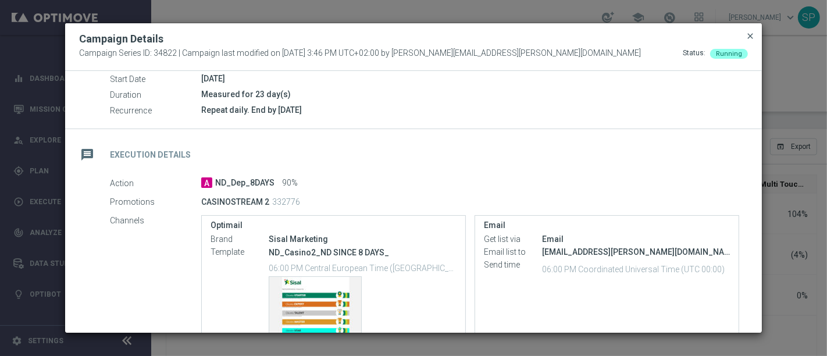
click at [748, 34] on span "close" at bounding box center [750, 35] width 9 height 9
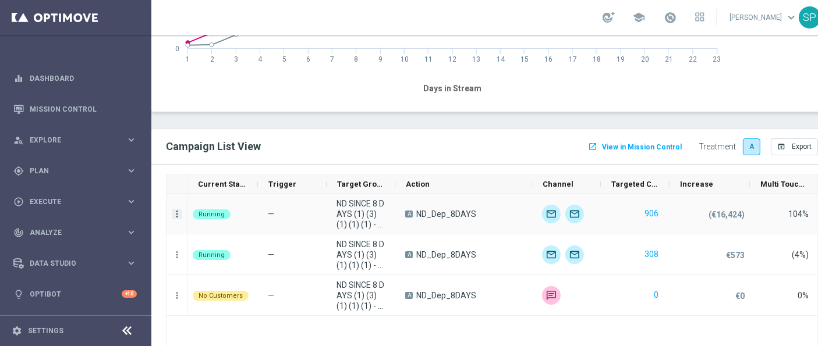
click at [178, 214] on icon "more_vert" at bounding box center [177, 214] width 10 height 10
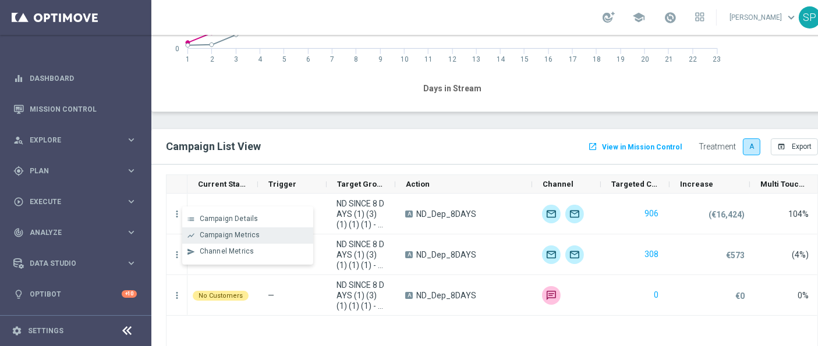
click at [218, 240] on div "show_chart Campaign Metrics" at bounding box center [247, 236] width 131 height 16
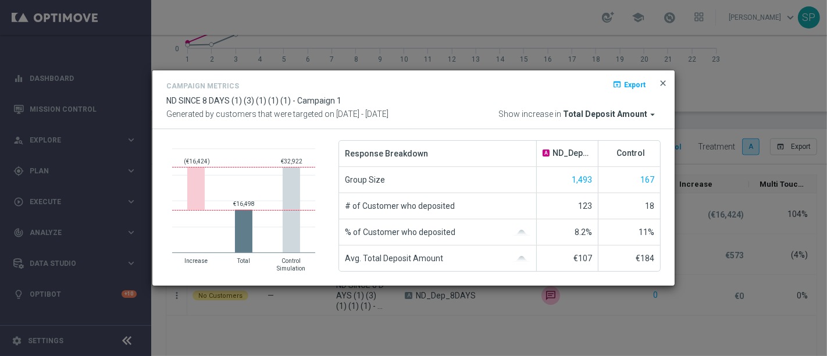
click at [666, 79] on span "close" at bounding box center [663, 83] width 9 height 9
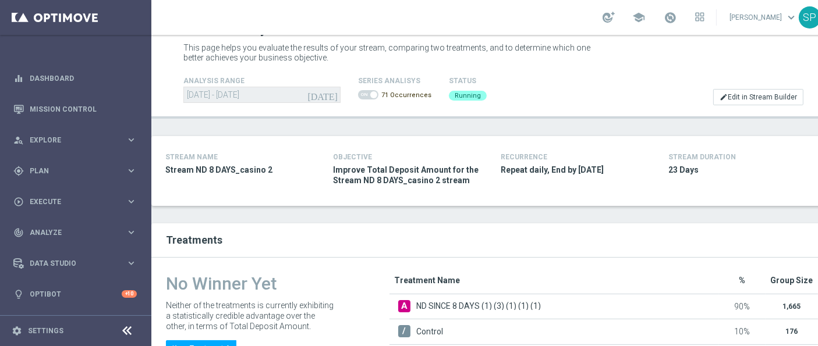
scroll to position [0, 0]
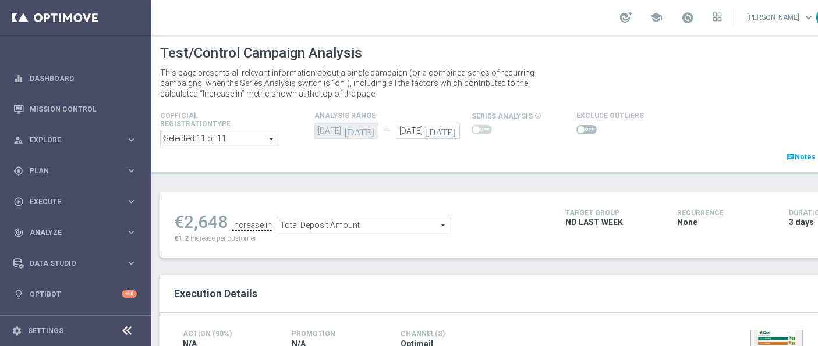
click at [542, 177] on div "Test/Control Campaign Analysis This page presents all relevant information abou…" at bounding box center [500, 190] width 698 height 311
click at [432, 130] on input "12 Sep 2025" at bounding box center [428, 131] width 64 height 16
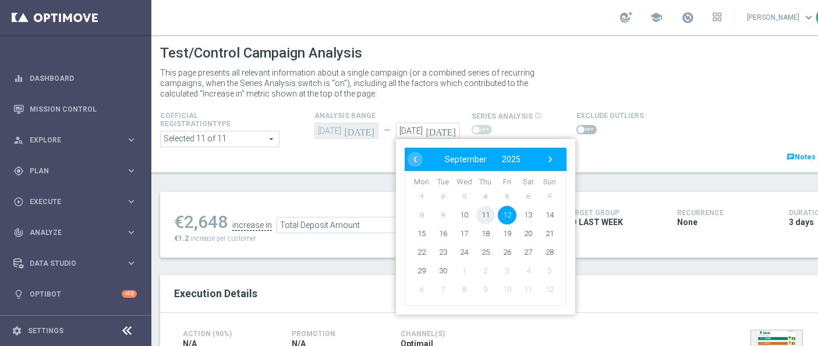
click at [486, 211] on span "11" at bounding box center [485, 215] width 19 height 19
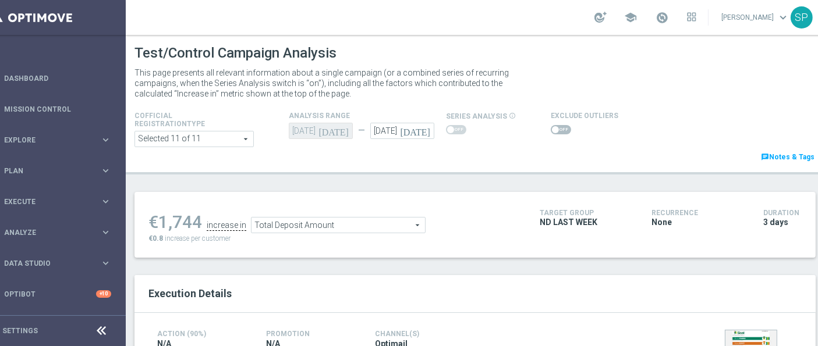
click at [427, 129] on icon "[DATE]" at bounding box center [417, 129] width 34 height 13
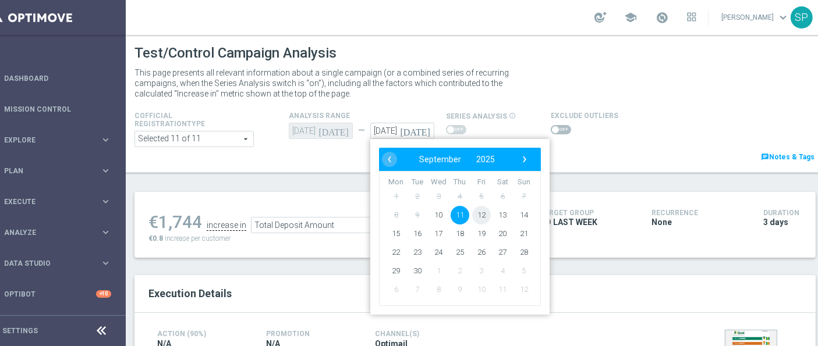
click at [477, 214] on span "12" at bounding box center [481, 215] width 19 height 19
type input "[DATE]"
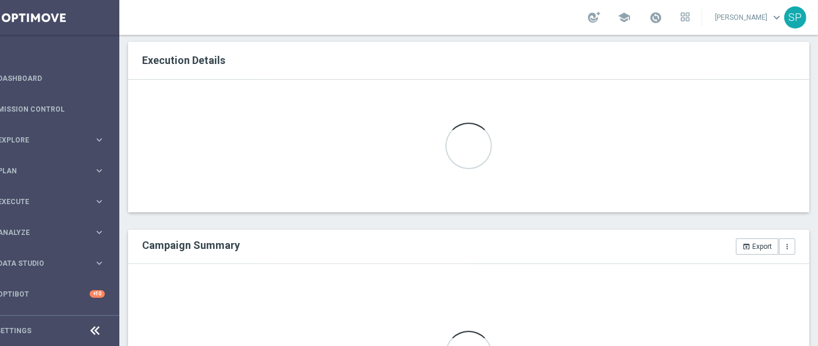
scroll to position [0, 41]
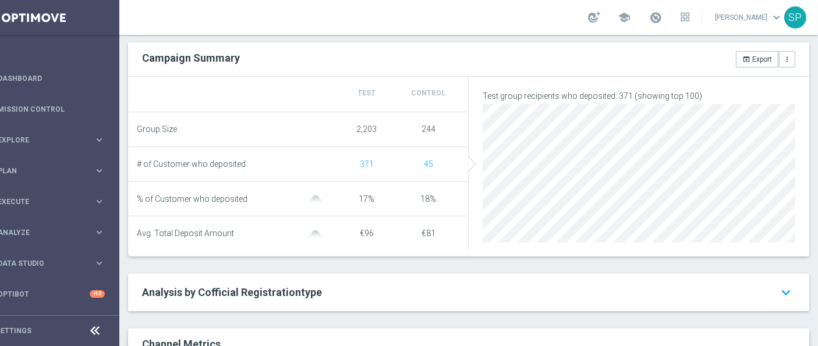
scroll to position [0, 0]
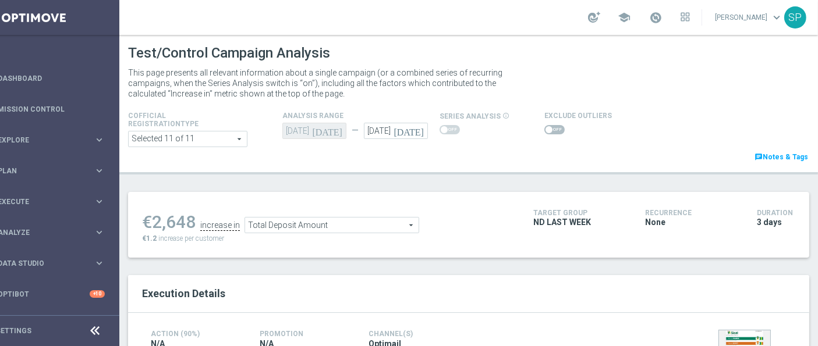
click at [547, 126] on span at bounding box center [554, 129] width 20 height 9
click at [547, 126] on input "checkbox" at bounding box center [554, 129] width 20 height 9
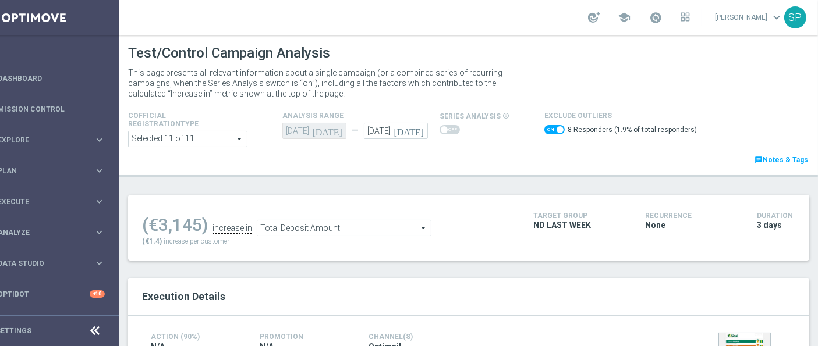
click at [489, 233] on ul "(€3,145) increase in Total Deposit Amount Total Deposit Amount arrow_drop_down …" at bounding box center [328, 222] width 379 height 27
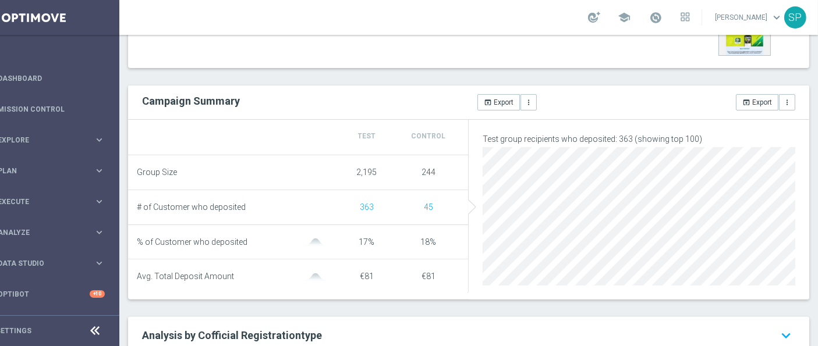
scroll to position [381, 0]
click at [447, 87] on div "Campaign Summary open_in_browser Export more_vert open_in_browser Export more_v…" at bounding box center [468, 102] width 681 height 34
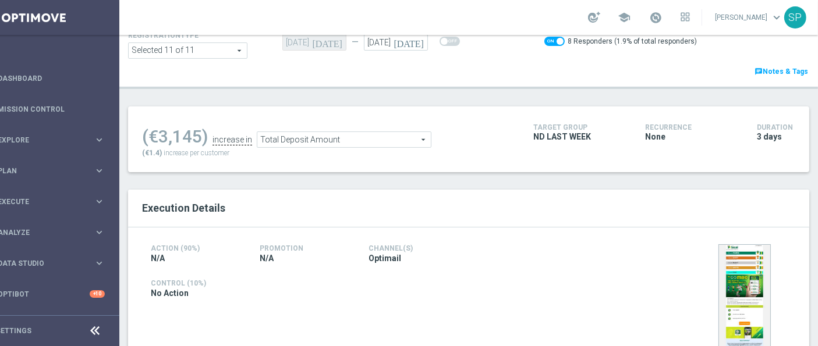
scroll to position [0, 0]
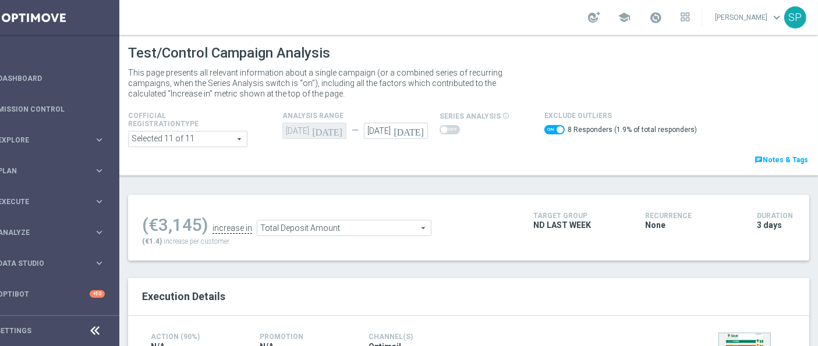
click at [544, 127] on span at bounding box center [554, 129] width 20 height 9
click at [544, 127] on input "checkbox" at bounding box center [554, 129] width 20 height 9
checkbox input "false"
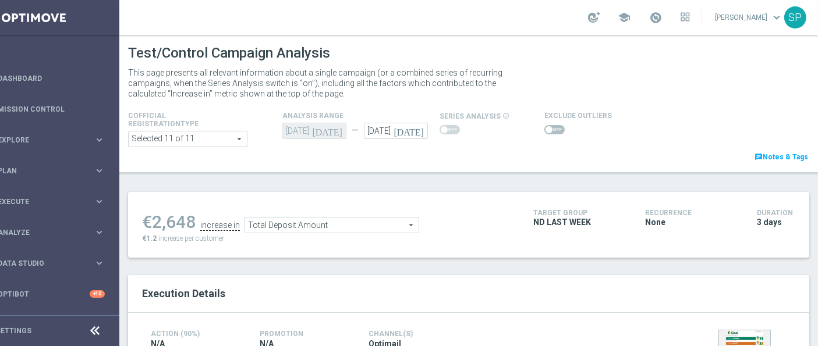
click at [582, 280] on div "Execution Details" at bounding box center [468, 294] width 681 height 38
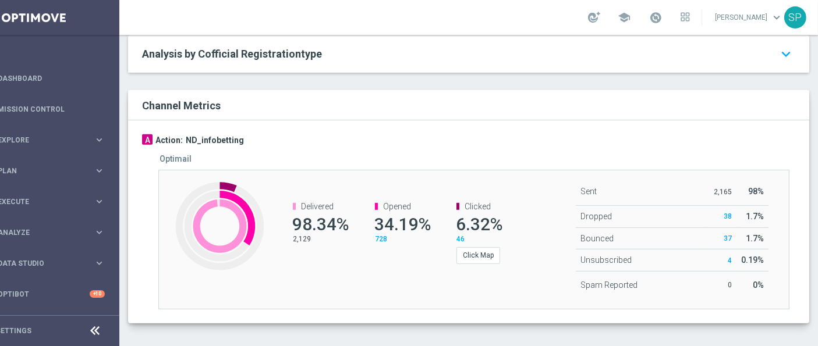
click at [548, 170] on div "Optimail Created with Highcharts 9.3.3 Delivered 98.34% 2,129 Opened 34.19% 728…" at bounding box center [471, 231] width 648 height 155
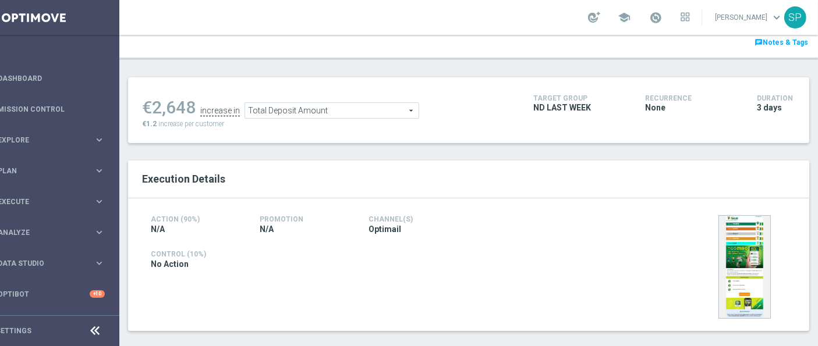
scroll to position [0, 0]
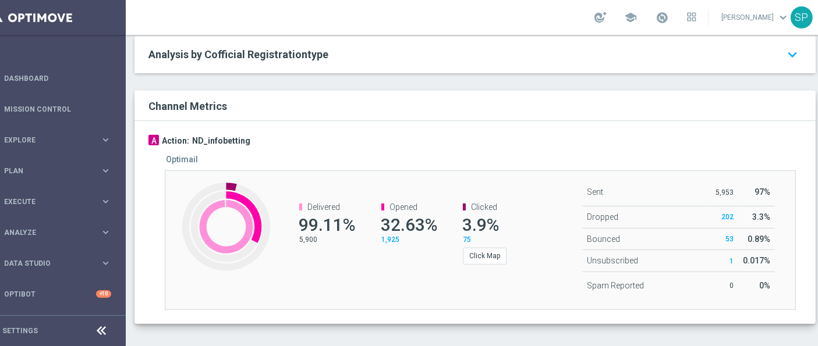
scroll to position [658, 0]
click at [384, 207] on div "Opened" at bounding box center [407, 208] width 52 height 10
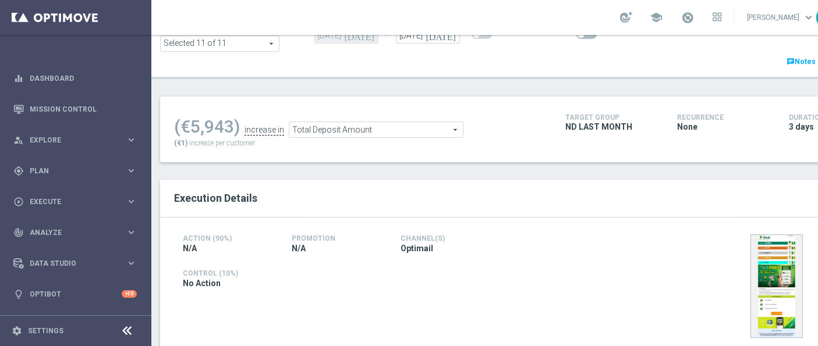
scroll to position [0, 0]
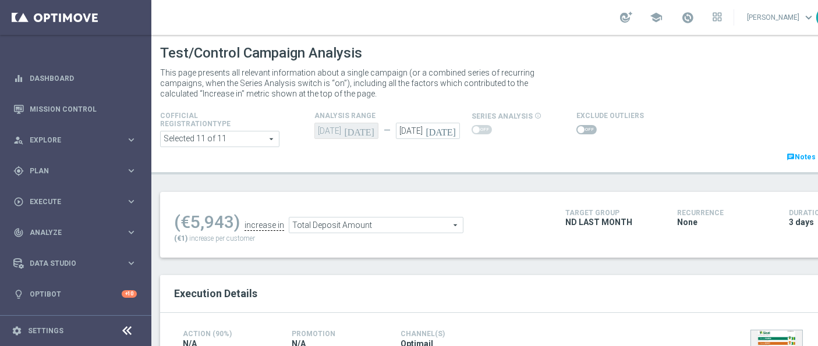
click at [581, 129] on span at bounding box center [586, 129] width 20 height 9
click at [581, 129] on input "checkbox" at bounding box center [586, 129] width 20 height 9
checkbox input "true"
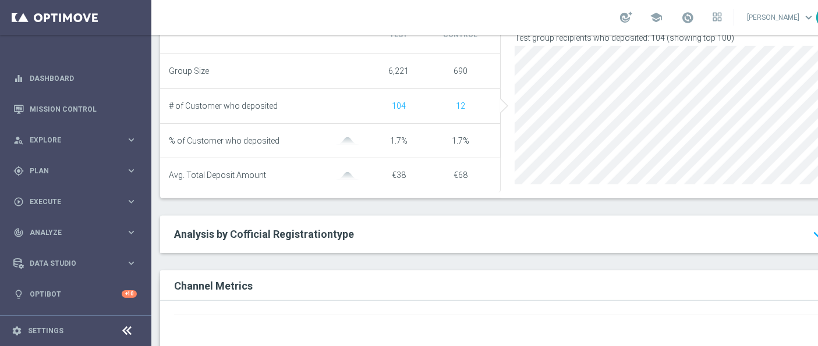
scroll to position [478, 0]
click at [406, 261] on div "Execution Details Action (90%) N/A Promotion N/A Channel(s) Optimail" at bounding box center [500, 148] width 681 height 702
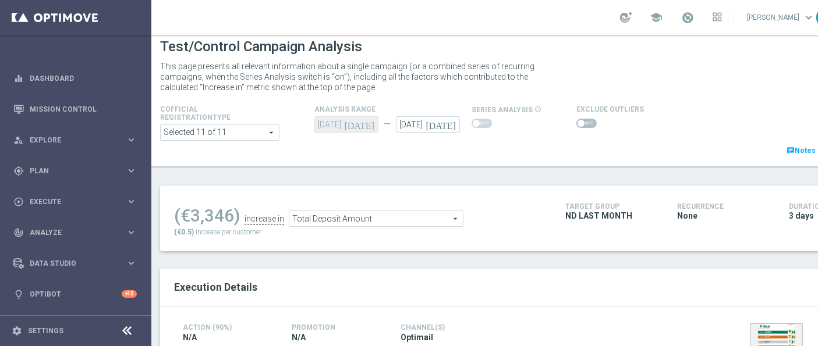
scroll to position [0, 0]
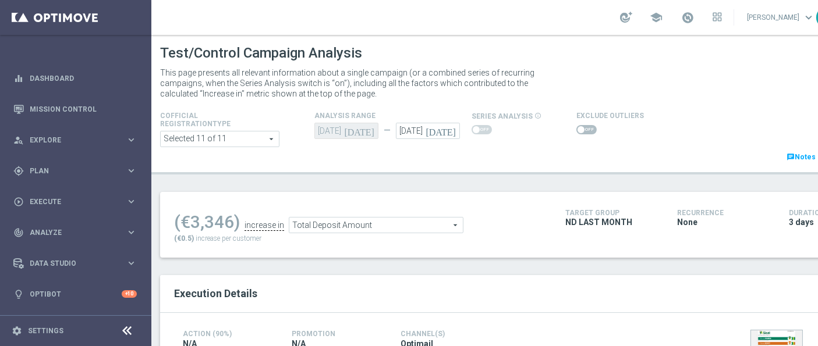
click at [581, 135] on div at bounding box center [609, 130] width 67 height 14
click at [582, 130] on span at bounding box center [586, 129] width 20 height 9
click at [582, 130] on input "checkbox" at bounding box center [586, 129] width 20 height 9
checkbox input "true"
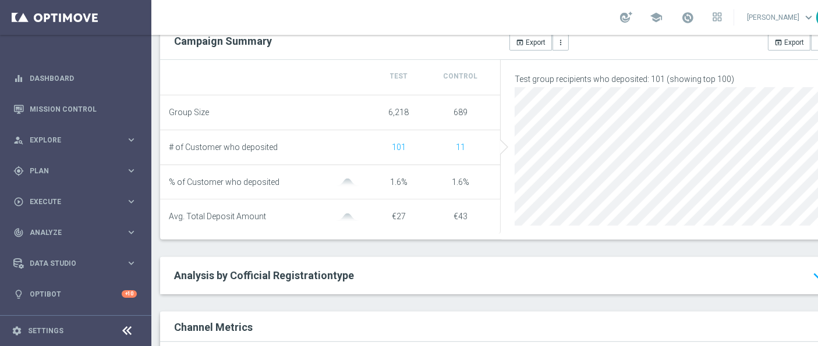
scroll to position [439, 0]
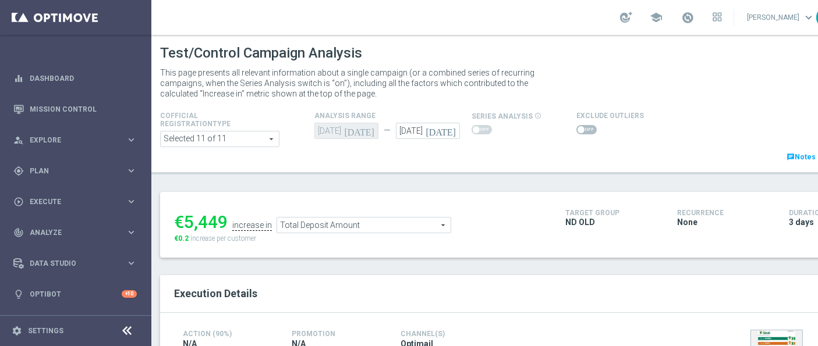
scroll to position [86, 0]
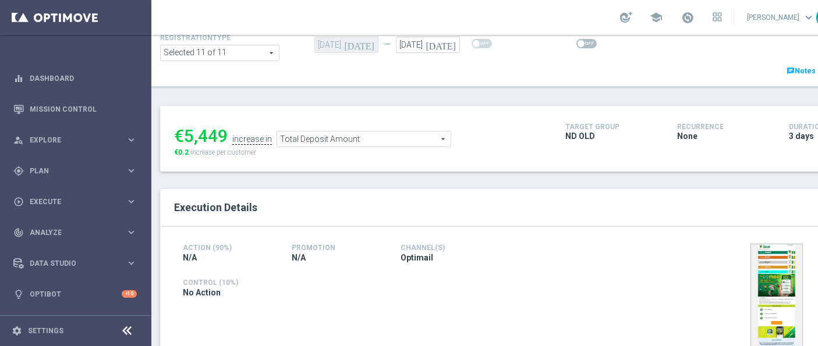
click at [450, 39] on icon "[DATE]" at bounding box center [442, 43] width 34 height 13
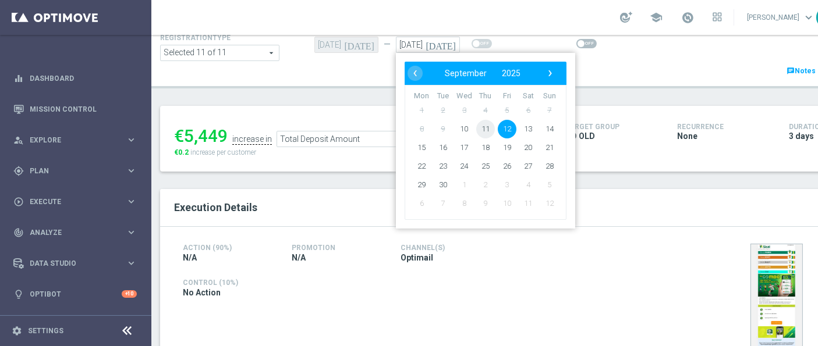
click at [491, 132] on span "11" at bounding box center [485, 129] width 19 height 19
type input "[DATE]"
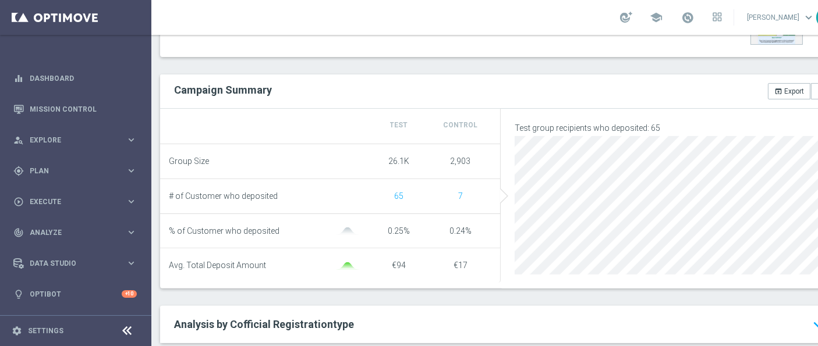
scroll to position [546, 0]
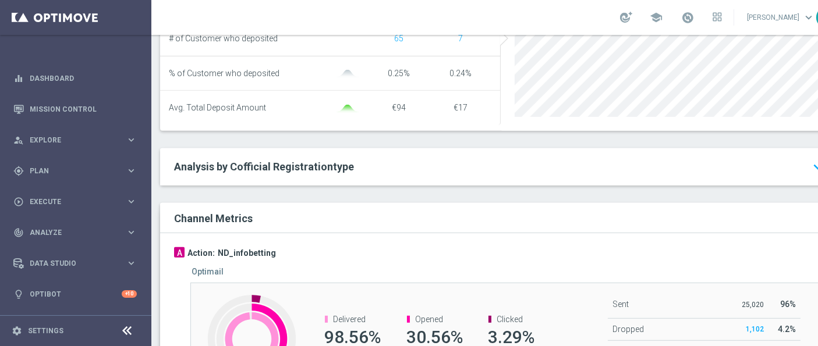
click at [416, 200] on div "Execution Details Action (90%) N/A Promotion N/A Channel(s) Optimail" at bounding box center [500, 83] width 681 height 708
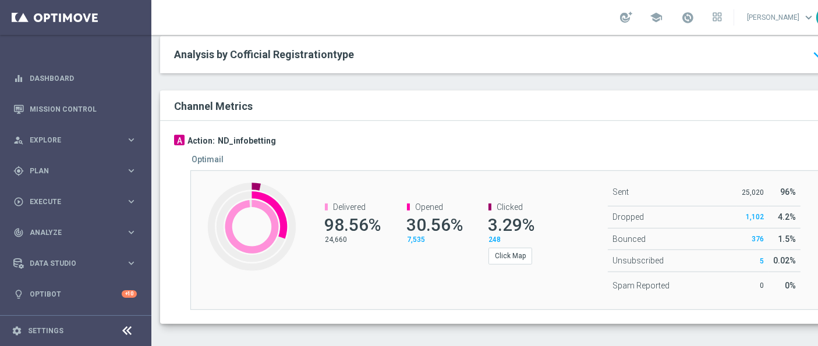
scroll to position [0, 22]
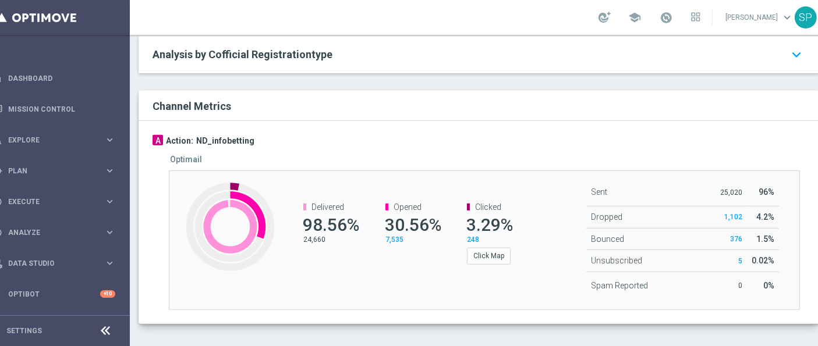
click at [214, 165] on div "Optimail" at bounding box center [492, 160] width 644 height 10
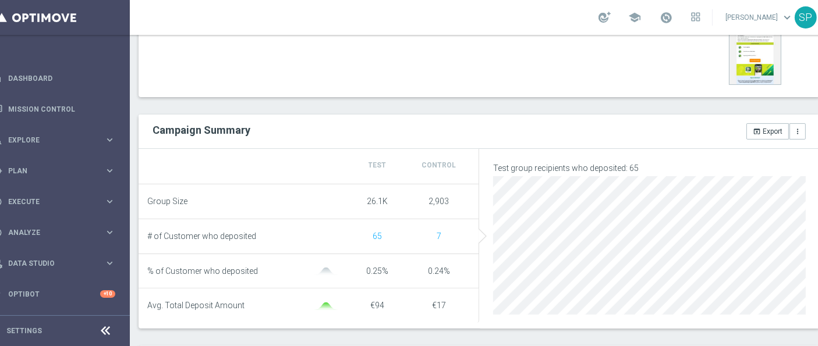
click at [214, 165] on div at bounding box center [246, 166] width 199 height 10
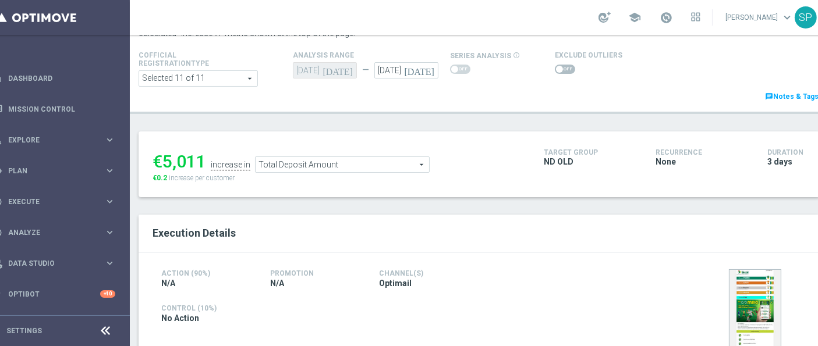
scroll to position [30, 0]
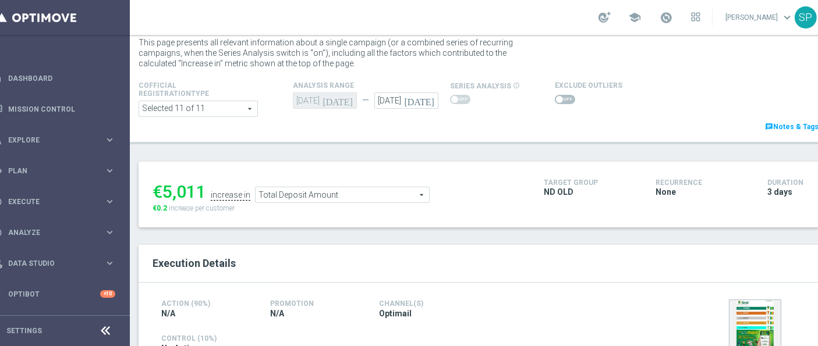
click at [564, 97] on span at bounding box center [565, 99] width 20 height 9
click at [564, 97] on input "checkbox" at bounding box center [565, 99] width 20 height 9
checkbox input "true"
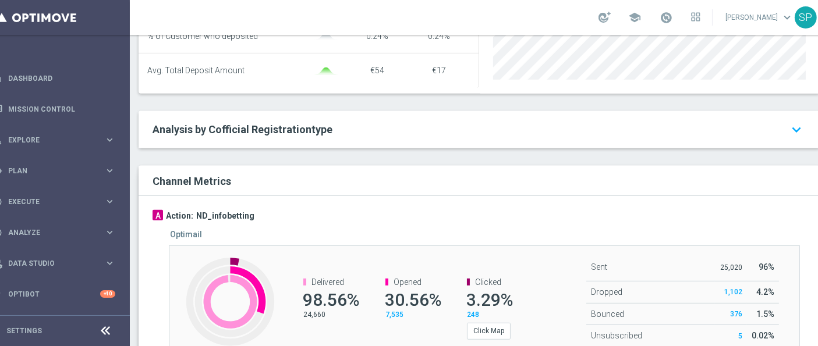
scroll to position [576, 0]
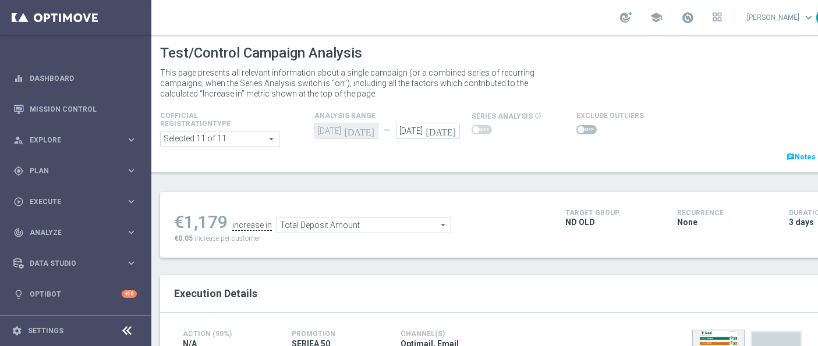
click at [505, 222] on ul "€1,179 increase in Total Deposit Amount Total Deposit Amount arrow_drop_down se…" at bounding box center [360, 219] width 379 height 27
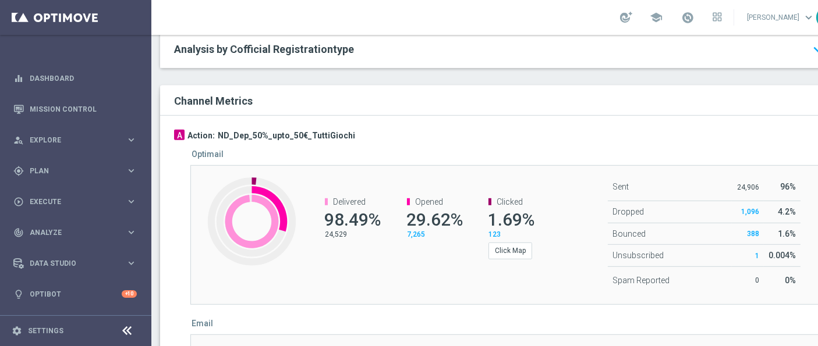
scroll to position [817, 0]
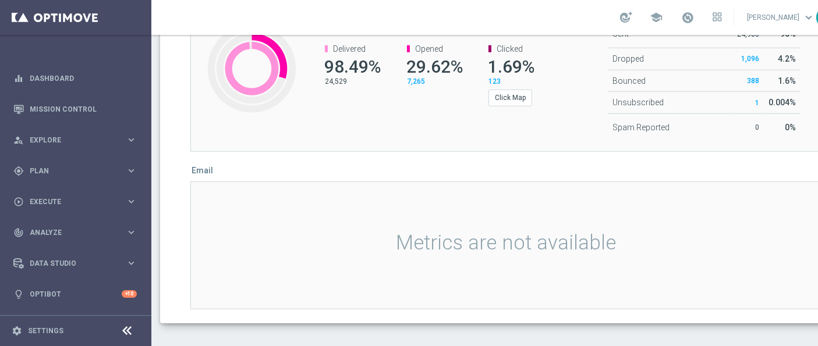
click at [518, 228] on div "Metrics are not available" at bounding box center [505, 246] width 631 height 128
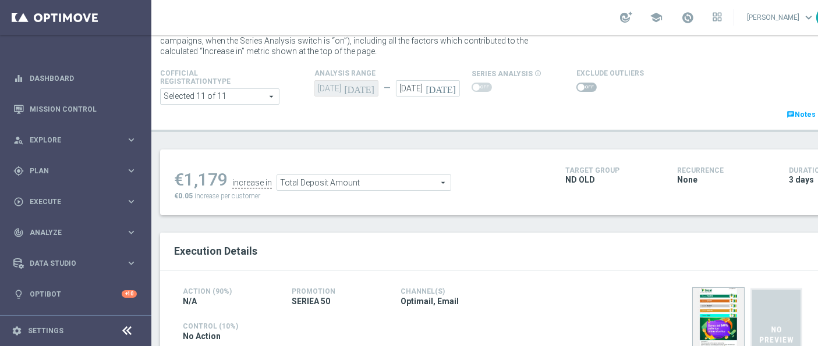
scroll to position [0, 0]
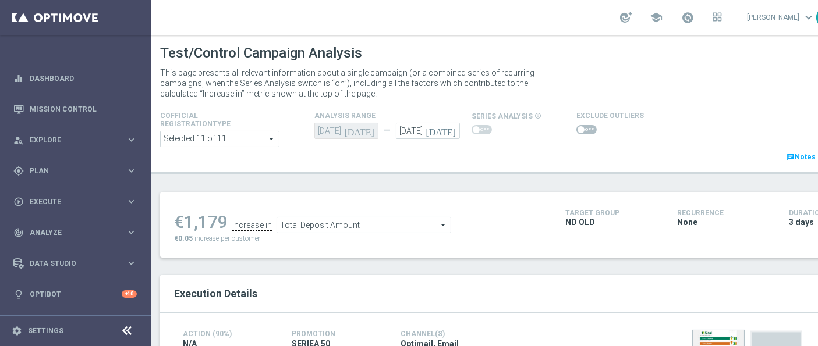
click at [522, 189] on div "Test/Control Campaign Analysis This page presents all relevant information abou…" at bounding box center [500, 190] width 698 height 311
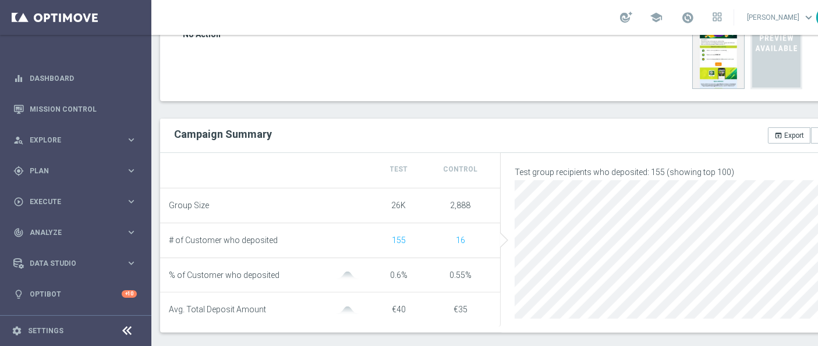
scroll to position [344, 0]
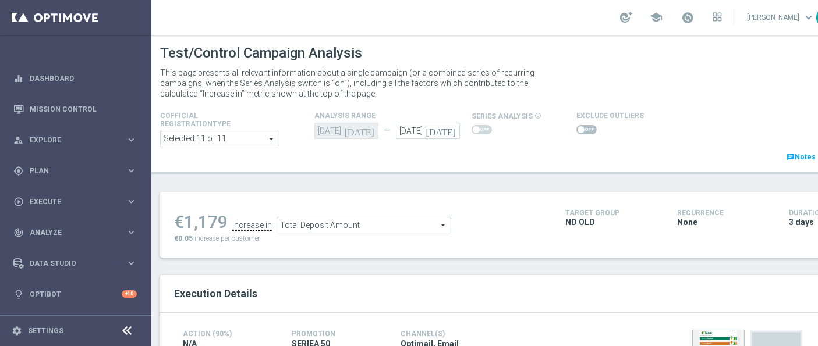
click at [585, 132] on span at bounding box center [586, 129] width 20 height 9
click at [585, 132] on input "checkbox" at bounding box center [586, 129] width 20 height 9
checkbox input "true"
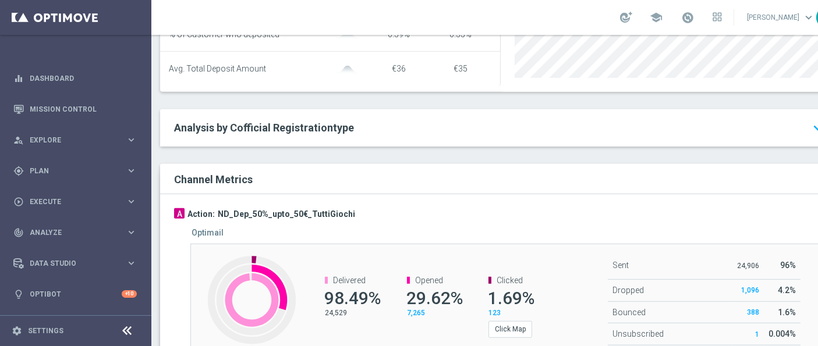
scroll to position [566, 0]
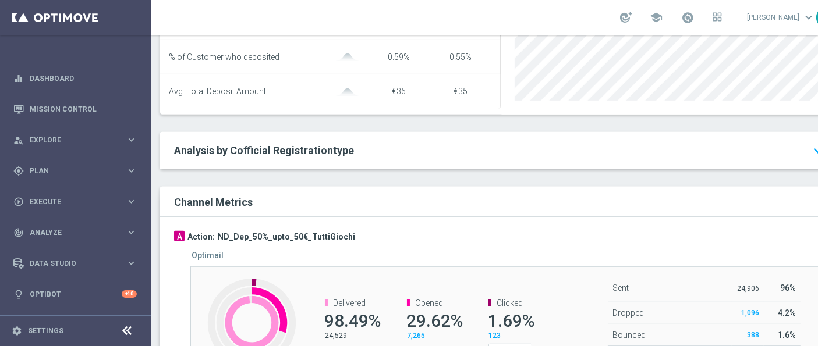
click at [764, 209] on div "Channel Metrics" at bounding box center [503, 202] width 677 height 16
click at [694, 22] on span at bounding box center [687, 17] width 13 height 13
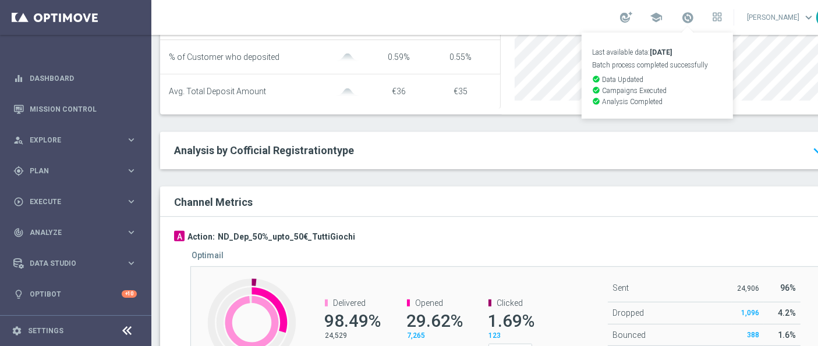
click at [574, 16] on div "school Last available data: 18 Sep 2025 Batch process completed successfully ch…" at bounding box center [500, 17] width 698 height 35
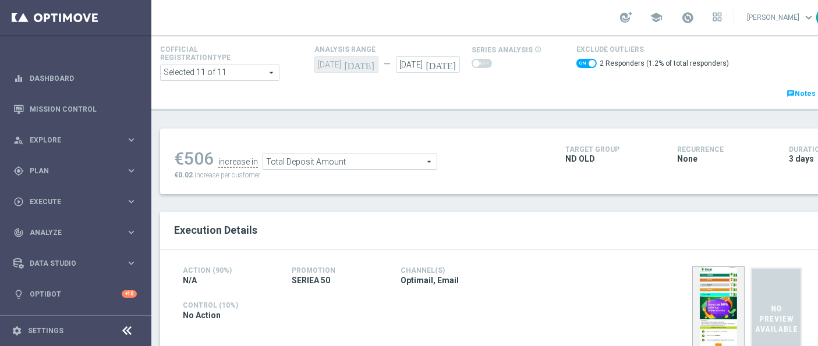
scroll to position [0, 0]
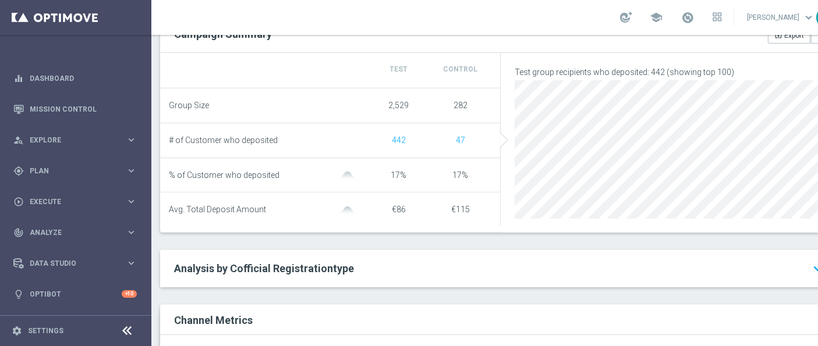
scroll to position [445, 0]
click at [478, 166] on li "% of Customer who deposited 17% 17%" at bounding box center [330, 175] width 340 height 35
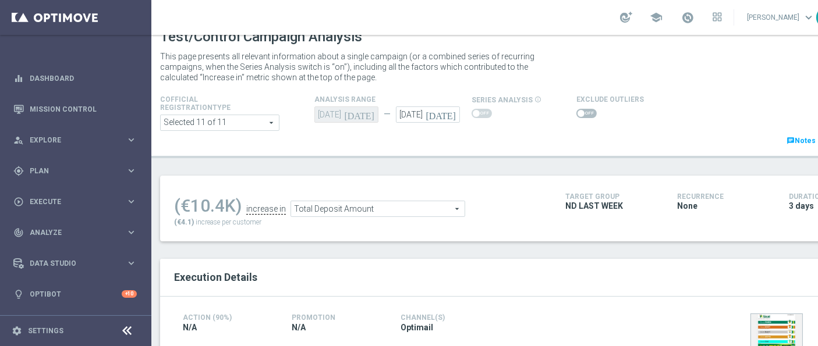
scroll to position [0, 0]
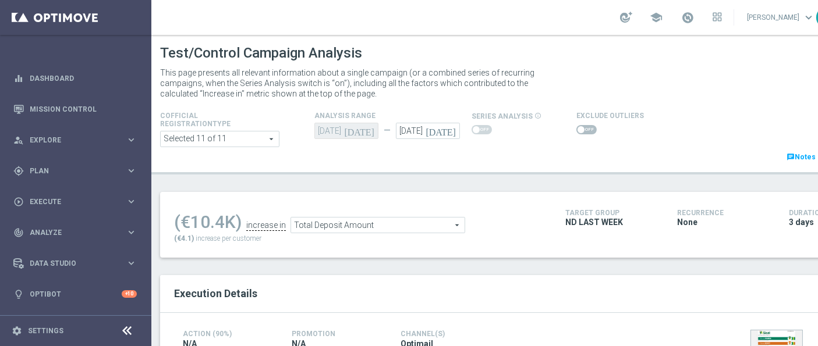
click at [507, 190] on div "Test/Control Campaign Analysis This page presents all relevant information abou…" at bounding box center [500, 190] width 698 height 311
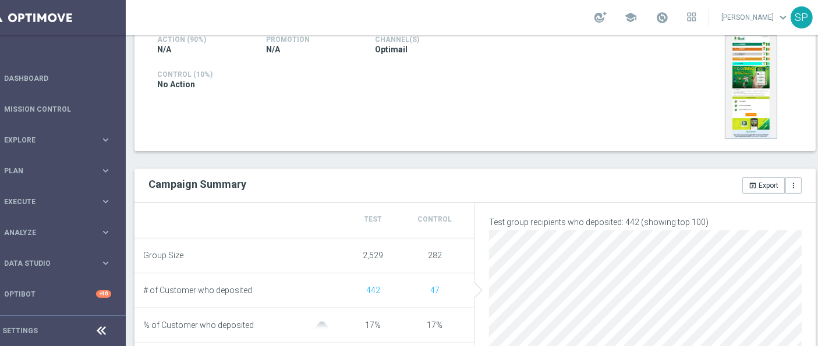
scroll to position [298, 0]
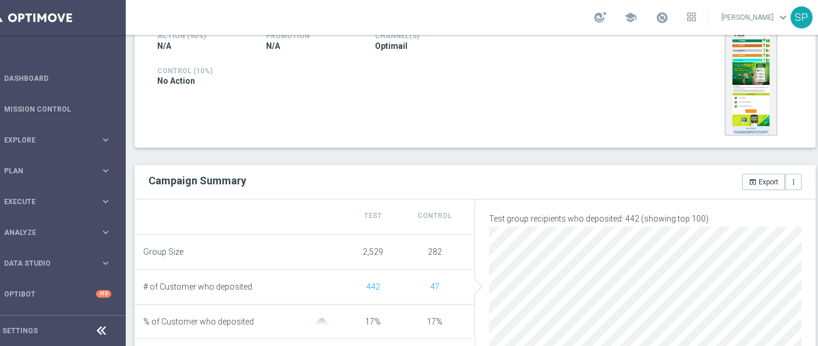
click at [471, 229] on li "Test Control" at bounding box center [304, 217] width 340 height 35
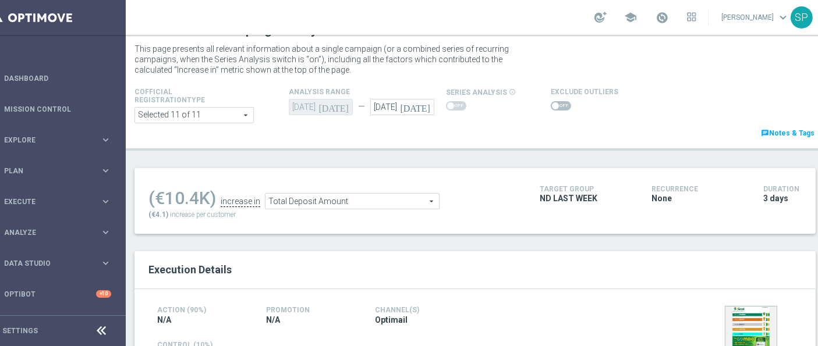
scroll to position [0, 0]
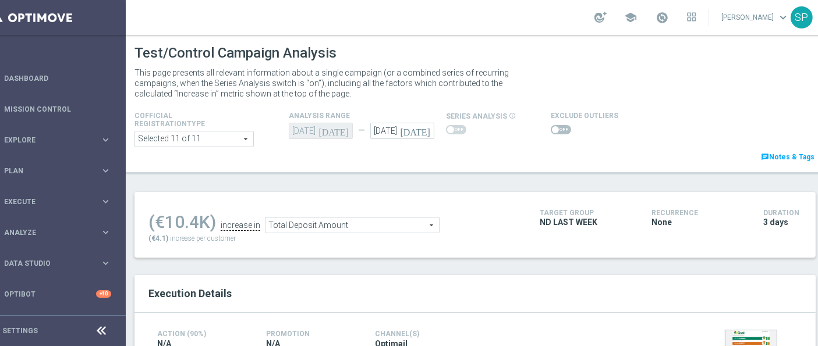
click at [555, 123] on div at bounding box center [583, 130] width 67 height 14
click at [556, 125] on span at bounding box center [560, 129] width 20 height 9
click at [556, 125] on input "checkbox" at bounding box center [560, 129] width 20 height 9
checkbox input "true"
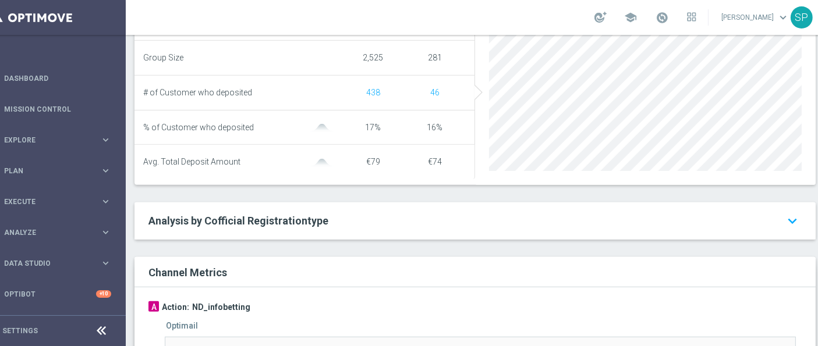
scroll to position [459, 0]
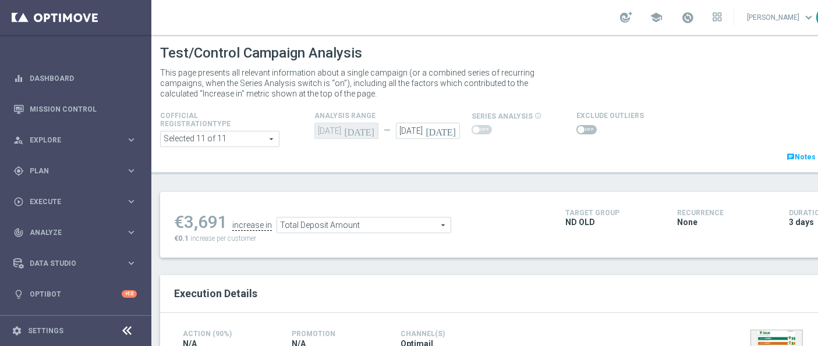
click at [588, 130] on span at bounding box center [586, 129] width 20 height 9
click at [588, 130] on input "checkbox" at bounding box center [586, 129] width 20 height 9
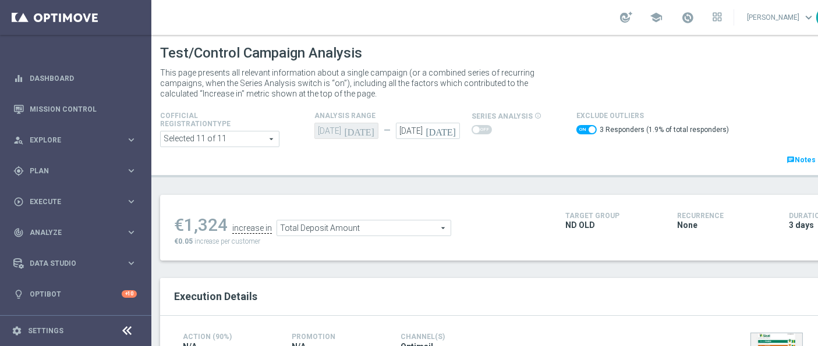
click at [582, 125] on span at bounding box center [586, 129] width 20 height 9
click at [582, 125] on input "checkbox" at bounding box center [586, 129] width 20 height 9
checkbox input "false"
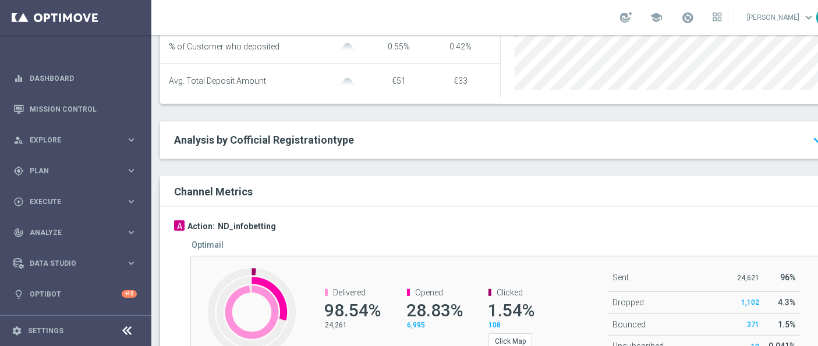
scroll to position [659, 0]
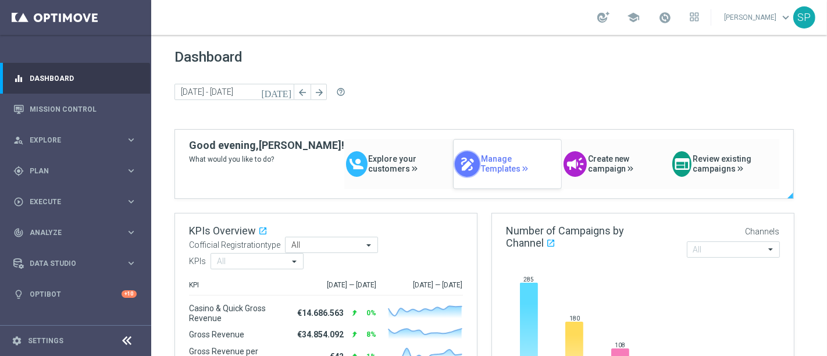
click at [486, 169] on span "Manage Templates" at bounding box center [521, 164] width 80 height 20
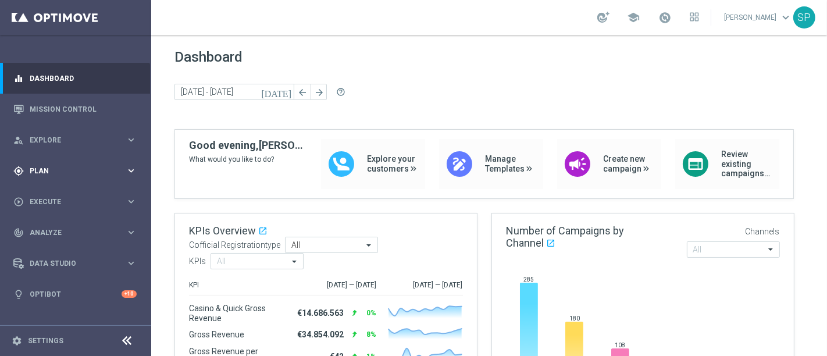
click at [109, 170] on span "Plan" at bounding box center [78, 171] width 96 height 7
click at [53, 215] on link "Actions" at bounding box center [75, 212] width 91 height 9
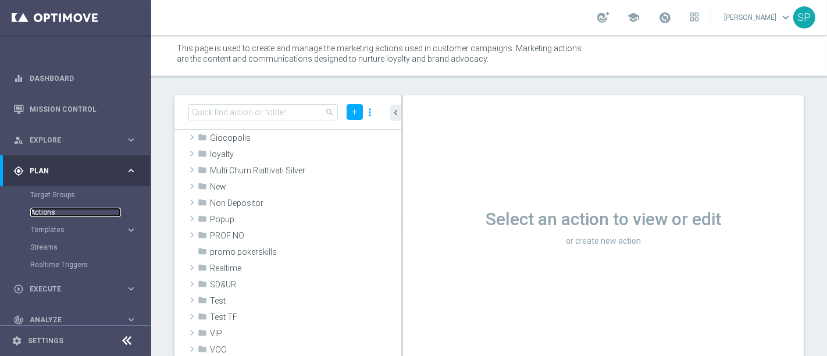
scroll to position [187, 0]
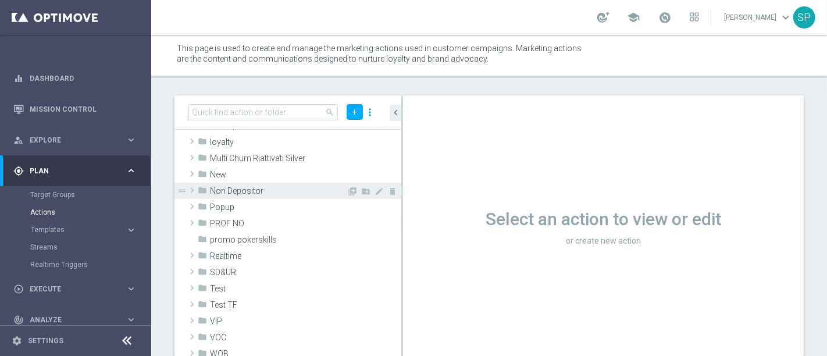
click at [268, 195] on div "folder Non Depositor" at bounding box center [272, 191] width 149 height 16
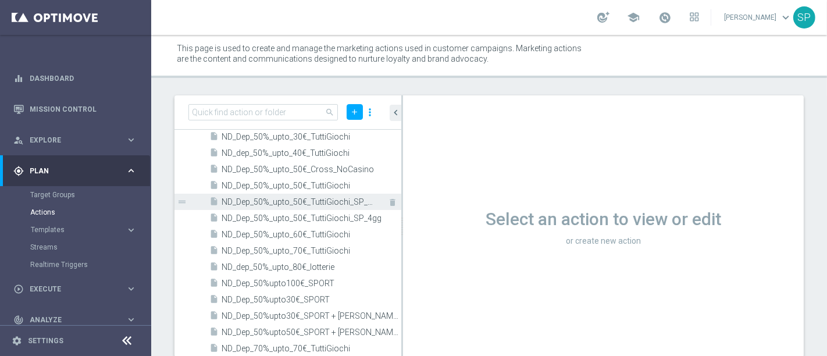
scroll to position [1122, 0]
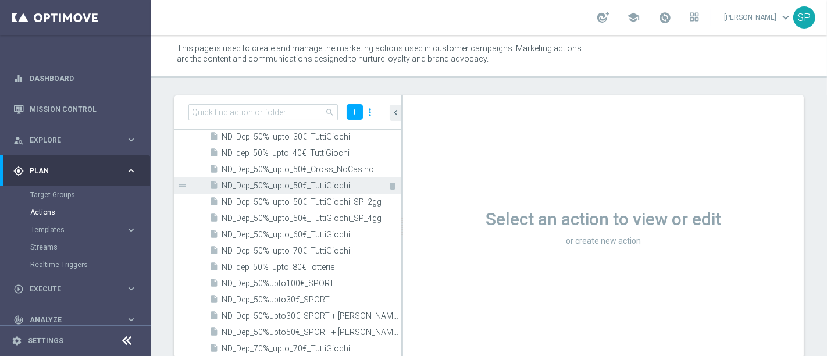
click at [315, 189] on span "ND_Dep_50%_upto_50€_TuttiGiochi" at bounding box center [299, 186] width 154 height 10
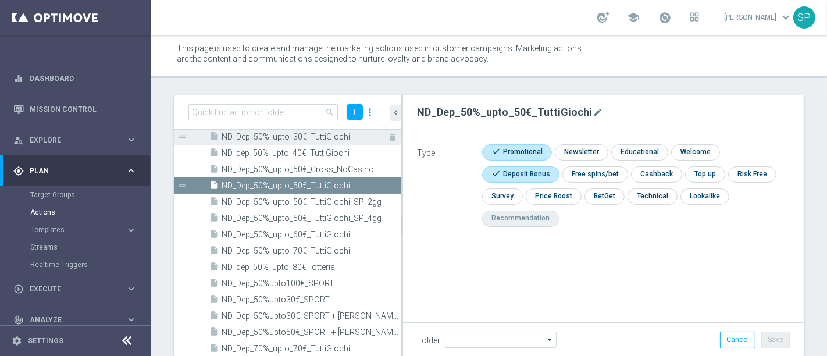
type input "Non Depositor"
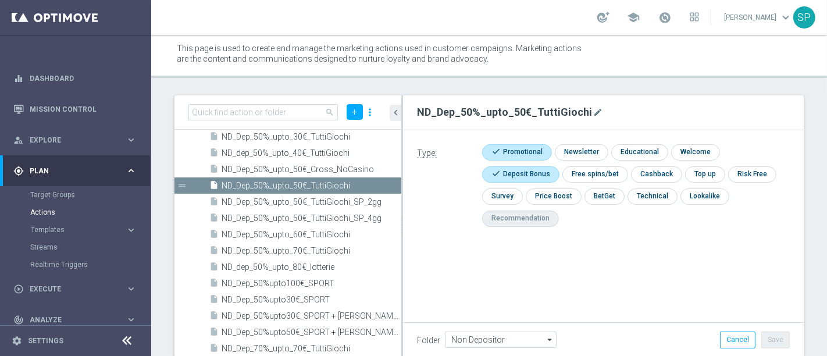
drag, startPoint x: 414, startPoint y: 109, endPoint x: 596, endPoint y: 127, distance: 183.0
click at [596, 127] on div "ND_Dep_50%_upto_50€_TuttiGiochi mode_edit" at bounding box center [603, 112] width 401 height 35
copy h2 "ND_Dep_50%_upto_50€_TuttiGiochi"
click at [43, 230] on span "Templates" at bounding box center [72, 229] width 83 height 7
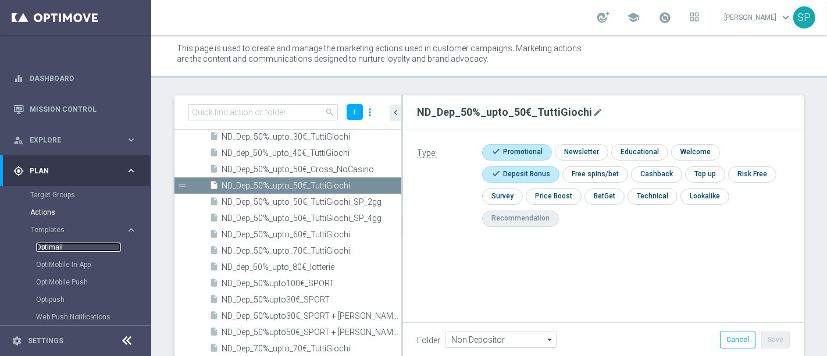
click at [53, 250] on link "Optimail" at bounding box center [78, 247] width 85 height 9
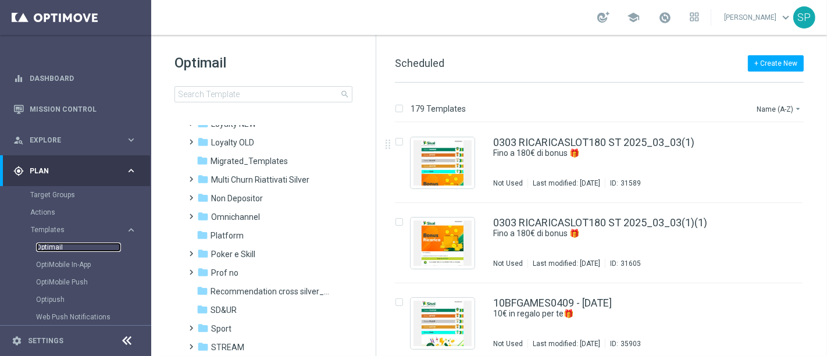
scroll to position [219, 0]
click at [280, 200] on div "folder Non Depositor" at bounding box center [264, 196] width 134 height 13
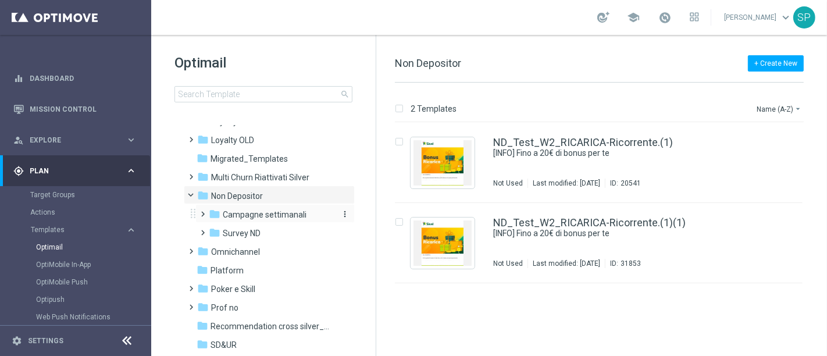
click at [276, 218] on span "Campagne settimanali" at bounding box center [265, 214] width 84 height 10
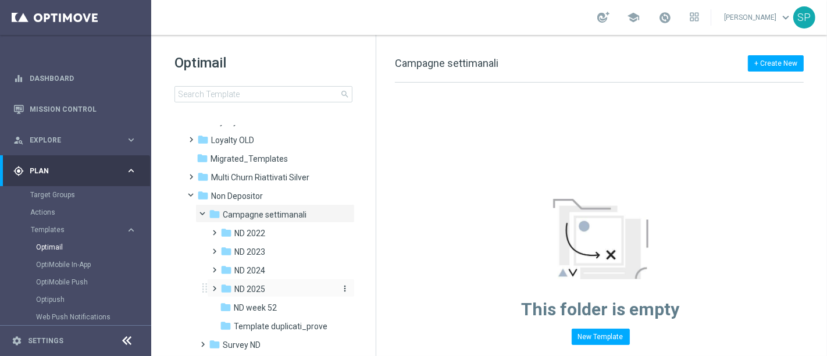
click at [278, 286] on div "folder ND 2025" at bounding box center [278, 289] width 114 height 13
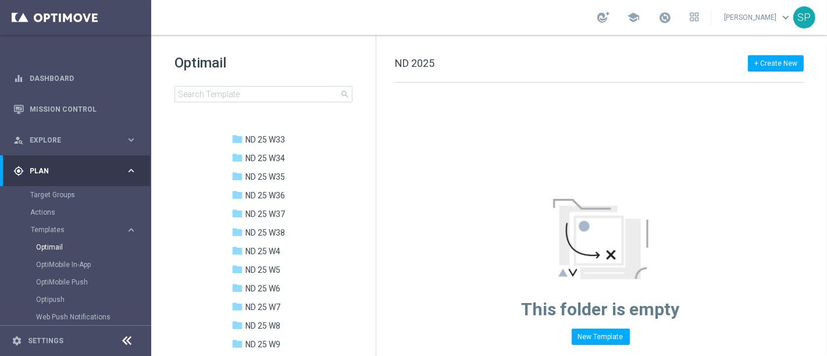
scroll to position [816, 0]
click at [284, 229] on span "ND 25 W38" at bounding box center [266, 232] width 40 height 10
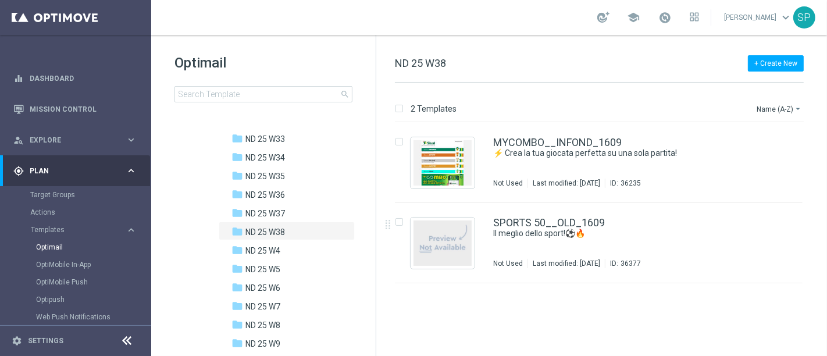
drag, startPoint x: 476, startPoint y: 237, endPoint x: 482, endPoint y: 318, distance: 81.1
click at [482, 318] on div "insert_drive_file MYCOMBO__INFOND_1609 ⚡ Crea la tua giocata perfetta su una so…" at bounding box center [604, 239] width 442 height 233
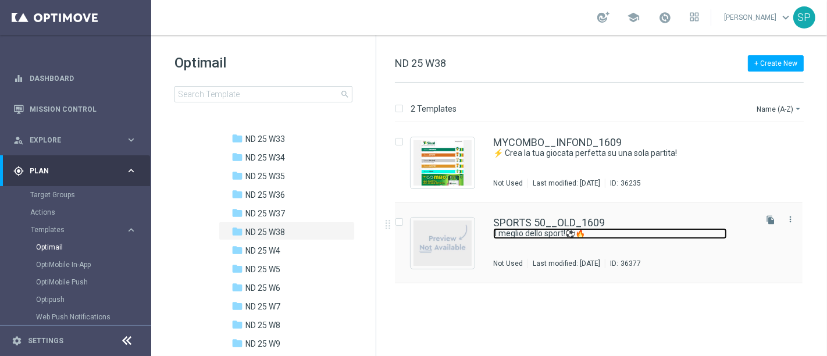
click at [578, 239] on link "Il meglio dello sport!⚽🔥" at bounding box center [610, 233] width 234 height 11
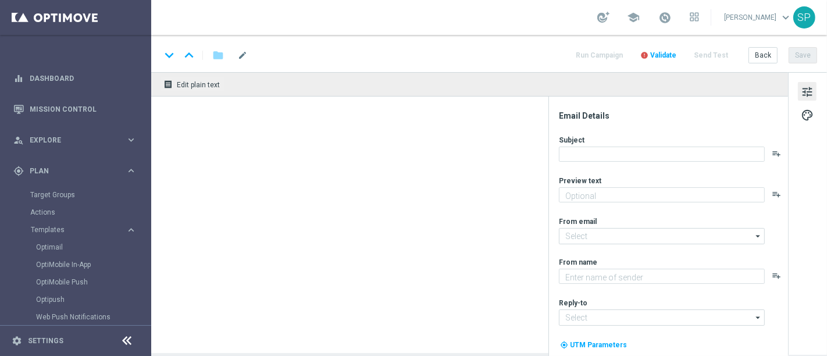
type textarea "Bonus di 50€"
type input "[EMAIL_ADDRESS][DOMAIN_NAME]"
type textarea "SISAL"
type input "[EMAIL_ADDRESS][DOMAIN_NAME]"
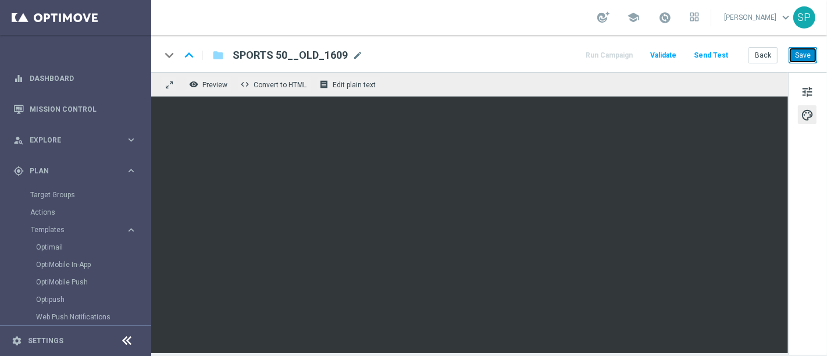
click at [808, 57] on button "Save" at bounding box center [803, 55] width 29 height 16
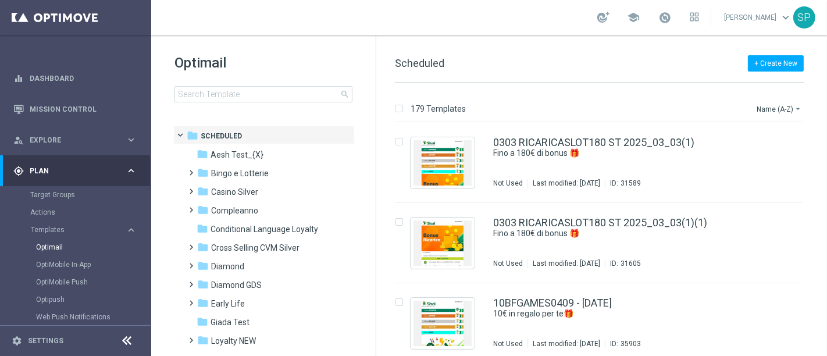
scroll to position [134, 0]
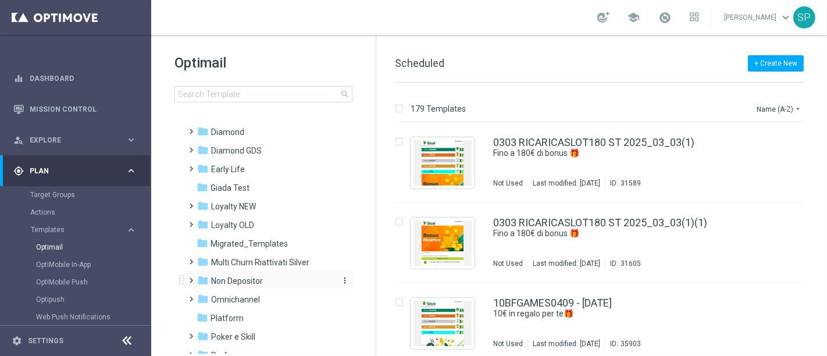
click at [237, 286] on div "folder Non Depositor" at bounding box center [264, 281] width 134 height 13
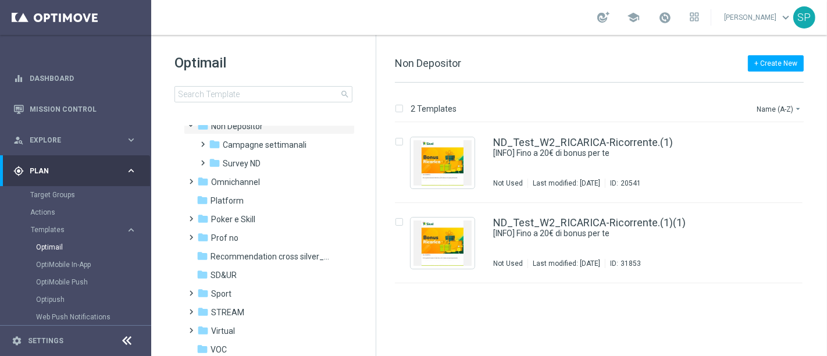
scroll to position [297, 0]
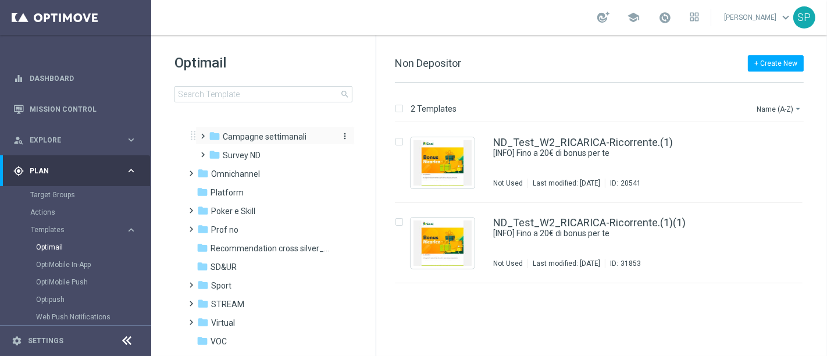
click at [254, 132] on span "Campagne settimanali" at bounding box center [265, 137] width 84 height 10
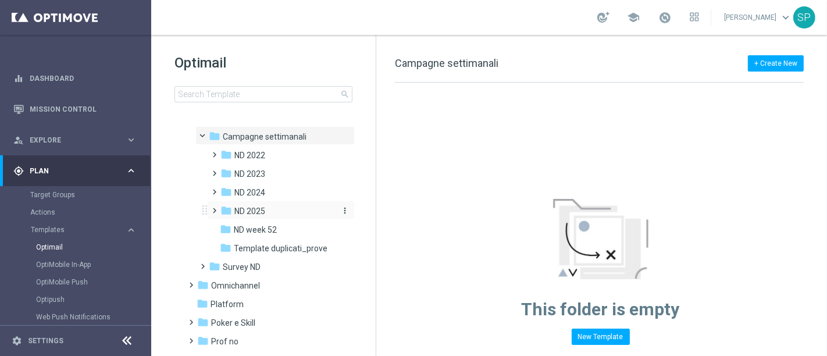
click at [267, 205] on div "folder ND 2025" at bounding box center [278, 211] width 114 height 13
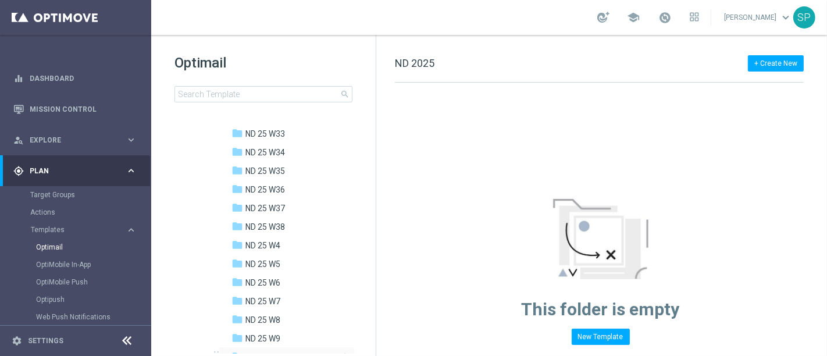
scroll to position [820, 0]
click at [283, 231] on span "ND 25 W38" at bounding box center [266, 228] width 40 height 10
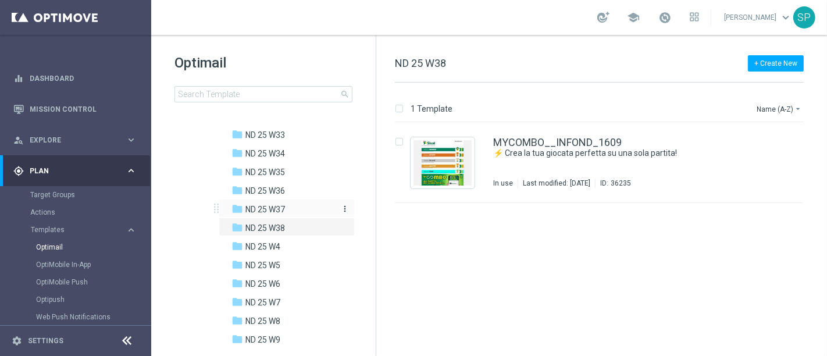
click at [285, 212] on span "ND 25 W37" at bounding box center [266, 209] width 40 height 10
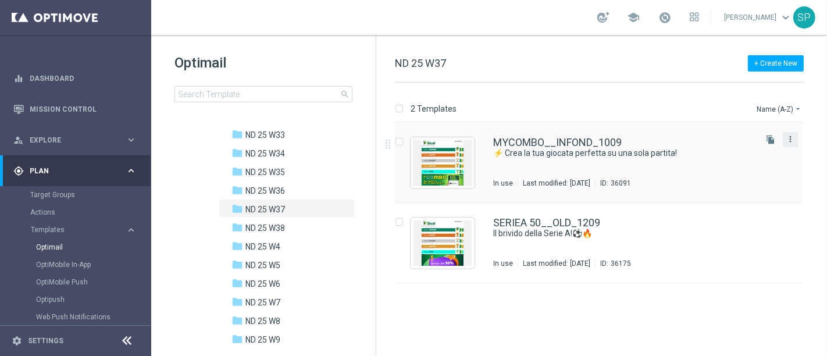
click at [792, 137] on icon "more_vert" at bounding box center [790, 138] width 9 height 9
click at [790, 221] on icon "more_vert" at bounding box center [790, 219] width 9 height 9
click at [776, 247] on div "Copy To" at bounding box center [744, 248] width 70 height 8
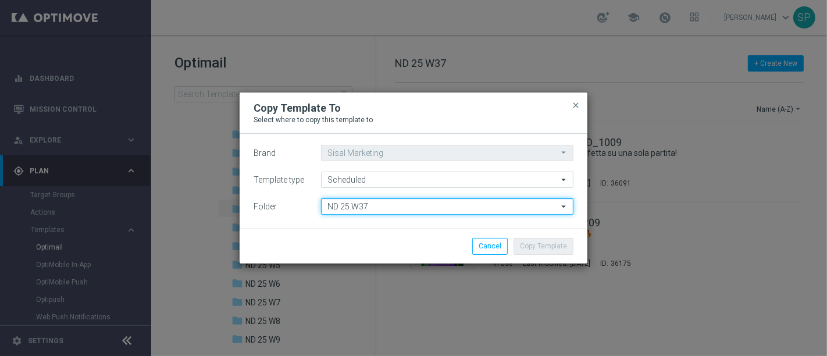
click at [495, 205] on input "ND 25 W37" at bounding box center [447, 206] width 253 height 16
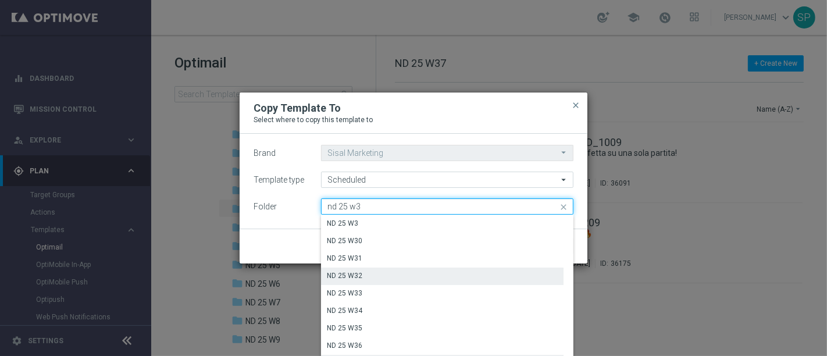
scroll to position [28, 0]
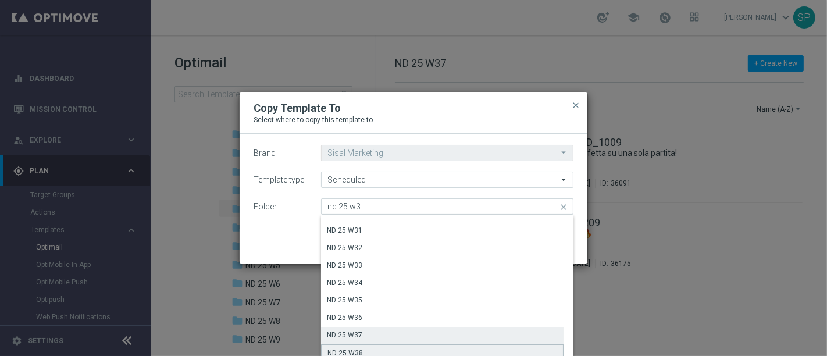
click at [417, 348] on div "ND 25 W38" at bounding box center [442, 352] width 243 height 17
type input "ND 25 W38"
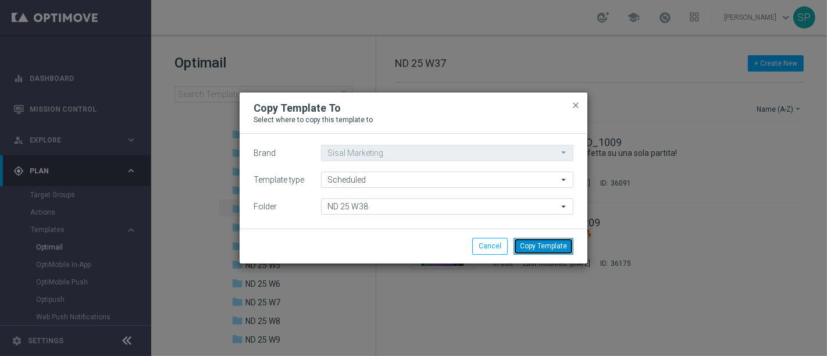
click at [545, 248] on button "Copy Template" at bounding box center [544, 246] width 60 height 16
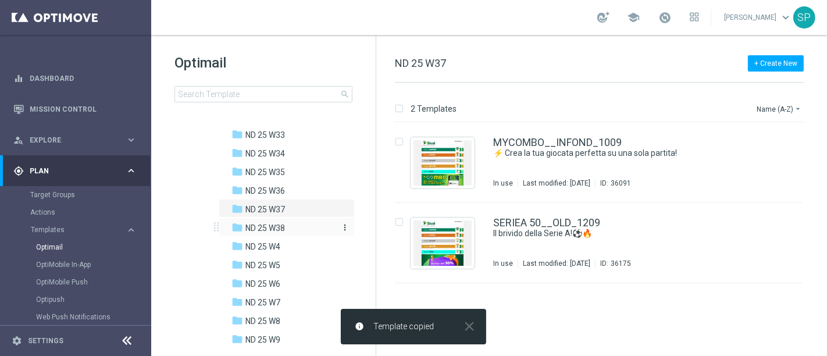
click at [244, 228] on div "folder ND 25 W38" at bounding box center [284, 228] width 105 height 13
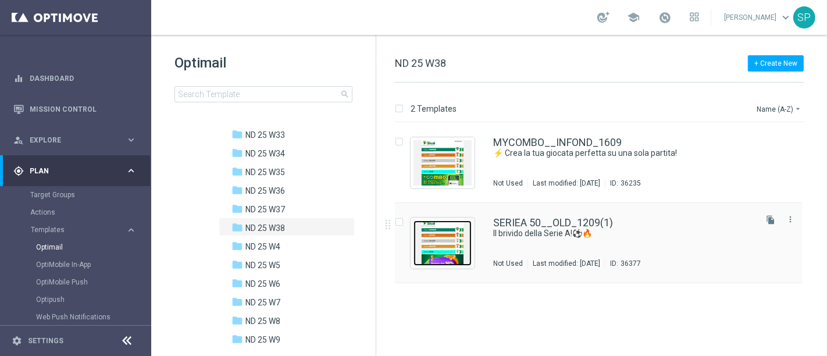
click at [431, 246] on img "Press SPACE to select this row." at bounding box center [443, 243] width 58 height 45
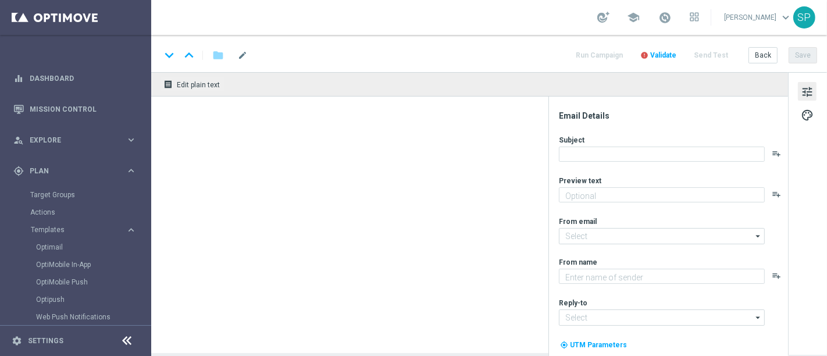
type input "SERIEA 50__OLD_1209(1)"
type textarea "Bonus di 50€"
type input "giochidicarte@comunicazioni.sisal.it"
type textarea "SISAL"
type input "info@sisal.it"
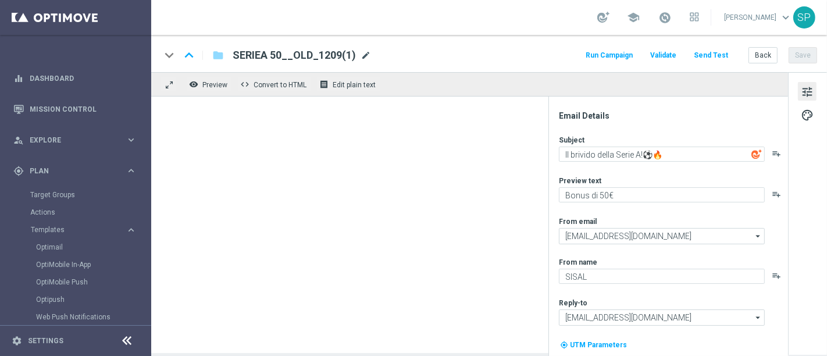
click at [365, 57] on span "mode_edit" at bounding box center [366, 55] width 10 height 10
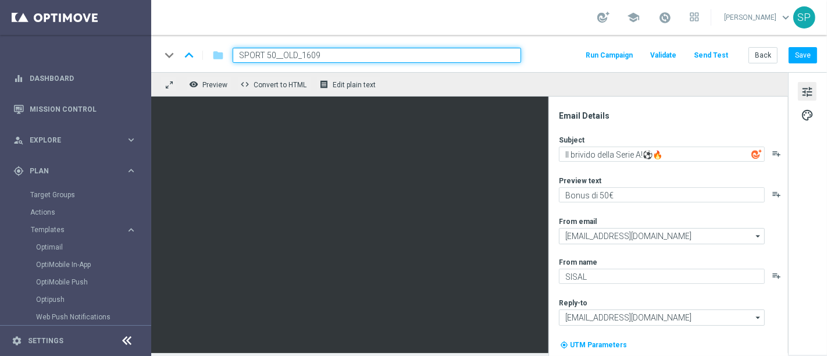
type input "SPORTS 50__OLD_1609"
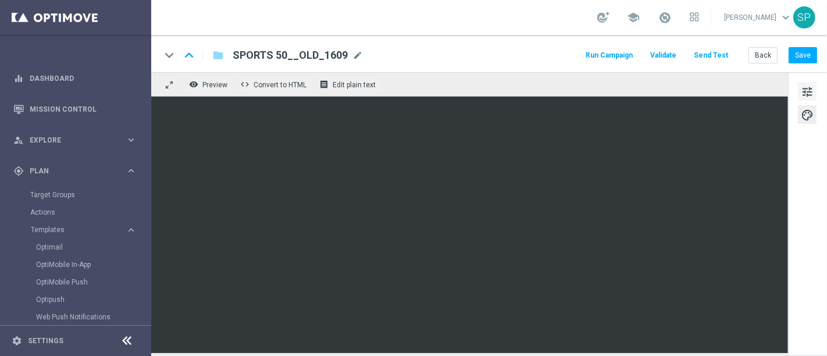
click at [808, 83] on button "tune" at bounding box center [807, 91] width 19 height 19
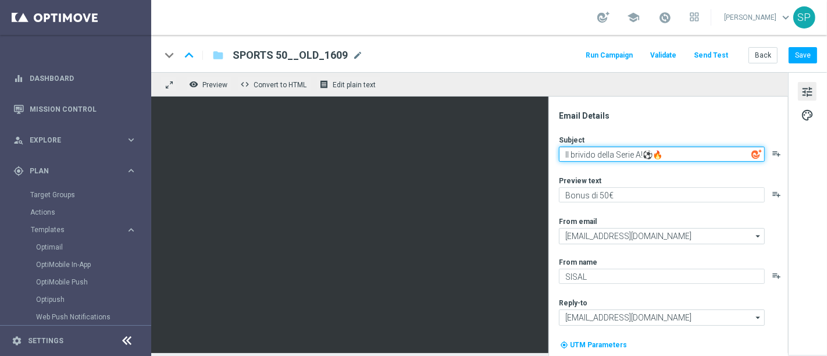
drag, startPoint x: 643, startPoint y: 158, endPoint x: 541, endPoint y: 159, distance: 101.8
click at [349, 64] on div "keyboard_arrow_down keyboard_arrow_up folder SPORTS 50__OLD_1609 SPORTS 50__OLD…" at bounding box center [489, 194] width 676 height 318
type textarea "Il meglio dello sport!⚽🔥"
click at [638, 154] on textarea "Il meglio dello sport!⚽🔥" at bounding box center [662, 154] width 206 height 15
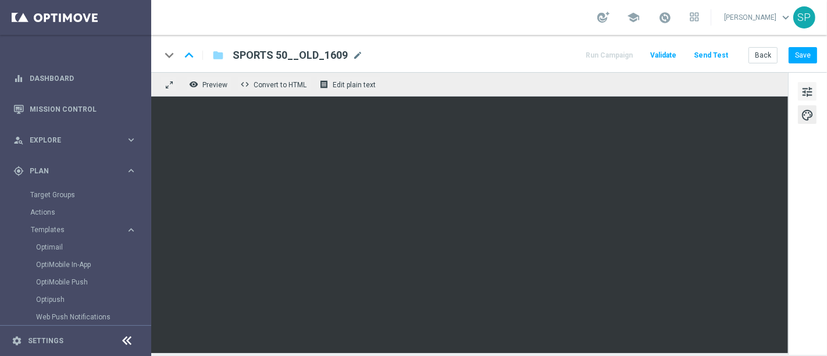
click at [804, 90] on span "tune" at bounding box center [807, 91] width 13 height 15
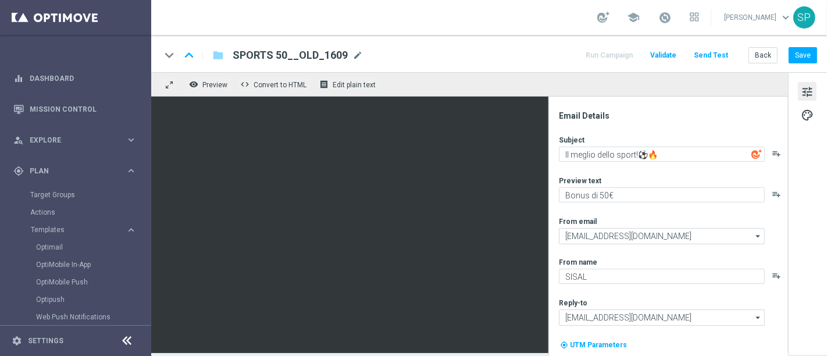
scroll to position [33, 0]
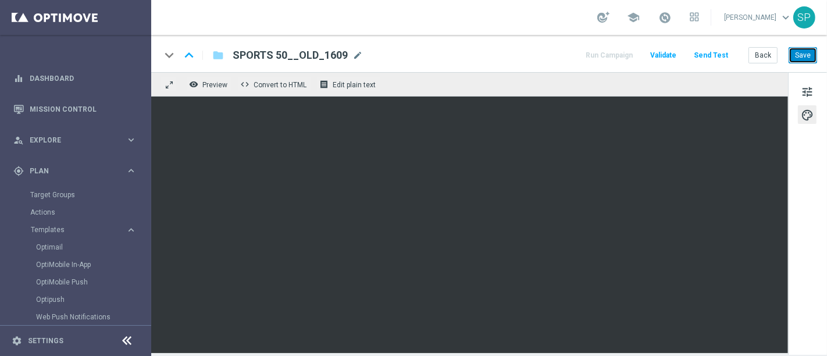
click at [809, 51] on button "Save" at bounding box center [803, 55] width 29 height 16
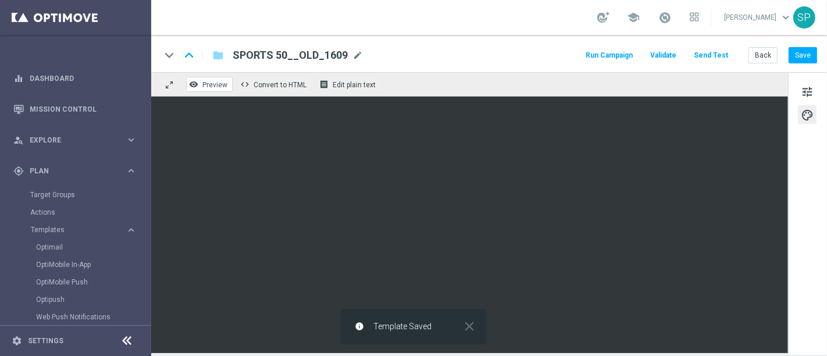
click at [225, 79] on button "remove_red_eye Preview" at bounding box center [209, 84] width 47 height 15
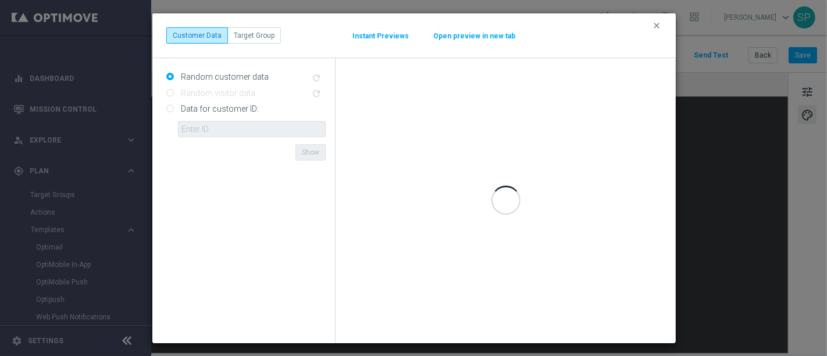
click at [485, 37] on button "Open preview in new tab" at bounding box center [474, 35] width 83 height 9
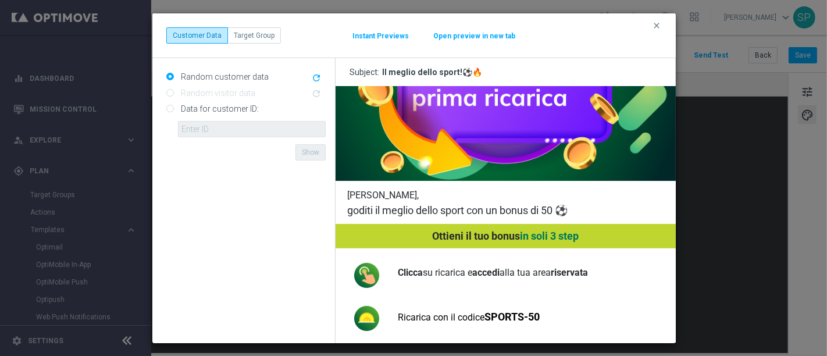
scroll to position [0, 0]
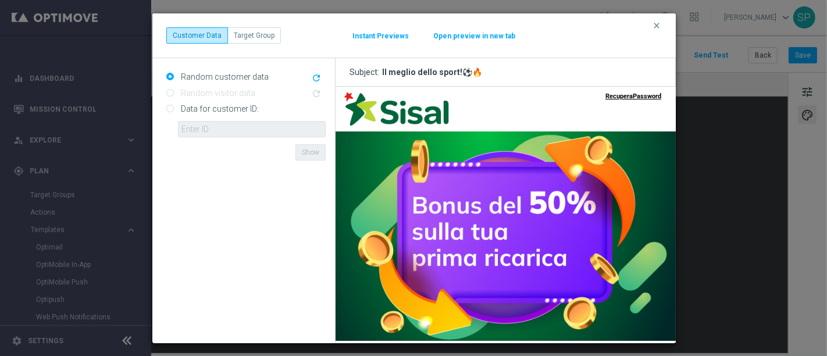
click at [653, 30] on button "clear" at bounding box center [658, 25] width 13 height 10
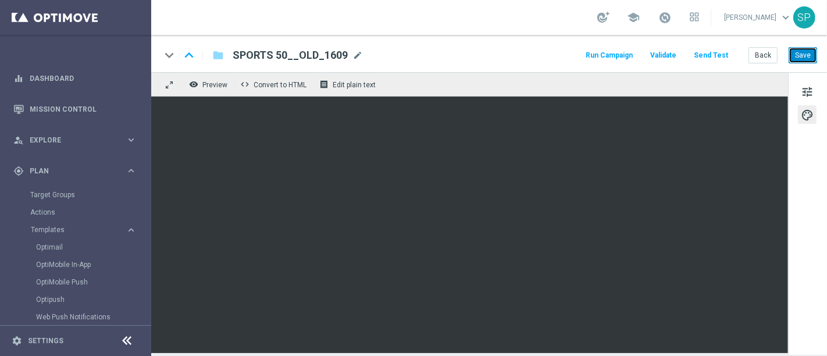
click at [796, 58] on button "Save" at bounding box center [803, 55] width 29 height 16
click at [798, 57] on button "Save" at bounding box center [803, 55] width 29 height 16
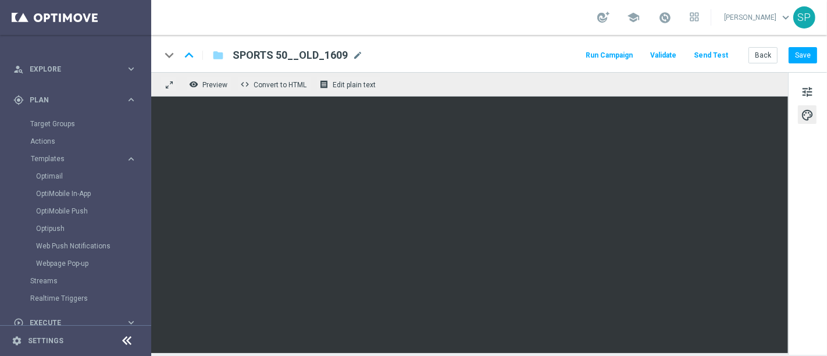
scroll to position [179, 0]
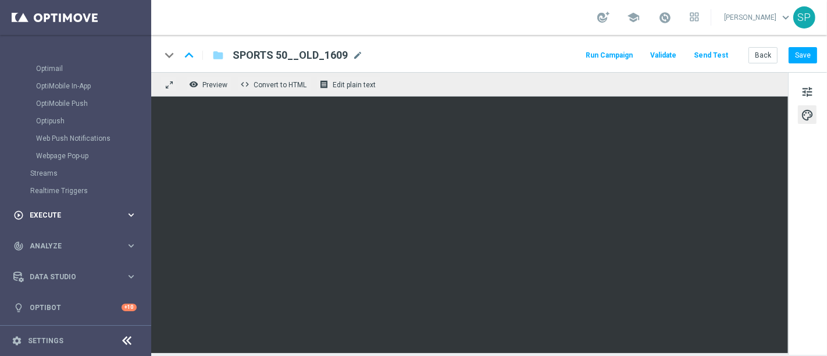
click at [73, 214] on span "Execute" at bounding box center [78, 215] width 96 height 7
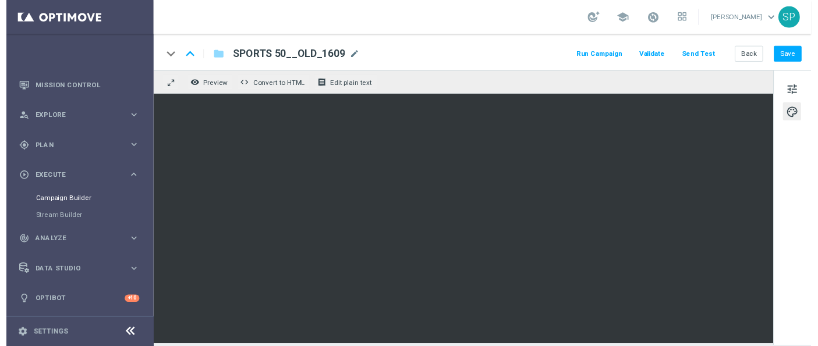
scroll to position [22, 0]
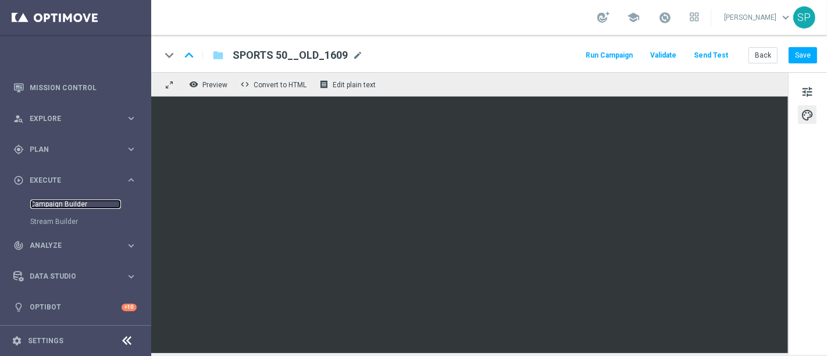
click at [53, 202] on link "Campaign Builder" at bounding box center [75, 204] width 91 height 9
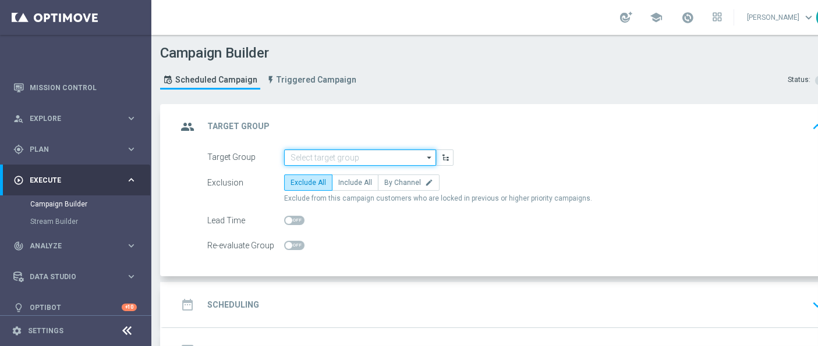
click at [367, 150] on input at bounding box center [360, 158] width 152 height 16
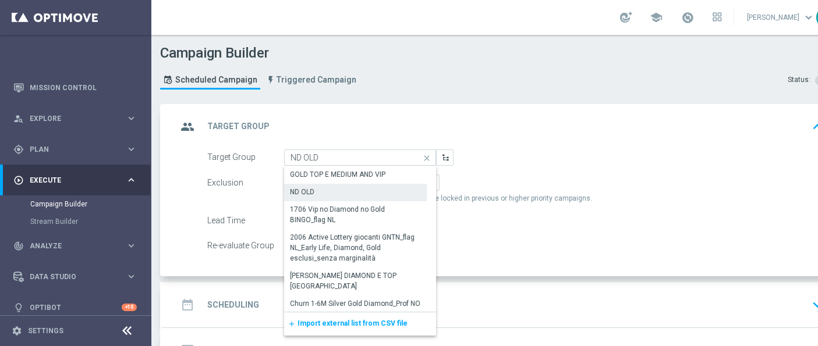
click at [357, 193] on div "ND OLD" at bounding box center [355, 192] width 143 height 16
type input "ND OLD"
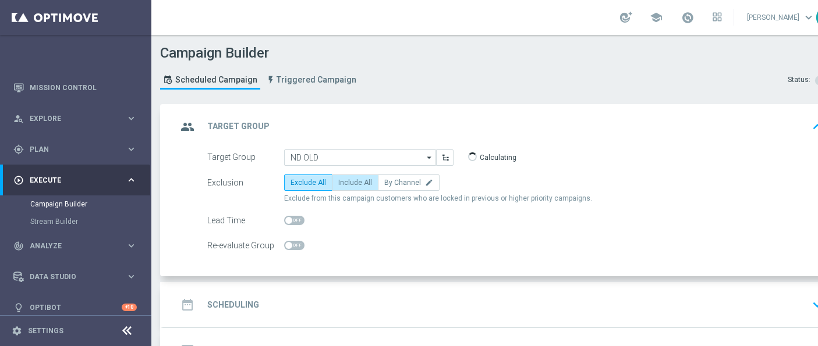
click at [357, 189] on label "Include All" at bounding box center [355, 183] width 47 height 16
click at [346, 189] on input "Include All" at bounding box center [342, 185] width 8 height 8
radio input "true"
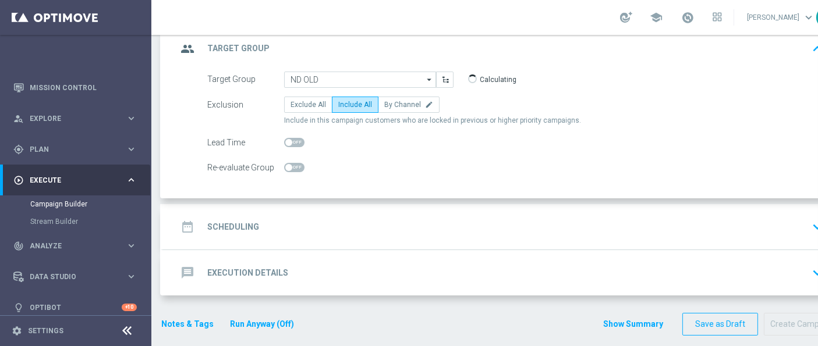
click at [351, 225] on div "date_range Scheduling keyboard_arrow_down" at bounding box center [502, 227] width 650 height 22
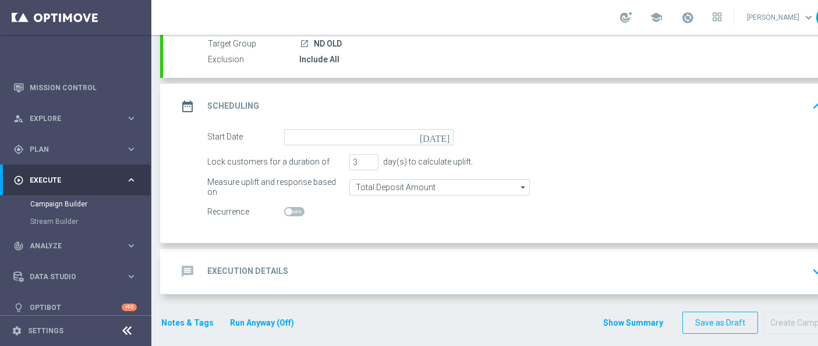
scroll to position [111, 0]
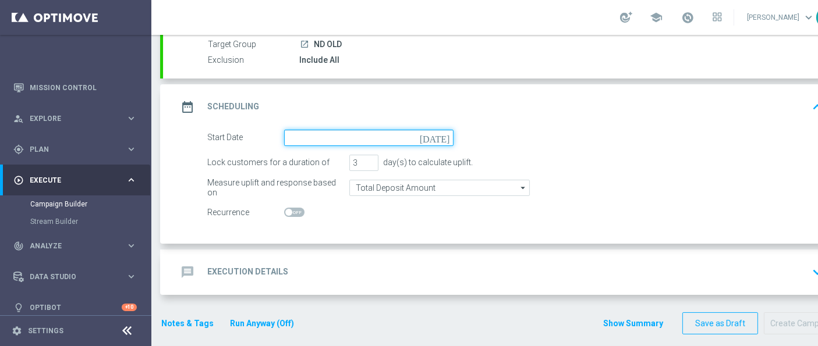
click at [369, 138] on input at bounding box center [368, 138] width 169 height 16
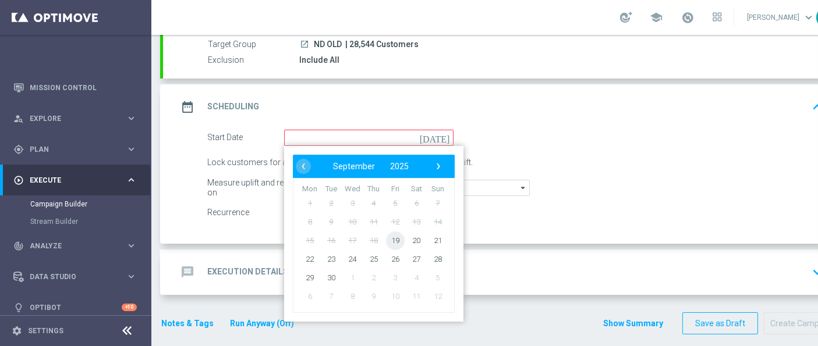
click at [393, 238] on span "19" at bounding box center [395, 240] width 19 height 19
type input "[DATE]"
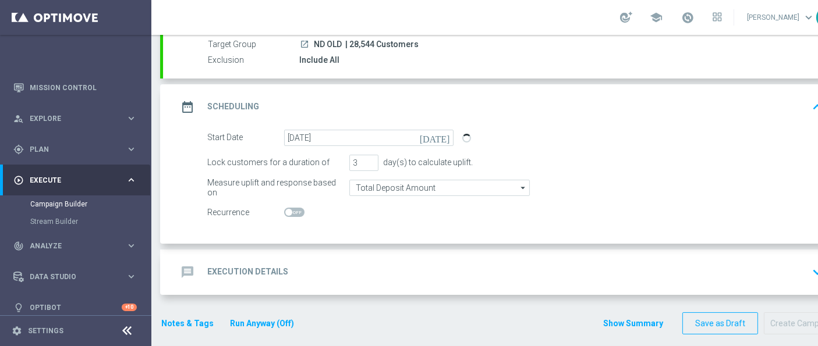
scroll to position [10, 0]
click at [379, 277] on div "message Execution Details keyboard_arrow_down" at bounding box center [502, 272] width 678 height 45
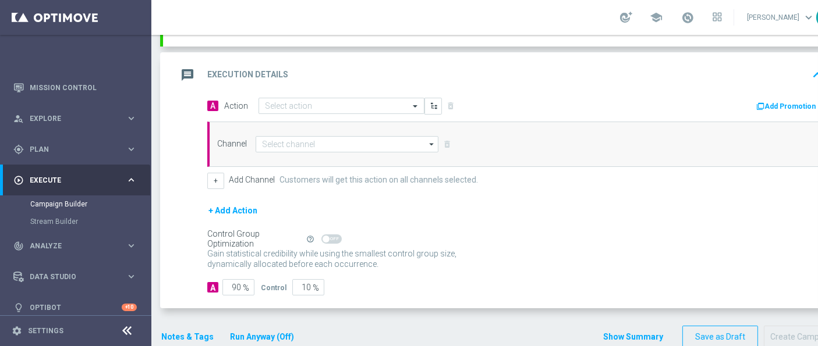
scroll to position [237, 0]
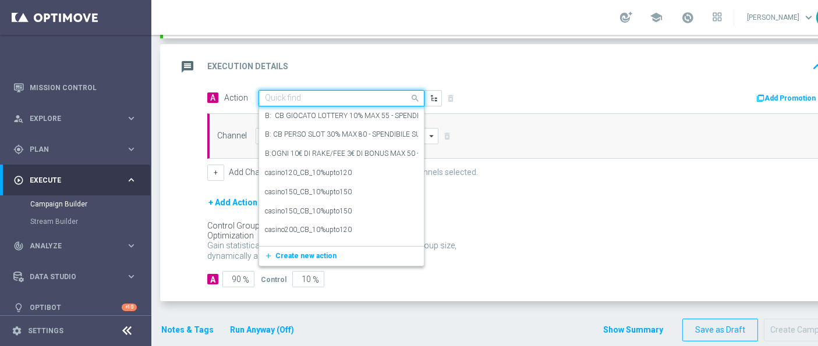
click at [366, 94] on input "text" at bounding box center [330, 99] width 130 height 10
paste input "ND_Dep_50%_upto_50€_TuttiGiochi"
type input "ND_Dep_50%_upto_50€_TuttiGiochi"
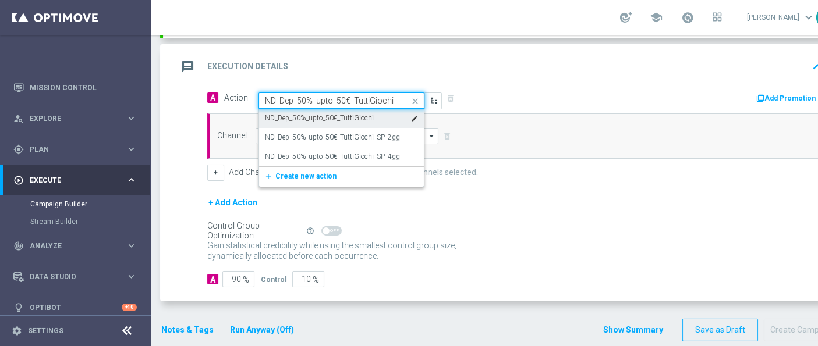
click at [364, 113] on label "ND_Dep_50%_upto_50€_TuttiGiochi" at bounding box center [319, 118] width 109 height 10
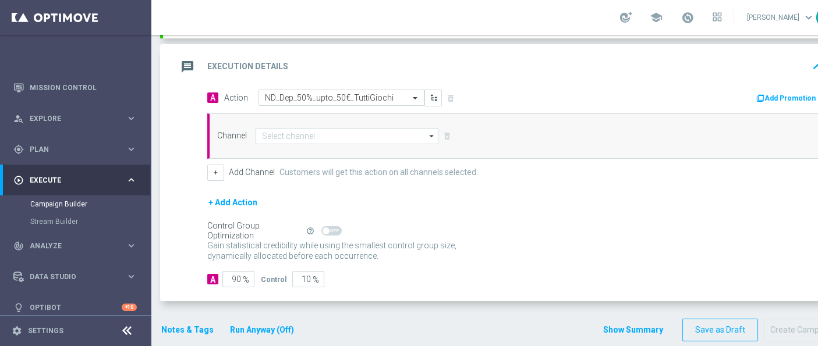
click at [790, 91] on div "Add Promotion" at bounding box center [789, 98] width 68 height 14
click at [790, 92] on button "Add Promotion" at bounding box center [787, 98] width 65 height 13
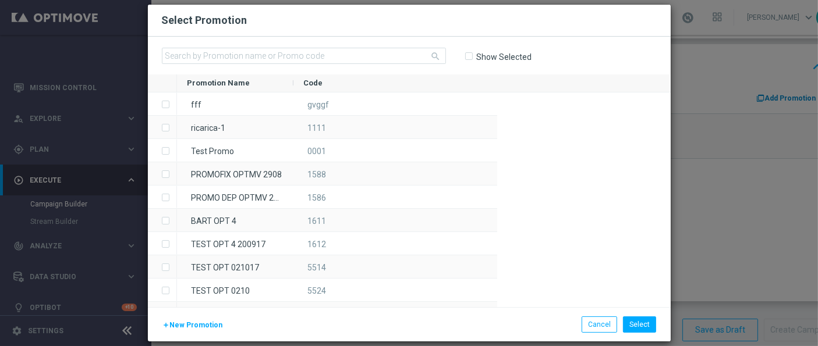
scroll to position [0, 0]
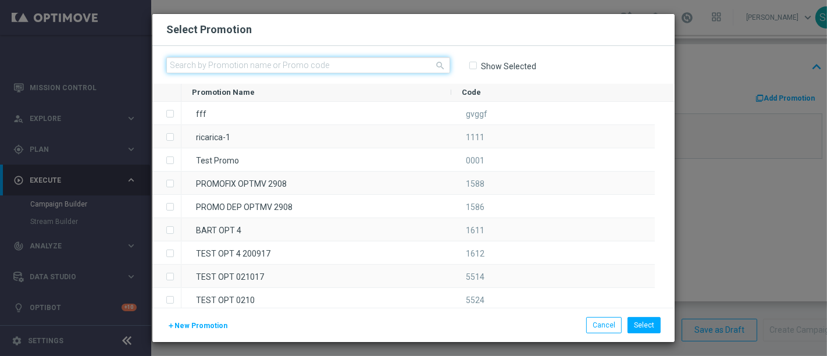
click at [365, 65] on input "text" at bounding box center [308, 65] width 284 height 16
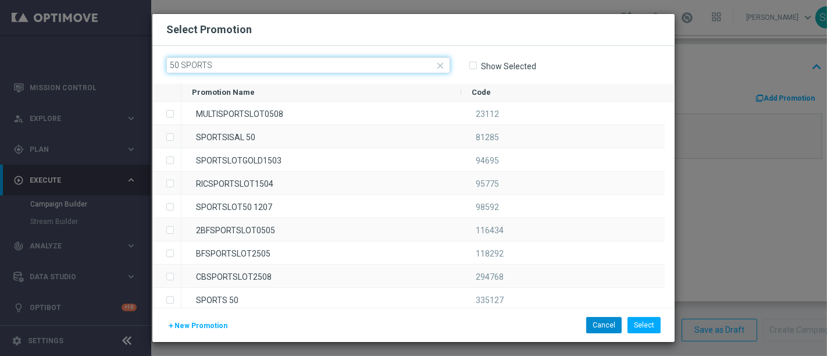
type input "50 SPORTS"
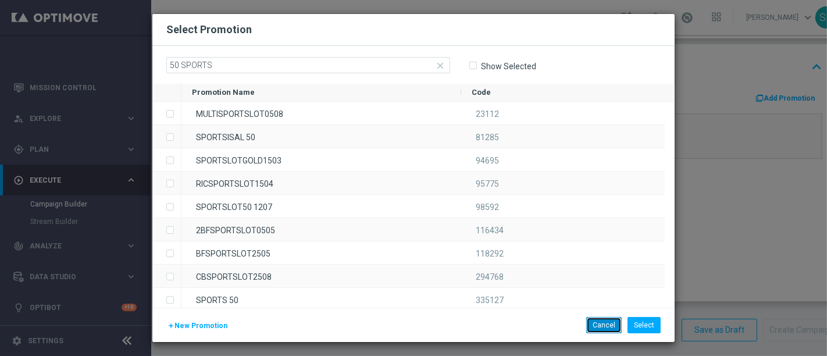
click at [613, 325] on button "Cancel" at bounding box center [604, 325] width 35 height 16
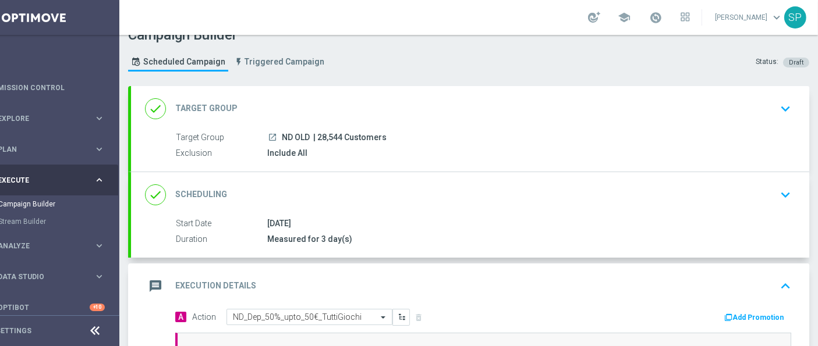
scroll to position [16, 0]
click at [30, 201] on link "Campaign Builder" at bounding box center [43, 204] width 91 height 9
click at [31, 217] on link "Stream Builder" at bounding box center [43, 221] width 91 height 9
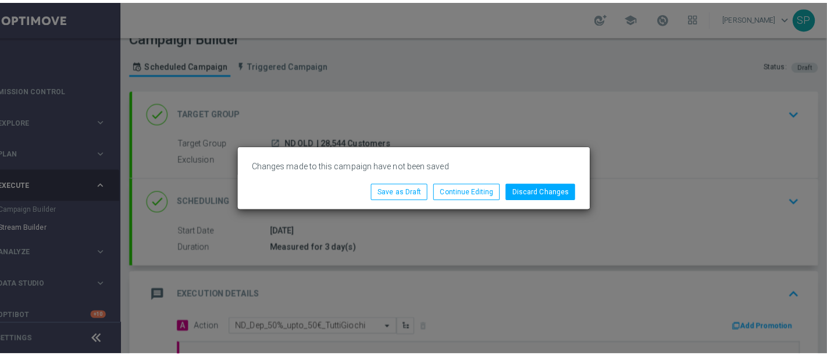
scroll to position [0, 31]
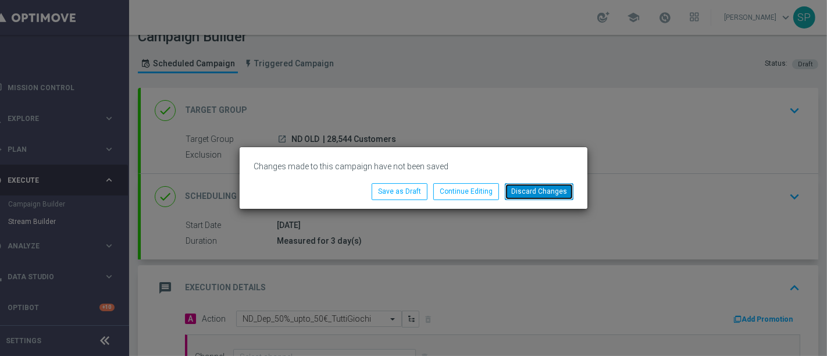
click at [526, 191] on button "Discard Changes" at bounding box center [539, 191] width 69 height 16
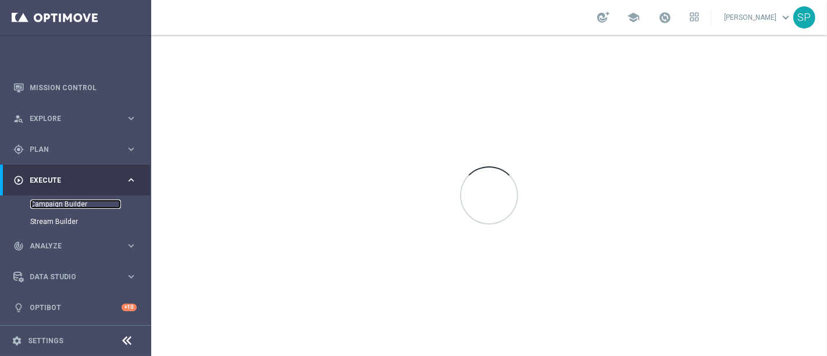
click at [48, 205] on link "Campaign Builder" at bounding box center [75, 204] width 91 height 9
click at [372, 122] on div at bounding box center [489, 195] width 676 height 321
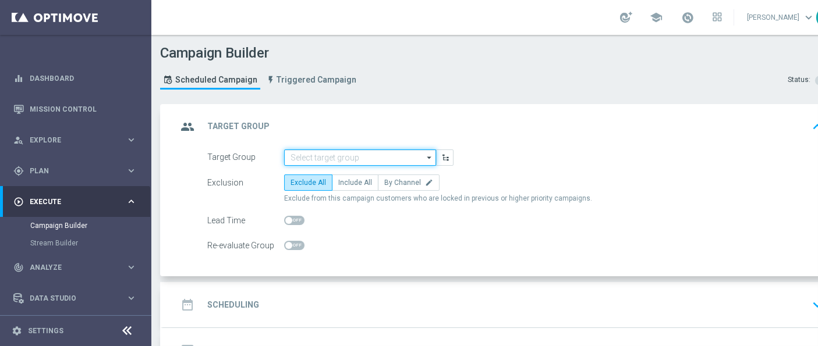
click at [374, 154] on input at bounding box center [360, 158] width 152 height 16
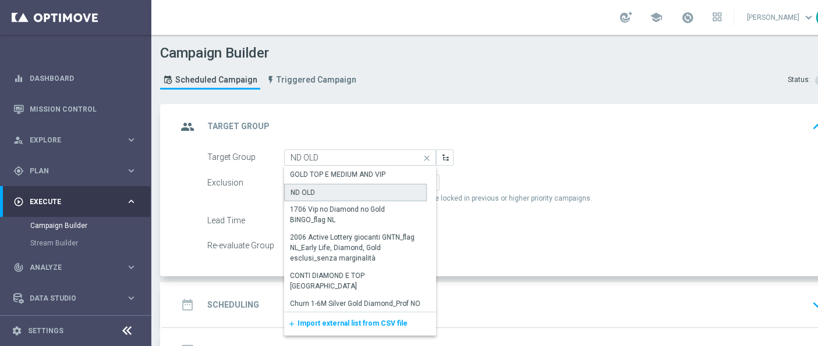
click at [362, 193] on div "ND OLD" at bounding box center [355, 192] width 143 height 17
type input "ND OLD"
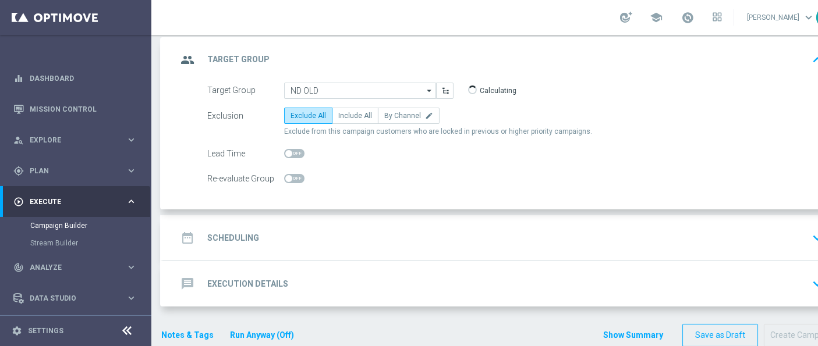
scroll to position [78, 0]
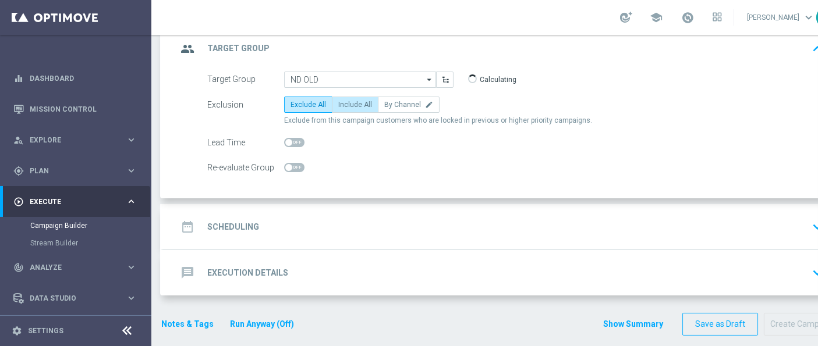
click at [350, 102] on span "Include All" at bounding box center [355, 105] width 34 height 8
click at [346, 103] on input "Include All" at bounding box center [342, 107] width 8 height 8
radio input "true"
click at [356, 238] on div "date_range Scheduling keyboard_arrow_down" at bounding box center [502, 226] width 678 height 45
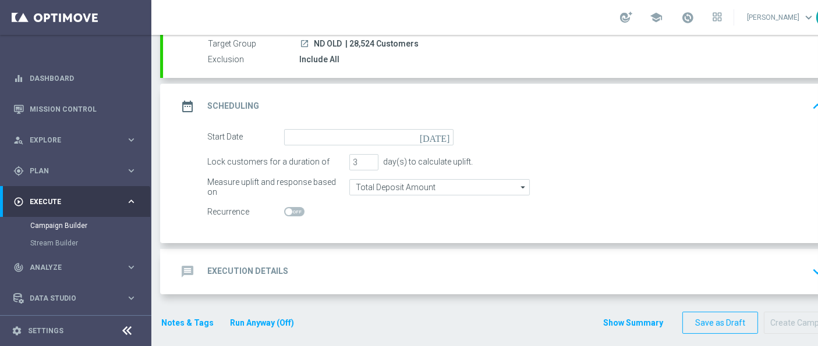
scroll to position [111, 0]
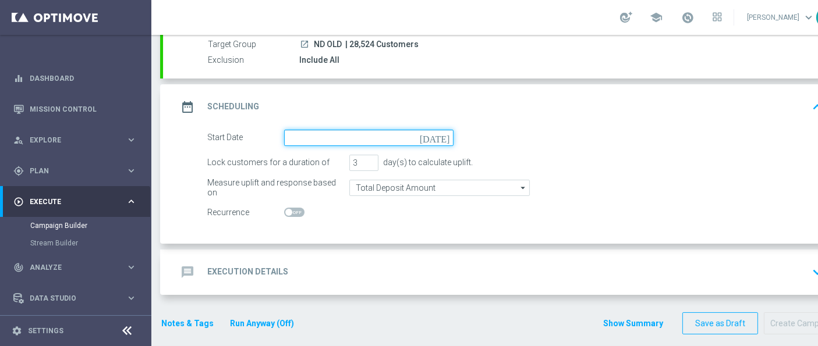
click at [381, 137] on input at bounding box center [368, 138] width 169 height 16
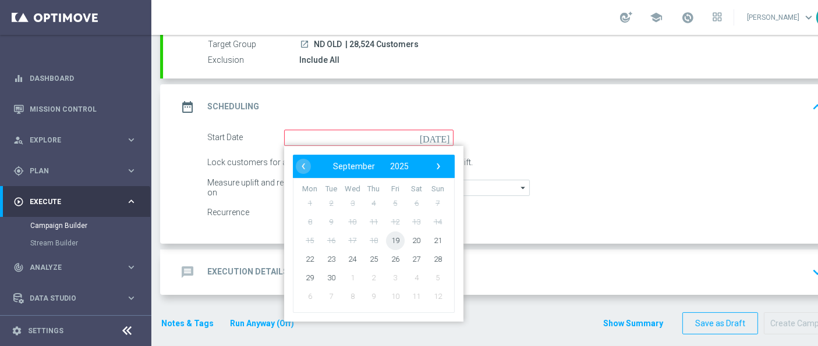
click at [397, 237] on span "19" at bounding box center [395, 240] width 19 height 19
type input "[DATE]"
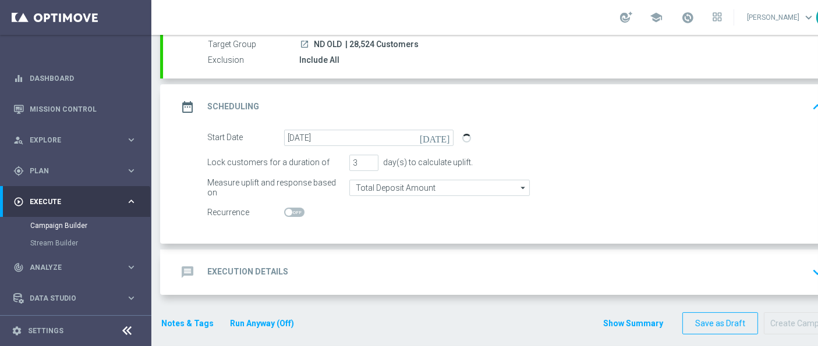
click at [390, 290] on div "message Execution Details keyboard_arrow_down" at bounding box center [502, 272] width 678 height 45
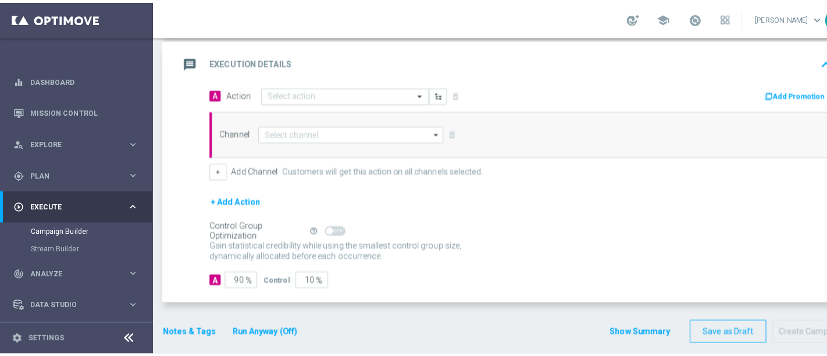
scroll to position [243, 0]
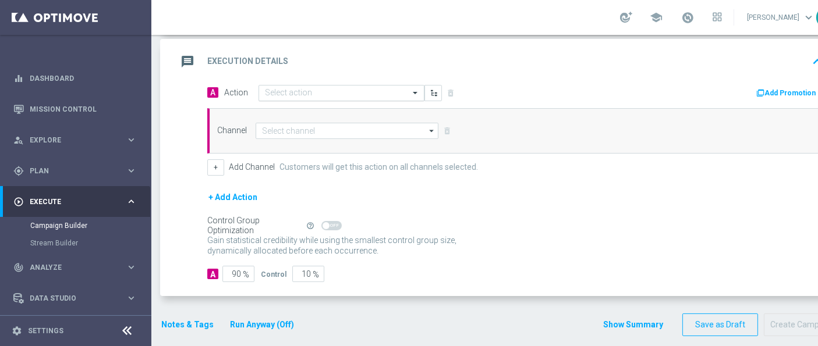
click at [374, 99] on div "A Action Select action delete_forever Add Promotion" at bounding box center [514, 93] width 633 height 18
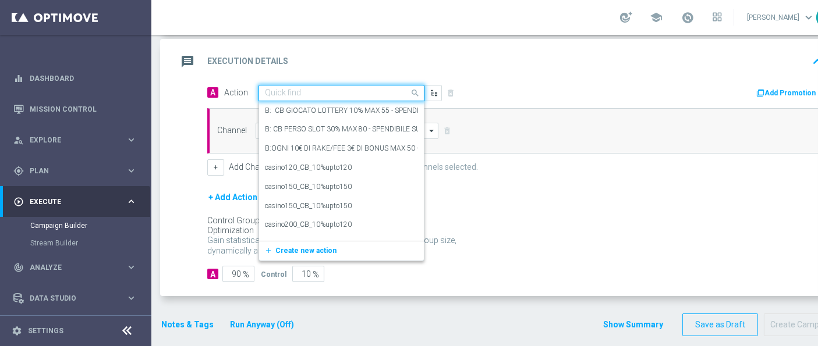
click at [381, 89] on input "text" at bounding box center [330, 93] width 130 height 10
paste input "ND_Dep_50%_upto_50€_TuttiGiochi"
type input "ND_Dep_50%_upto_50€_TuttiGiochi"
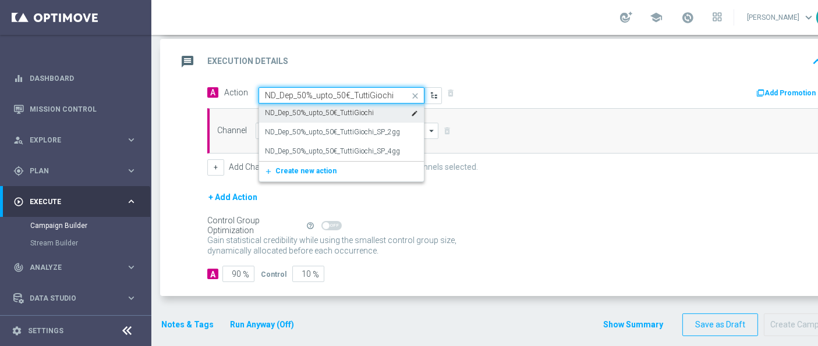
click at [371, 107] on div "ND_Dep_50%_upto_50€_TuttiGiochi edit" at bounding box center [341, 113] width 153 height 19
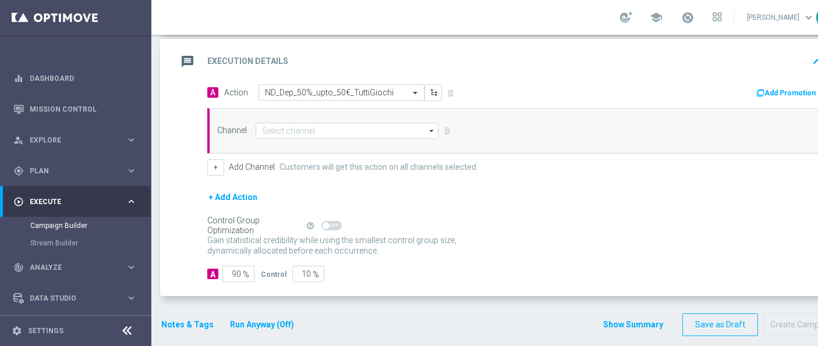
click at [768, 90] on button "Add Promotion" at bounding box center [787, 93] width 65 height 13
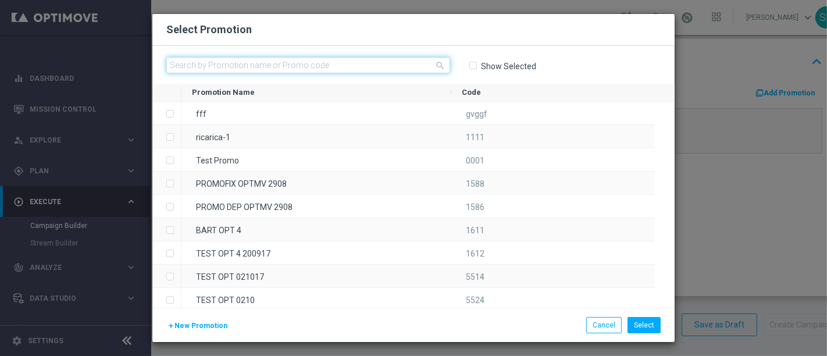
click at [412, 69] on input "text" at bounding box center [308, 65] width 284 height 16
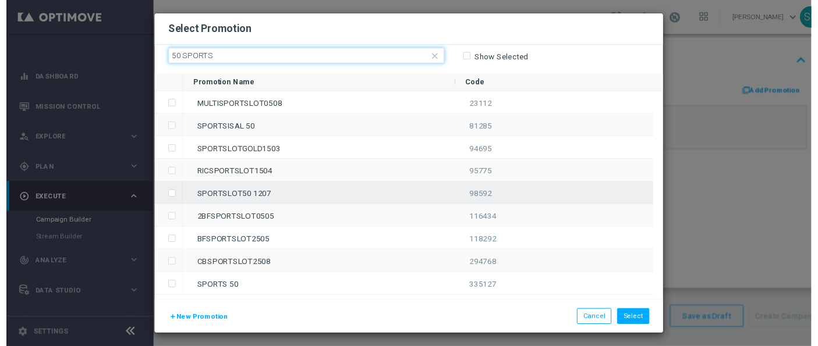
scroll to position [0, 0]
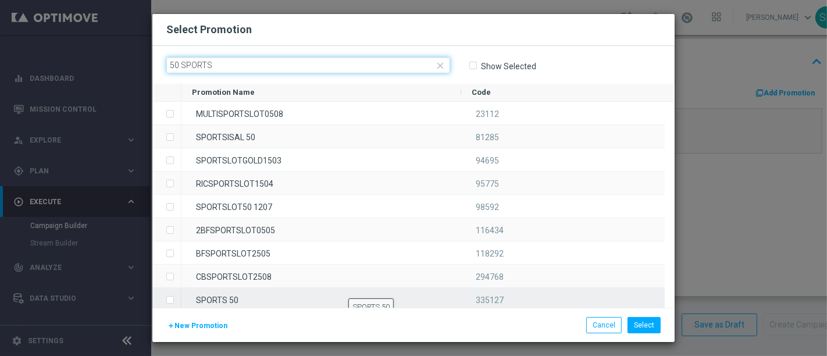
type input "50 SPORTS"
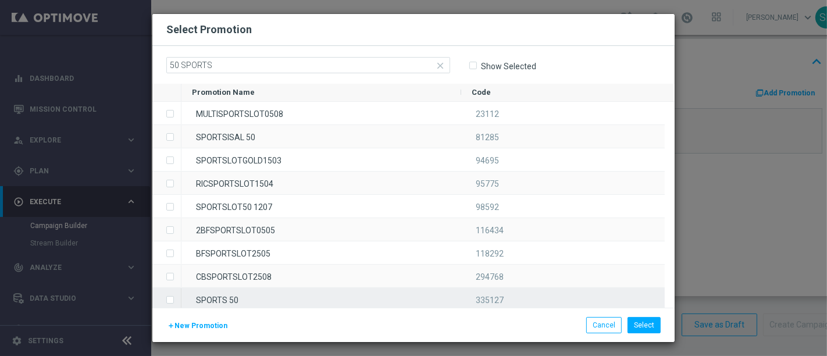
click at [349, 305] on div "SPORTS 50" at bounding box center [322, 299] width 280 height 23
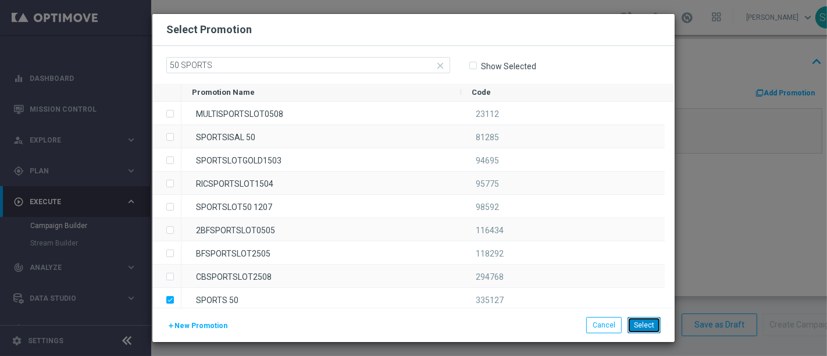
click at [641, 323] on button "Select" at bounding box center [644, 325] width 33 height 16
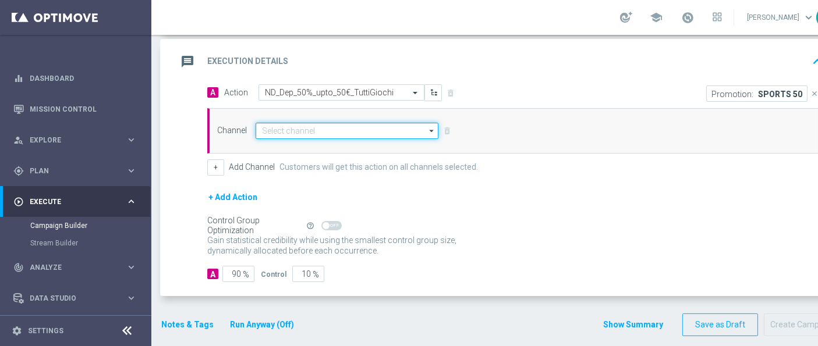
click at [342, 123] on input at bounding box center [346, 131] width 183 height 16
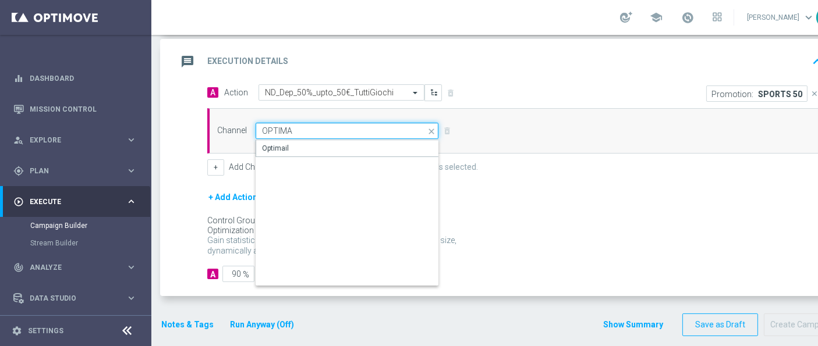
type input "Optimail"
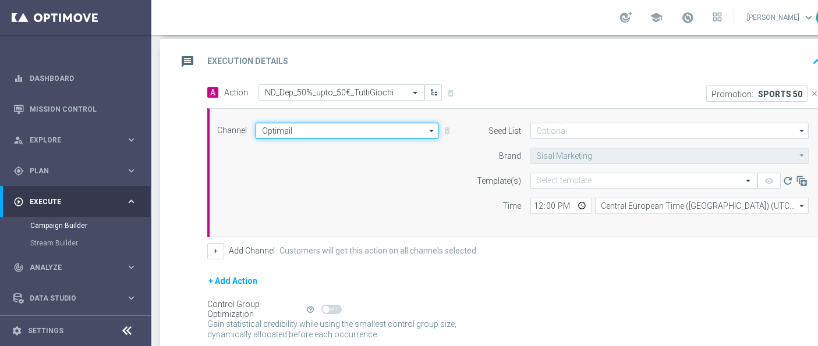
scroll to position [0, 41]
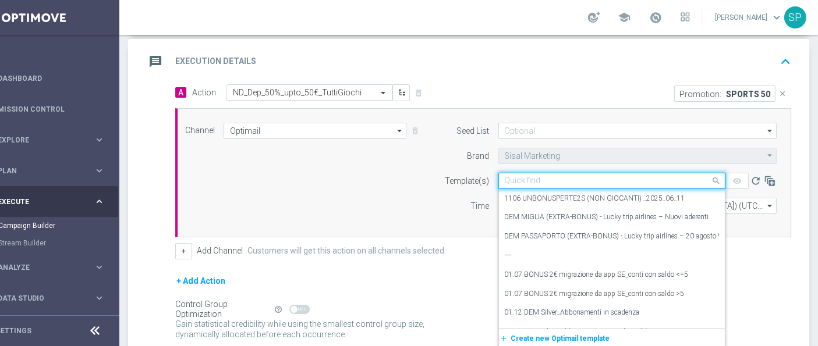
click at [613, 177] on input "text" at bounding box center [599, 181] width 191 height 10
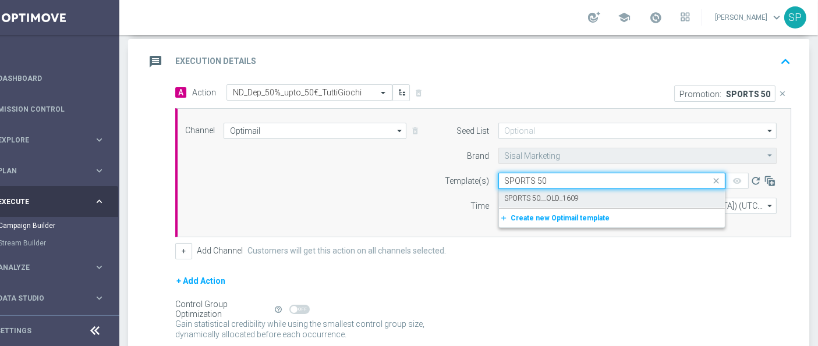
click at [574, 200] on div "SPORTS 50__OLD_1609" at bounding box center [611, 198] width 214 height 19
type input "SPORTS 50"
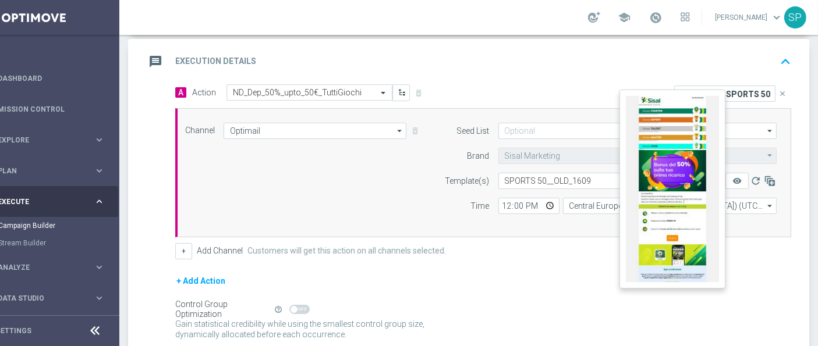
click at [725, 179] on button "remove_red_eye" at bounding box center [736, 181] width 23 height 16
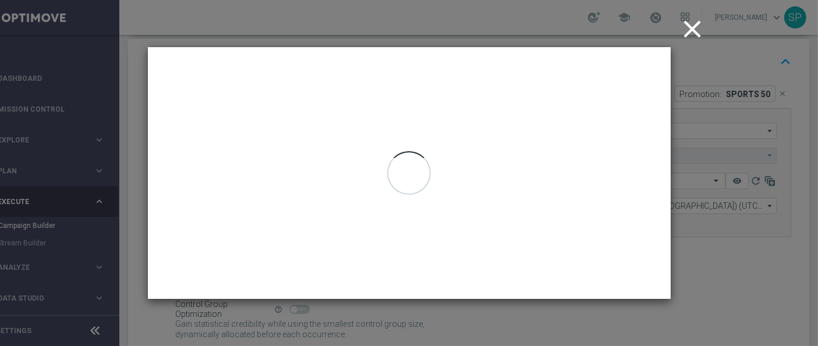
scroll to position [0, 31]
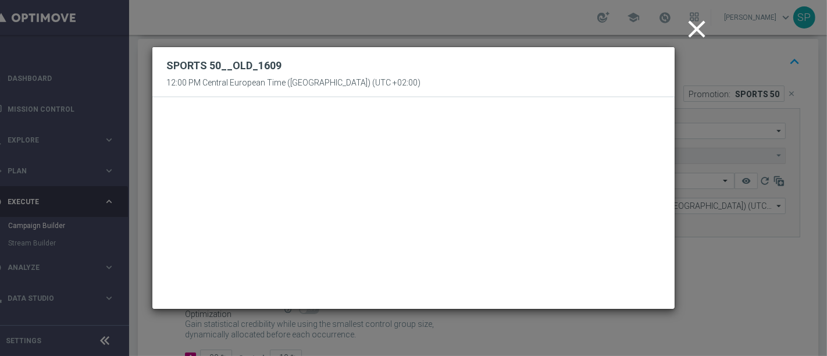
click at [690, 30] on icon "close" at bounding box center [697, 29] width 29 height 29
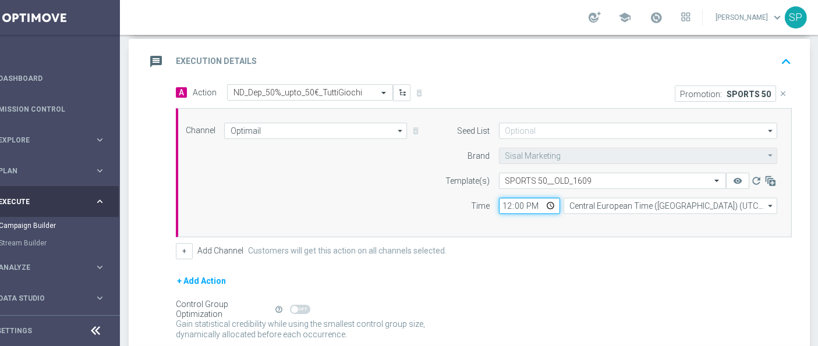
click at [509, 201] on input "12:00" at bounding box center [529, 206] width 61 height 16
type input "18:30"
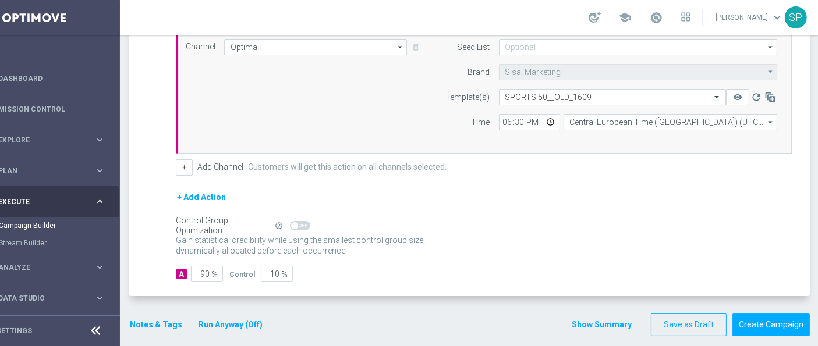
click at [147, 318] on button "Notes & Tags" at bounding box center [156, 325] width 55 height 15
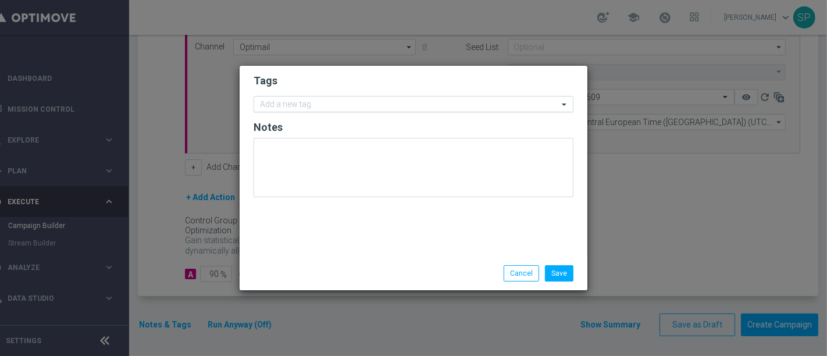
drag, startPoint x: 354, startPoint y: 115, endPoint x: 374, endPoint y: 104, distance: 23.0
click at [374, 104] on form "Tags Add a new tag Notes" at bounding box center [414, 138] width 320 height 135
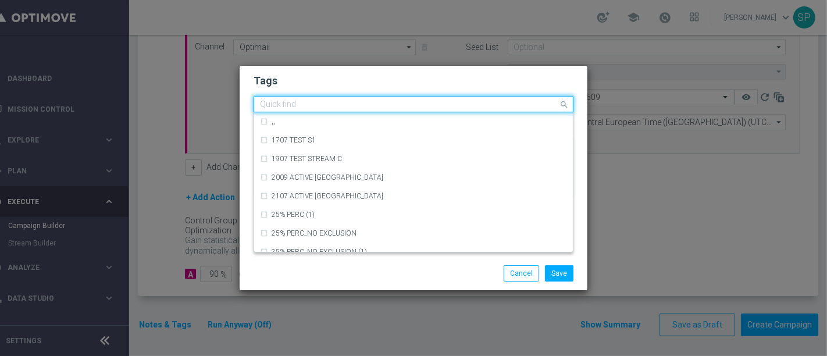
click at [374, 104] on input "text" at bounding box center [409, 105] width 299 height 10
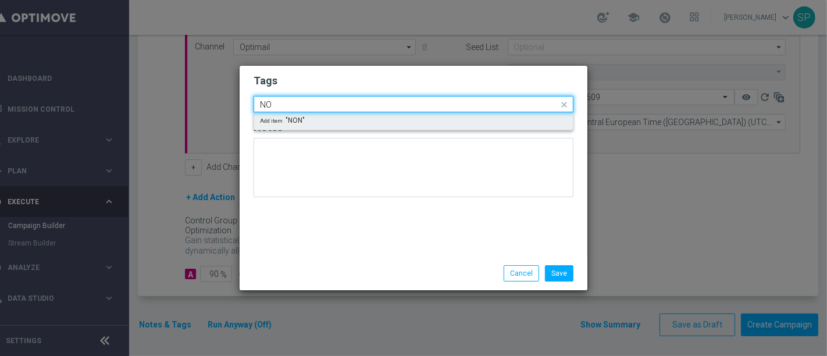
type input "N"
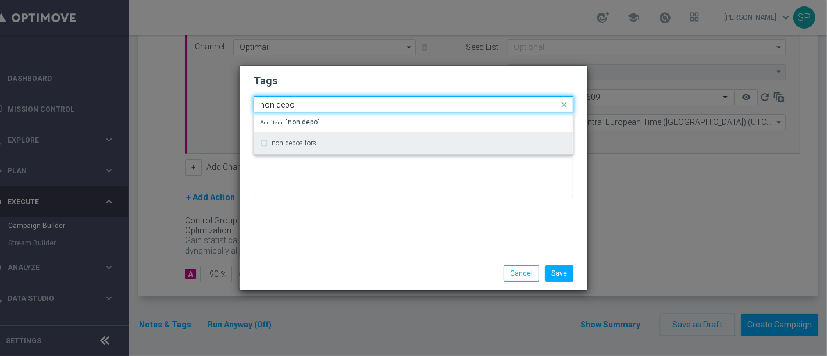
type input "non depo"
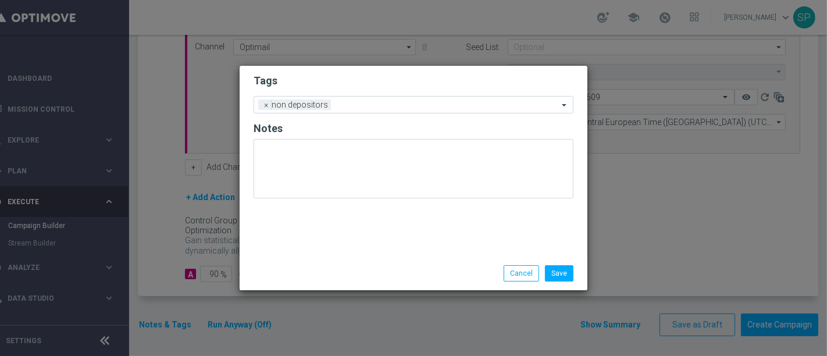
click at [376, 253] on div "Tags Add a new tag × non depositors Notes" at bounding box center [414, 161] width 348 height 191
click at [419, 104] on input "text" at bounding box center [447, 106] width 223 height 10
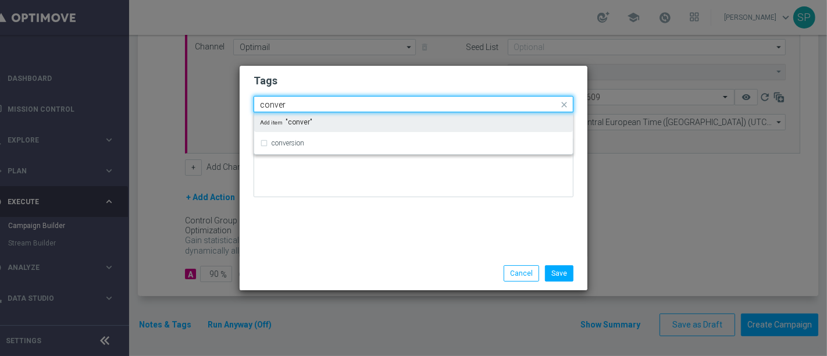
type input "conver"
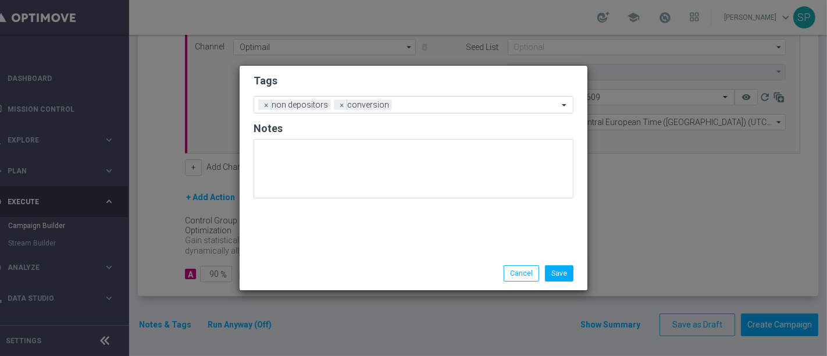
click at [436, 91] on form "Tags Add a new tag × non depositors × conversion Notes" at bounding box center [414, 139] width 320 height 136
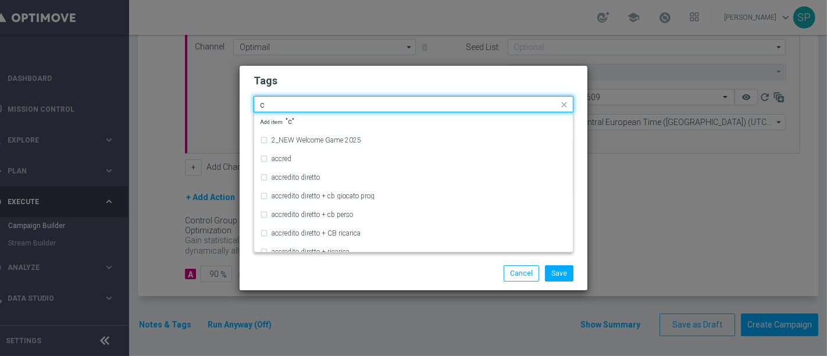
click at [433, 105] on input "c" at bounding box center [409, 105] width 299 height 10
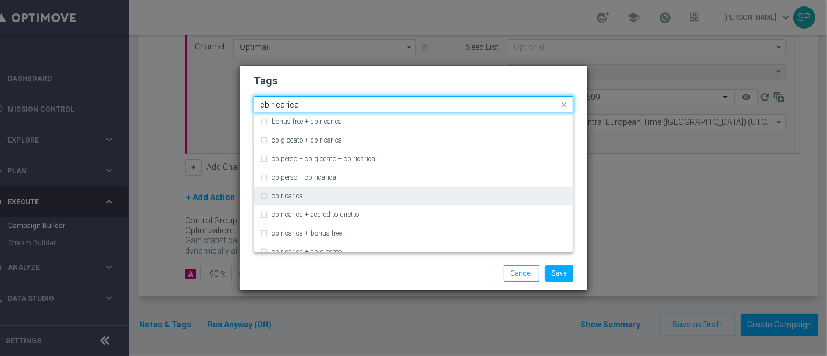
click at [422, 196] on div "cb ricarica" at bounding box center [420, 196] width 296 height 7
type input "cb ricarica"
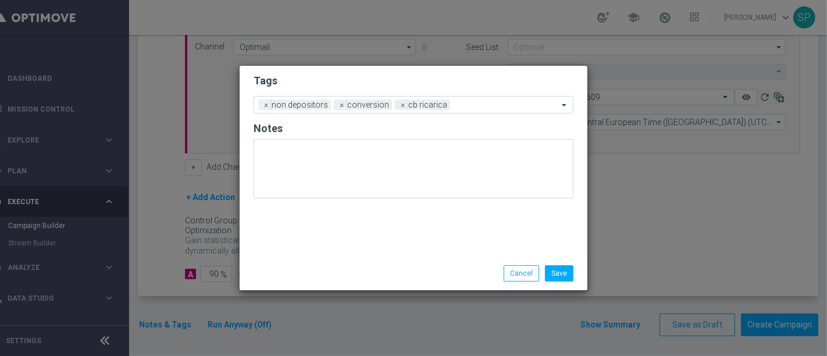
click at [405, 266] on div "Save Cancel" at bounding box center [469, 273] width 225 height 16
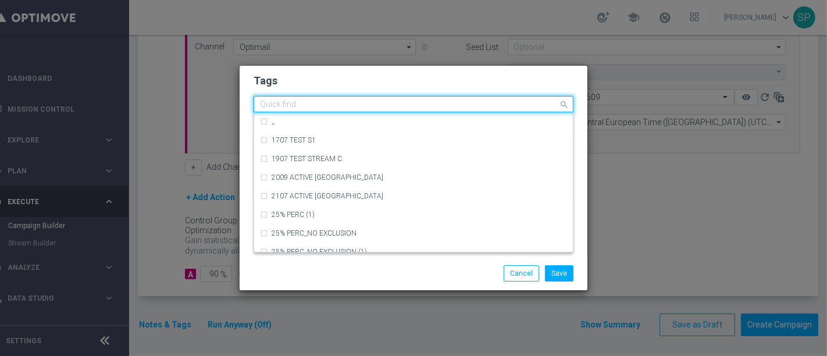
click at [473, 100] on div "Quick find × non depositors × conversion × cb ricarica" at bounding box center [406, 104] width 304 height 15
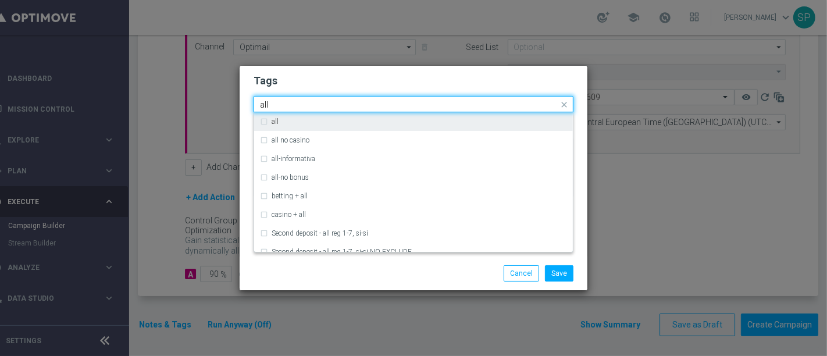
click at [454, 119] on div "all" at bounding box center [420, 121] width 296 height 7
type input "all"
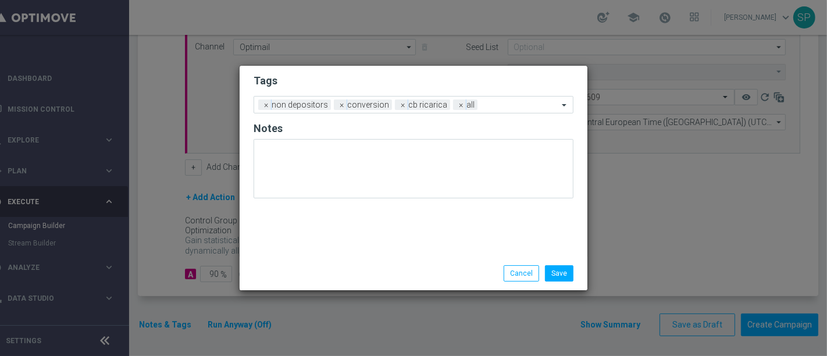
click at [477, 75] on h2 "Tags" at bounding box center [414, 81] width 320 height 14
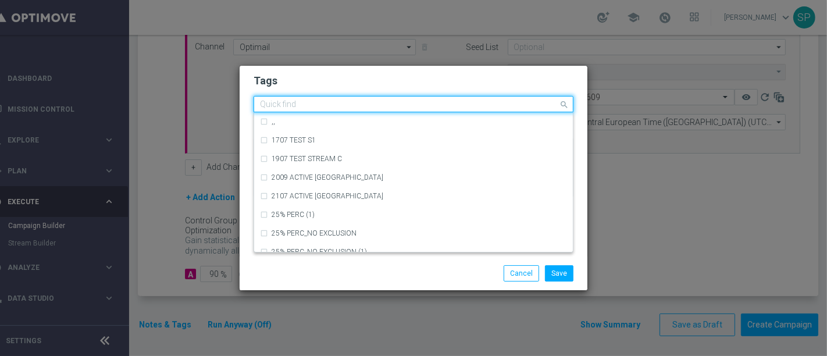
click at [495, 100] on input "text" at bounding box center [409, 105] width 299 height 10
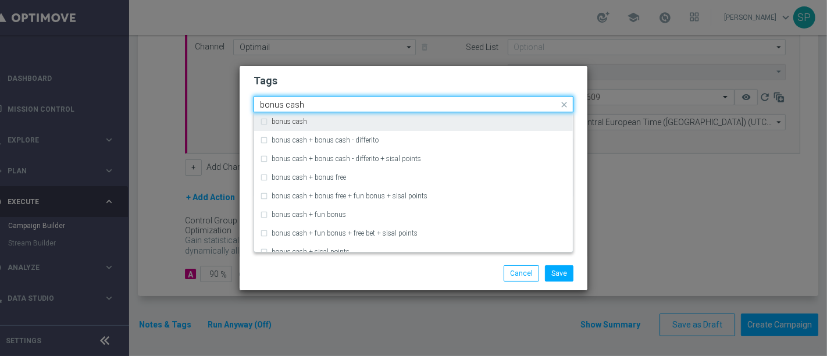
click at [494, 130] on div "bonus cash" at bounding box center [413, 121] width 307 height 19
type input "bonus cash"
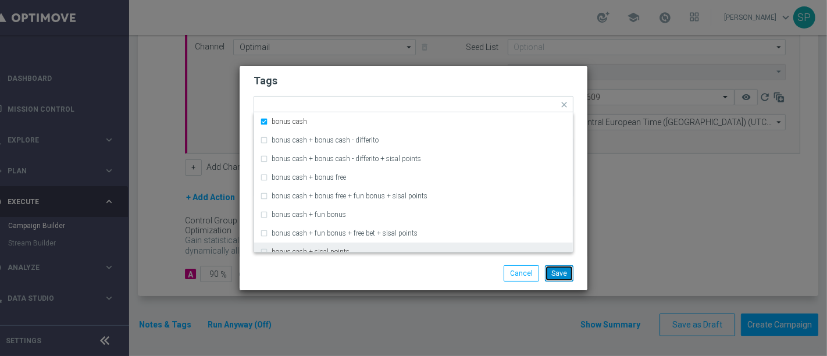
click at [560, 267] on button "Save" at bounding box center [559, 273] width 29 height 16
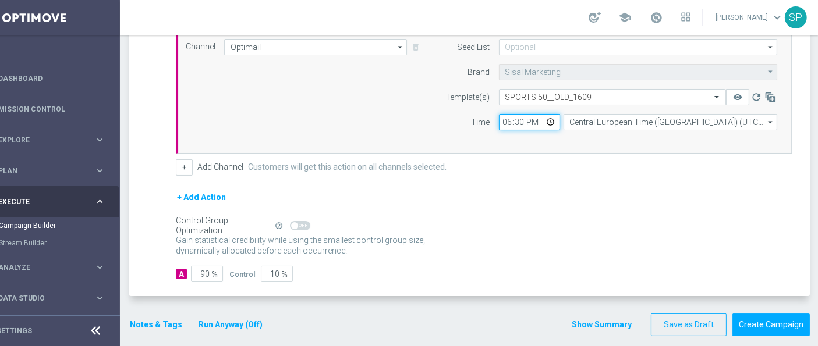
click at [515, 118] on input "18:30" at bounding box center [529, 122] width 61 height 16
type input "18:15"
click at [581, 320] on button "Show Summary" at bounding box center [601, 324] width 61 height 13
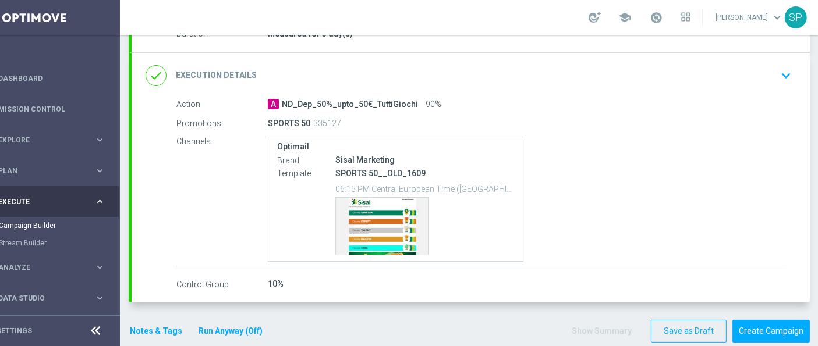
scroll to position [230, 0]
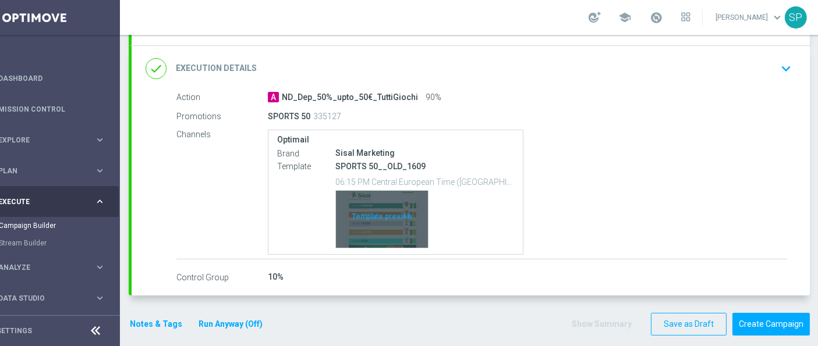
click at [368, 204] on div "Template preview" at bounding box center [382, 219] width 92 height 57
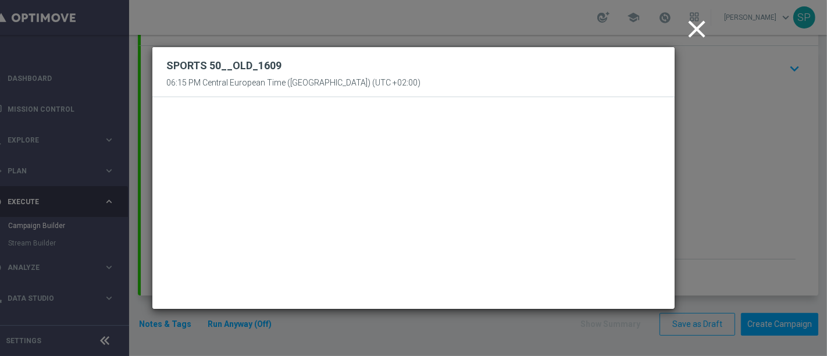
click at [691, 35] on icon "close" at bounding box center [697, 29] width 29 height 29
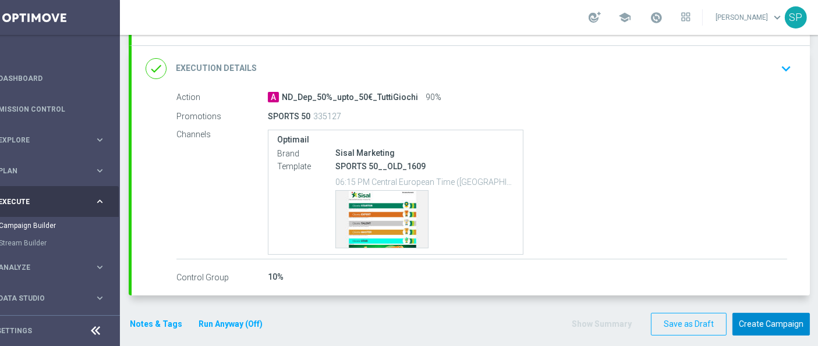
click at [770, 317] on button "Create Campaign" at bounding box center [770, 324] width 77 height 23
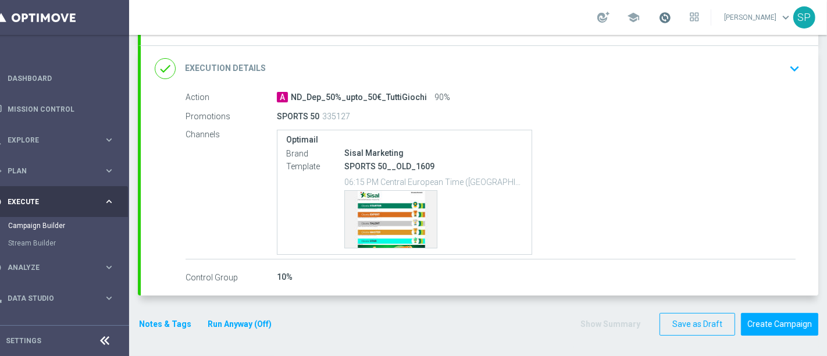
click at [678, 19] on body "equalizer Dashboard Mission Control" at bounding box center [391, 178] width 827 height 356
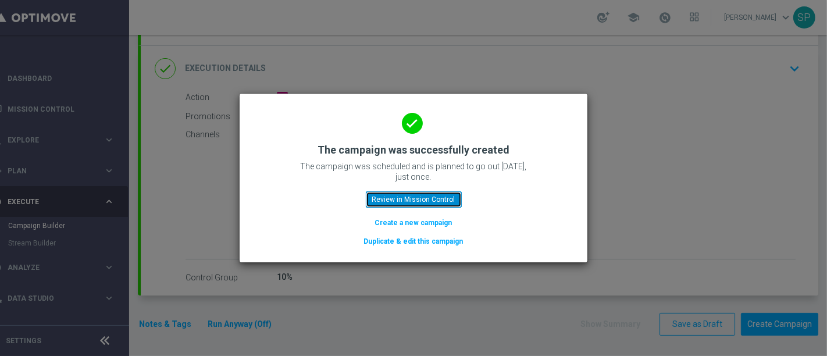
click at [444, 206] on button "Review in Mission Control" at bounding box center [414, 199] width 96 height 16
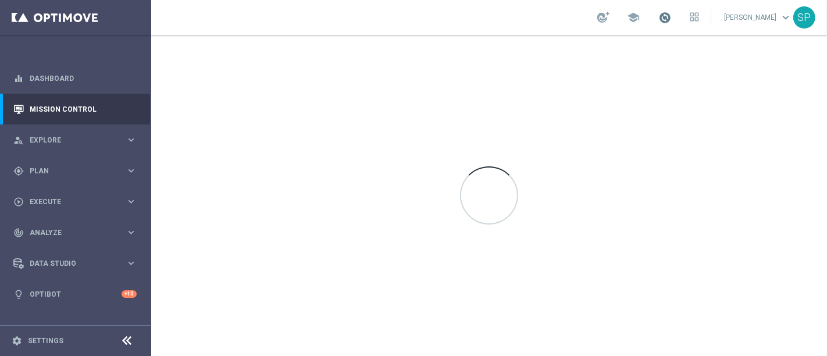
click at [671, 17] on span at bounding box center [665, 17] width 13 height 13
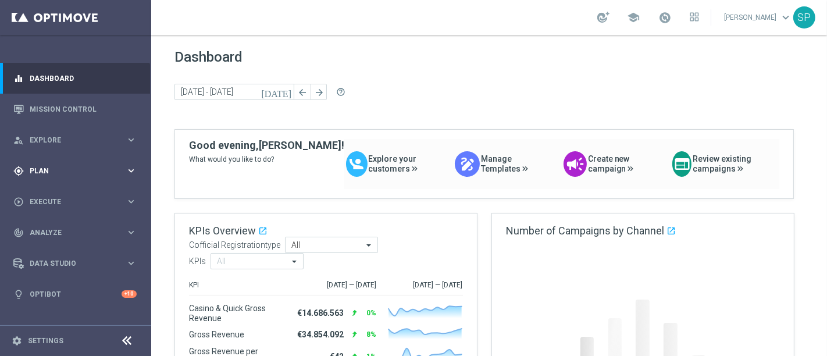
click at [135, 160] on div "gps_fixed Plan keyboard_arrow_right" at bounding box center [75, 170] width 150 height 31
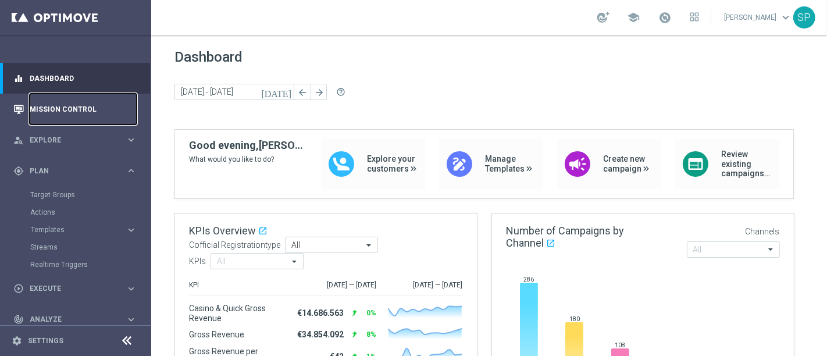
click at [76, 105] on link "Mission Control" at bounding box center [83, 109] width 107 height 31
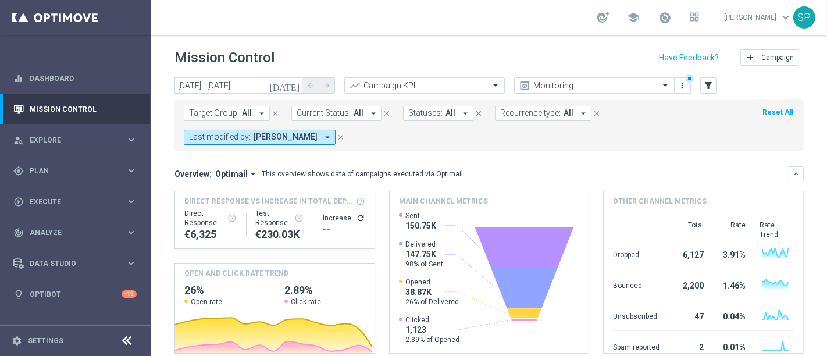
click at [292, 82] on icon "[DATE]" at bounding box center [284, 85] width 31 height 10
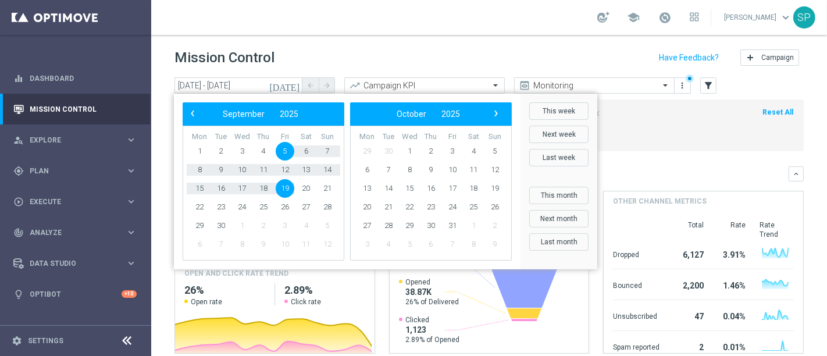
click at [283, 185] on span "19" at bounding box center [285, 188] width 19 height 19
click at [452, 50] on div "Mission Control add Campaign" at bounding box center [490, 58] width 630 height 23
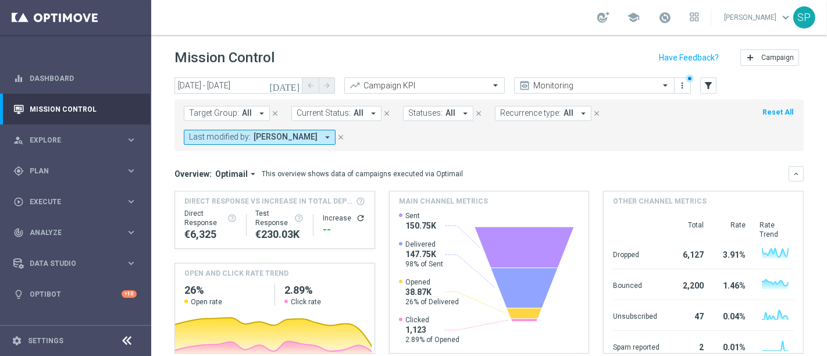
click at [291, 84] on icon "[DATE]" at bounding box center [284, 85] width 31 height 10
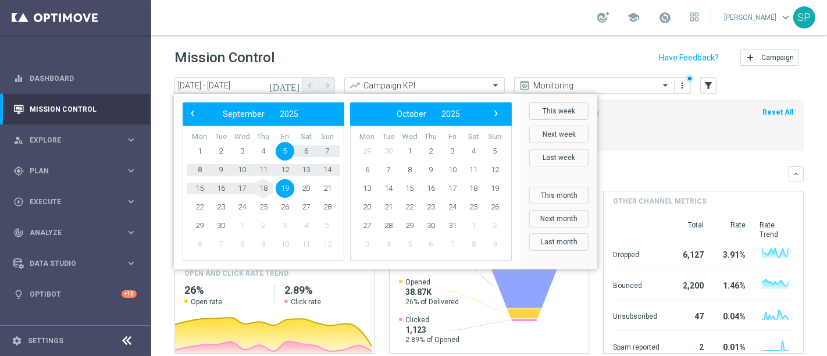
click at [269, 183] on span "18" at bounding box center [263, 188] width 19 height 19
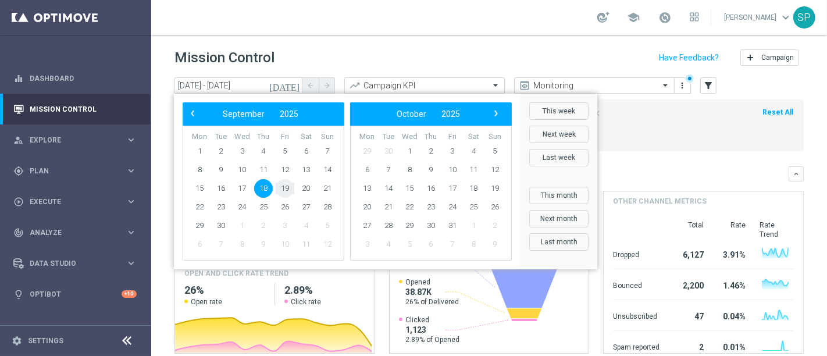
click at [285, 183] on span "19" at bounding box center [285, 188] width 19 height 19
type input "[DATE] - [DATE]"
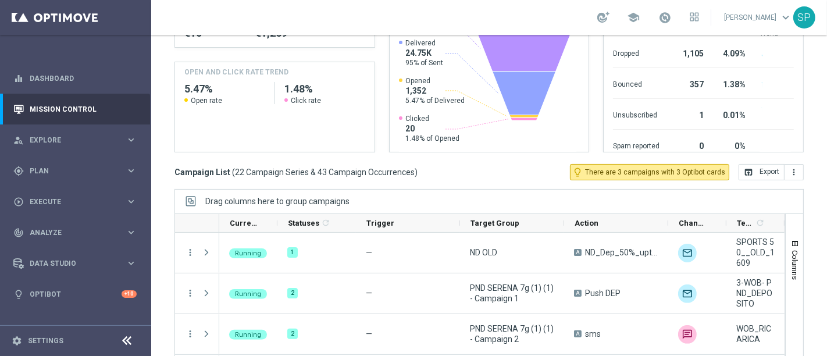
scroll to position [248, 0]
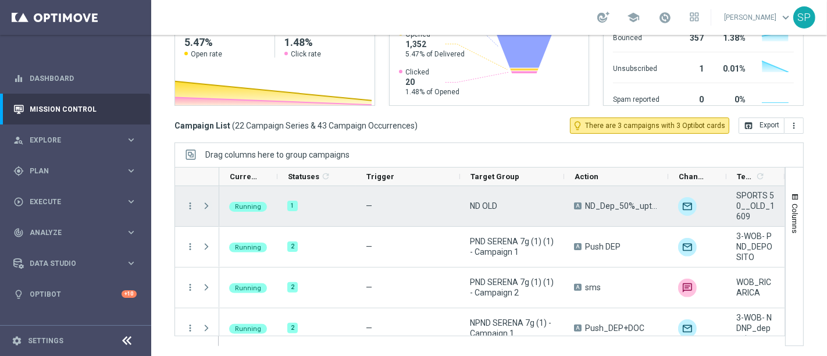
click at [207, 205] on span "Press SPACE to select this row." at bounding box center [206, 205] width 10 height 9
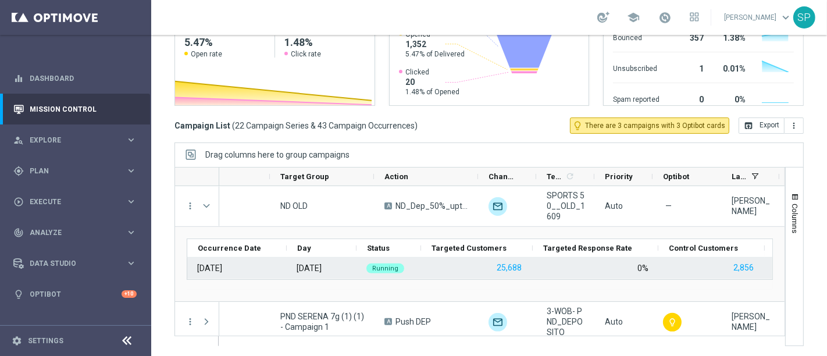
scroll to position [0, 202]
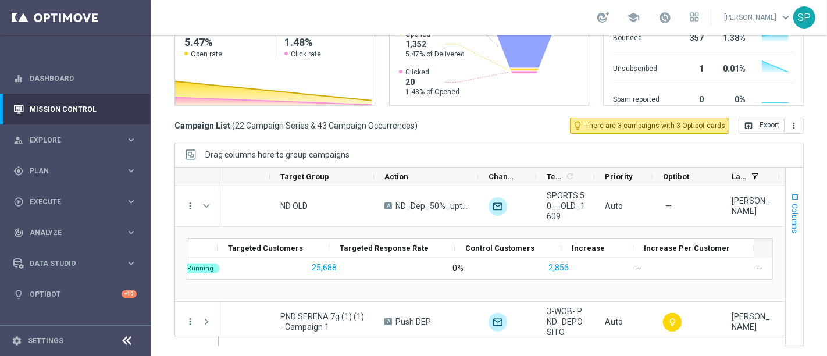
click at [791, 195] on span "button" at bounding box center [795, 197] width 9 height 9
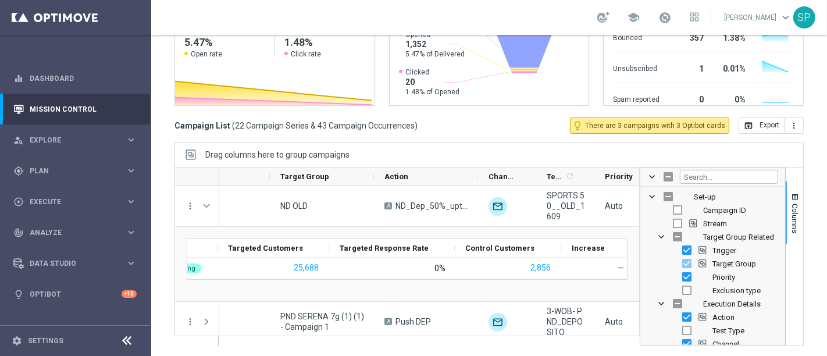
click at [722, 208] on span "Campaign ID" at bounding box center [725, 210] width 43 height 9
checkbox input "true"
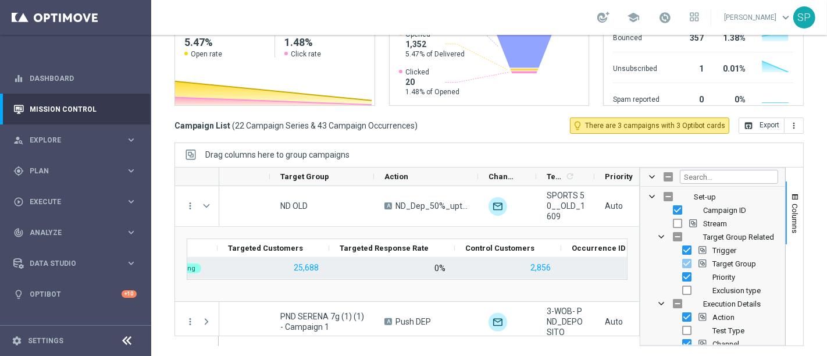
click at [439, 275] on div "0%" at bounding box center [393, 268] width 126 height 21
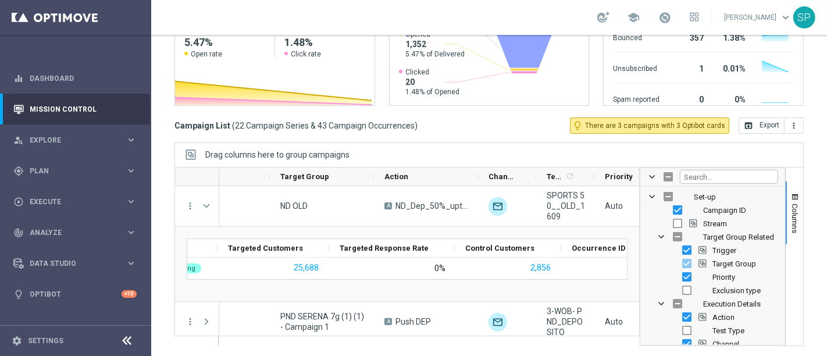
click at [641, 173] on div at bounding box center [713, 177] width 145 height 19
click at [648, 172] on span at bounding box center [652, 176] width 9 height 9
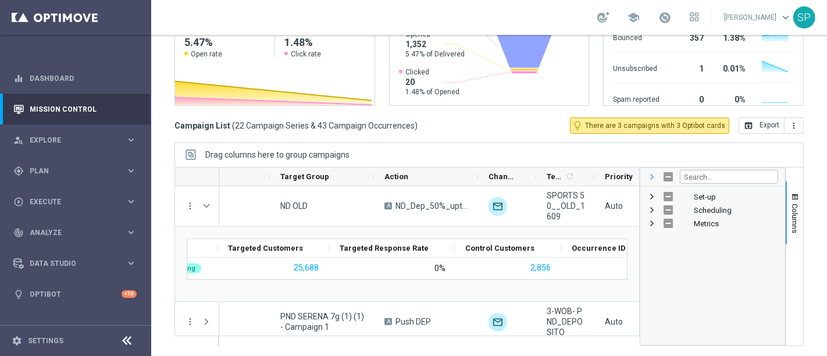
click at [648, 172] on span at bounding box center [652, 176] width 9 height 9
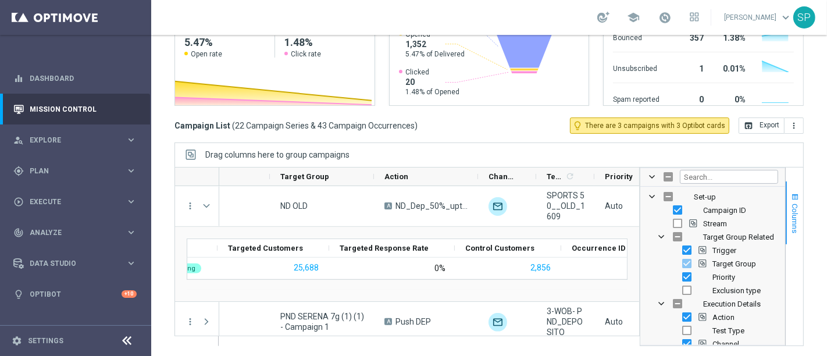
click at [791, 211] on span "Columns" at bounding box center [795, 219] width 9 height 30
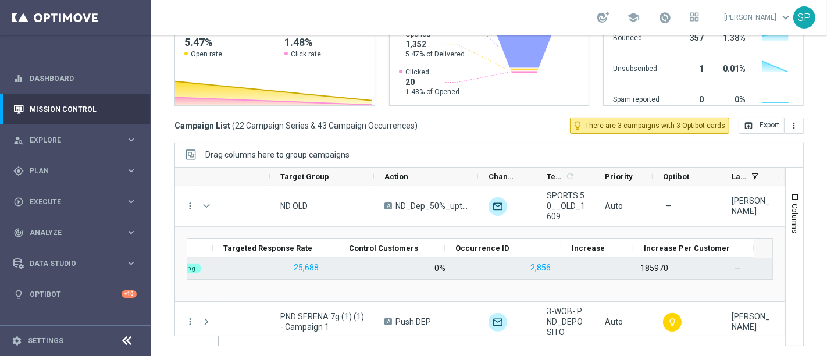
scroll to position [0, 319]
click at [522, 265] on div "185970" at bounding box center [522, 268] width 116 height 21
